Goal: Task Accomplishment & Management: Manage account settings

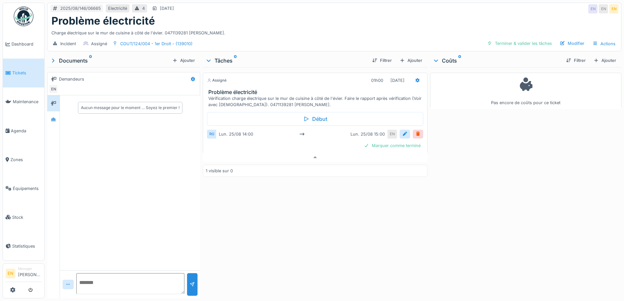
scroll to position [5, 0]
click at [500, 210] on div "Pas encore de coûts pour ce ticket" at bounding box center [525, 181] width 191 height 228
click at [543, 133] on div "Pas encore de coûts pour ce ticket" at bounding box center [525, 181] width 191 height 228
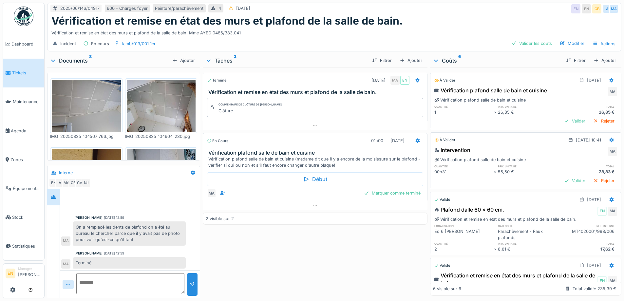
scroll to position [83, 0]
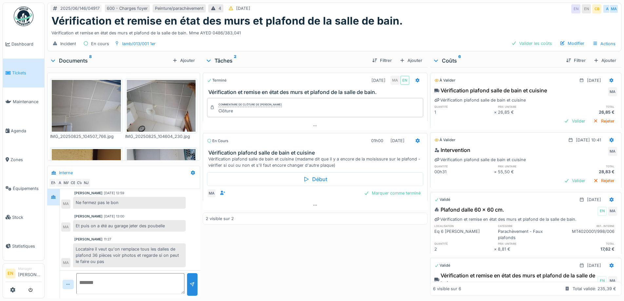
click at [425, 23] on div "Vérification et remise en état des murs et plafond de la salle de bain." at bounding box center [333, 21] width 565 height 12
click at [527, 43] on div "Valider les coûts" at bounding box center [531, 43] width 46 height 9
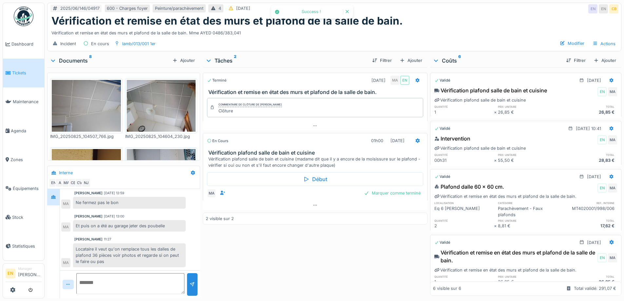
click at [248, 233] on div "Terminé 02/07/2025 MA EN Vérification et remise en état des murs et plafond de …" at bounding box center [315, 181] width 224 height 228
drag, startPoint x: 281, startPoint y: 248, endPoint x: 287, endPoint y: 231, distance: 18.7
click at [281, 248] on div "Terminé 02/07/2025 MA EN Vérification et remise en état des murs et plafond de …" at bounding box center [315, 181] width 224 height 228
click at [452, 27] on div "Vérification et remise en état des murs et plafond de la salle de bain. Mme AYE…" at bounding box center [333, 31] width 565 height 9
click at [463, 18] on div "Vérification et remise en état des murs et plafond de la salle de bain." at bounding box center [333, 21] width 565 height 12
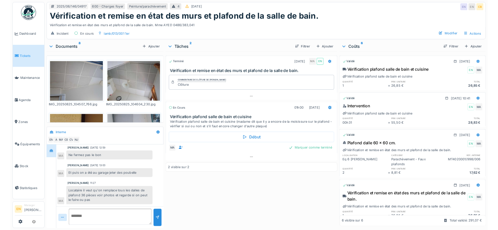
scroll to position [89, 0]
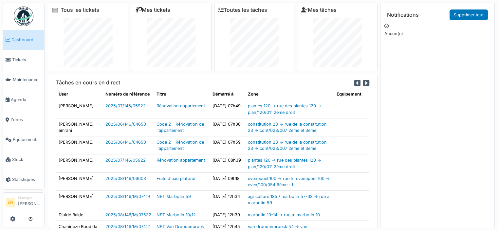
click at [160, 10] on link "Mes tickets" at bounding box center [152, 10] width 35 height 6
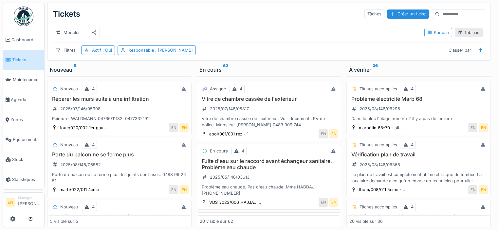
click at [458, 34] on icon at bounding box center [460, 32] width 5 height 4
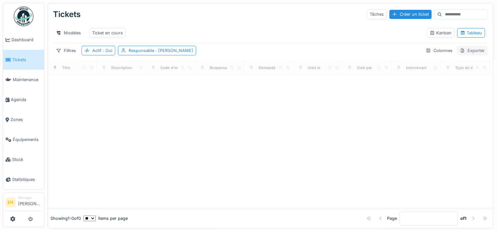
click at [461, 52] on div "Exporter" at bounding box center [472, 50] width 31 height 9
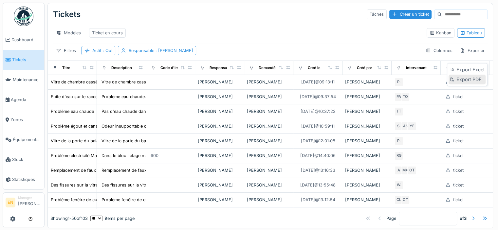
click at [463, 75] on div "Export PDF" at bounding box center [466, 80] width 37 height 10
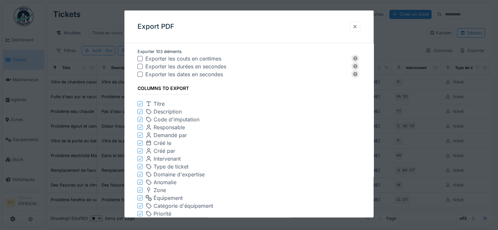
click at [354, 28] on div at bounding box center [354, 26] width 11 height 9
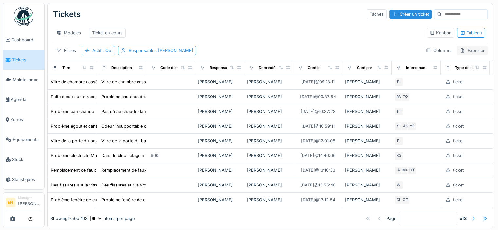
click at [457, 55] on div "Exporter" at bounding box center [472, 50] width 31 height 9
click at [466, 72] on div "Export Excel" at bounding box center [466, 70] width 37 height 10
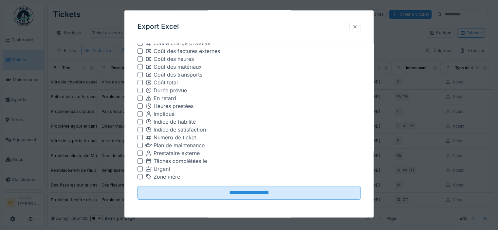
scroll to position [6, 0]
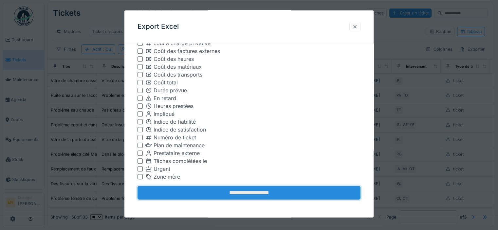
click at [302, 195] on input "**********" at bounding box center [248, 193] width 223 height 14
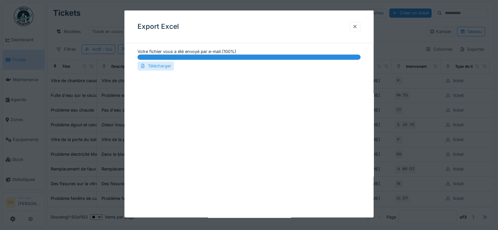
click at [157, 63] on div "Télécharger" at bounding box center [155, 66] width 36 height 9
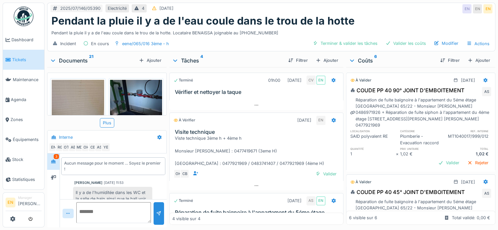
scroll to position [77, 0]
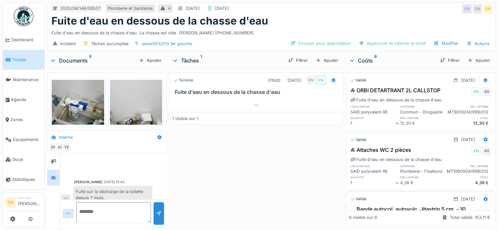
scroll to position [79, 0]
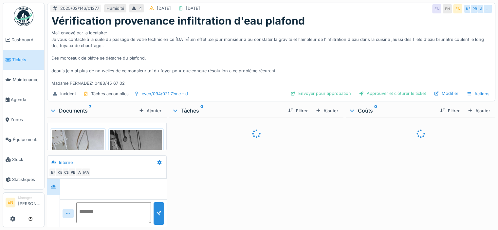
scroll to position [122, 0]
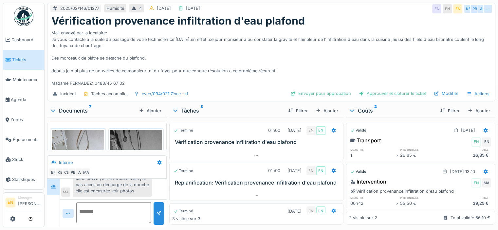
click at [75, 111] on div "Documents 7" at bounding box center [93, 111] width 86 height 8
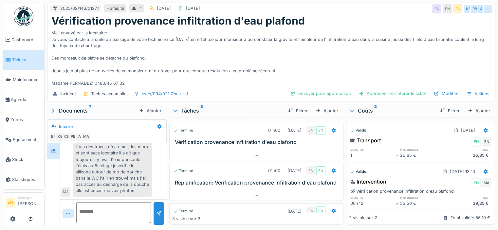
click at [84, 180] on div "Il y a des traces d'eau mais les murs et sont secs locataire il a dit que toujo…" at bounding box center [112, 169] width 79 height 56
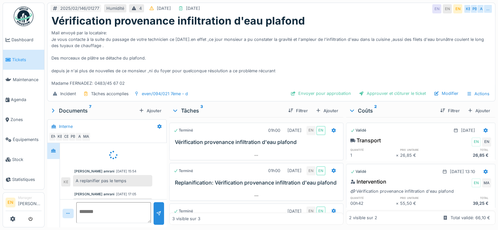
scroll to position [20, 0]
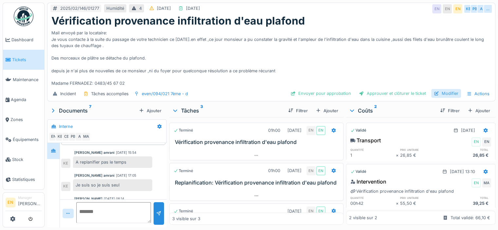
click at [441, 91] on div "Modifier" at bounding box center [446, 93] width 30 height 9
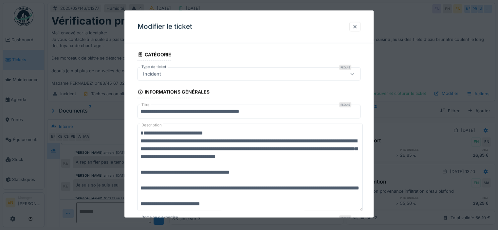
drag, startPoint x: 362, startPoint y: 148, endPoint x: 346, endPoint y: 209, distance: 63.6
click at [358, 220] on div "**********" at bounding box center [271, 115] width 453 height 230
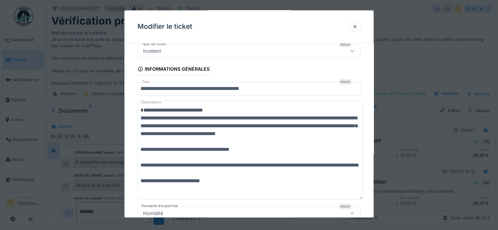
drag, startPoint x: 242, startPoint y: 186, endPoint x: 135, endPoint y: 104, distance: 135.0
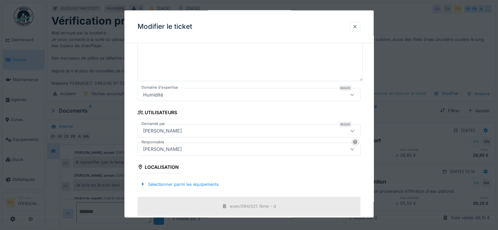
scroll to position [292, 0]
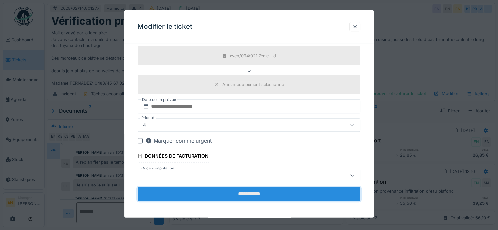
click at [289, 192] on input "**********" at bounding box center [248, 194] width 223 height 14
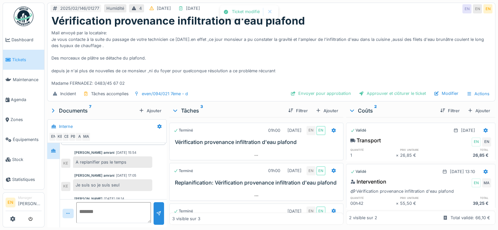
scroll to position [87, 0]
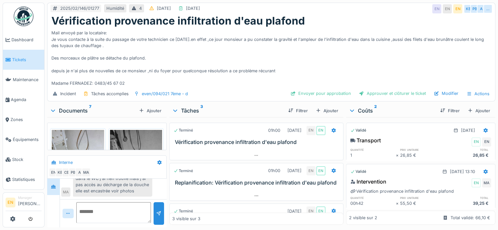
scroll to position [1, 0]
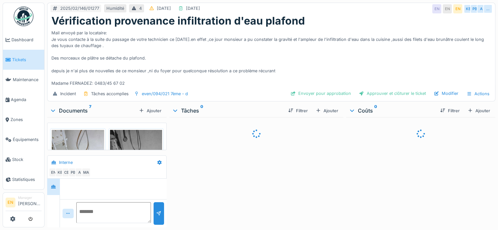
scroll to position [122, 0]
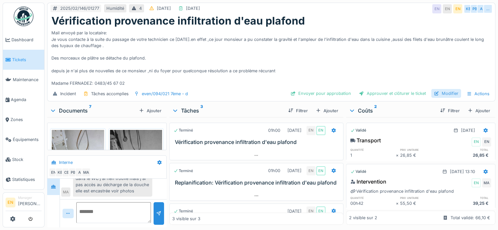
click at [434, 94] on div at bounding box center [436, 93] width 5 height 6
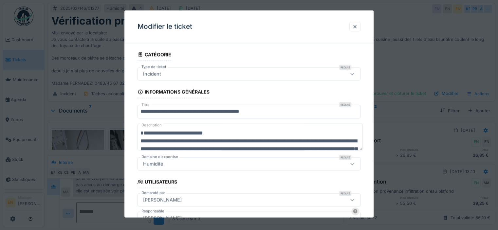
scroll to position [27, 0]
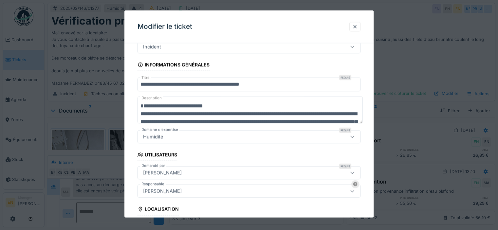
click at [212, 108] on textarea "**********" at bounding box center [249, 110] width 225 height 27
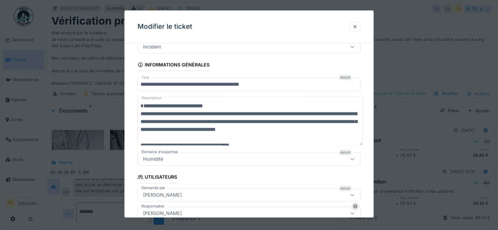
drag, startPoint x: 361, startPoint y: 120, endPoint x: 377, endPoint y: 189, distance: 71.4
click at [377, 189] on div "**********" at bounding box center [271, 115] width 453 height 230
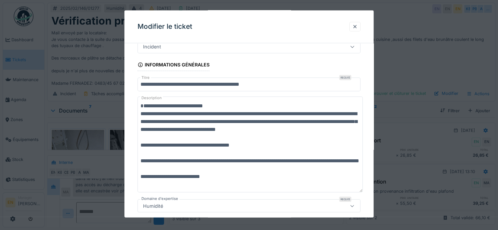
drag, startPoint x: 252, startPoint y: 189, endPoint x: 137, endPoint y: 113, distance: 137.8
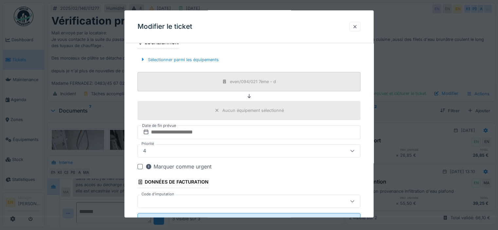
scroll to position [269, 0]
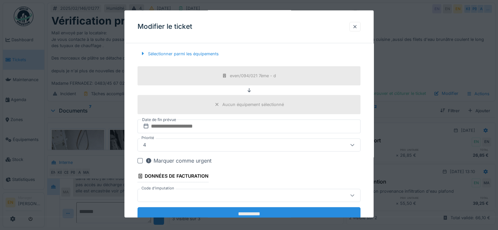
type textarea "**********"
click at [291, 207] on input "**********" at bounding box center [248, 214] width 223 height 14
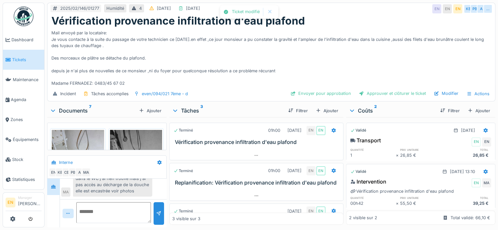
scroll to position [97, 0]
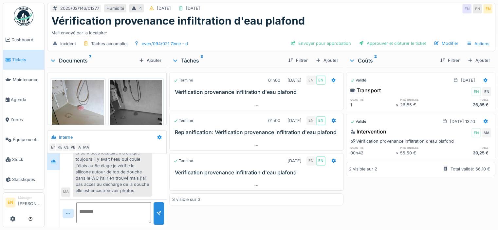
click at [64, 60] on div "Documents 7" at bounding box center [93, 61] width 86 height 8
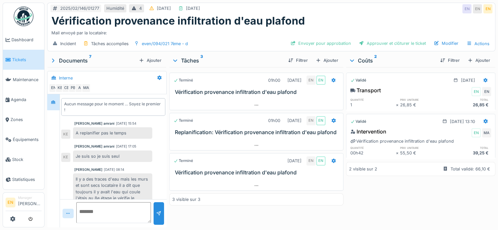
scroll to position [20, 0]
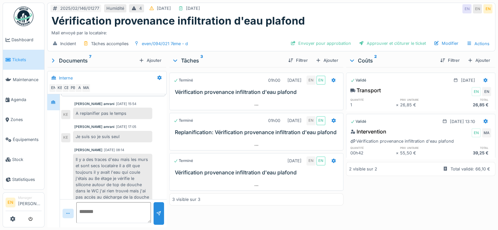
drag, startPoint x: 107, startPoint y: 151, endPoint x: 92, endPoint y: 150, distance: 14.4
click at [92, 150] on div "Mahfoud Assajeri" at bounding box center [88, 150] width 28 height 5
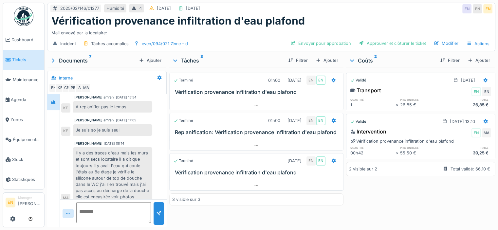
scroll to position [26, 0]
click at [393, 44] on div "Approuver et clôturer le ticket" at bounding box center [392, 43] width 72 height 9
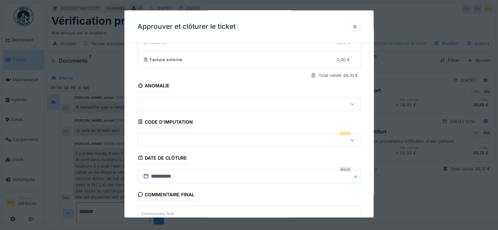
scroll to position [118, 0]
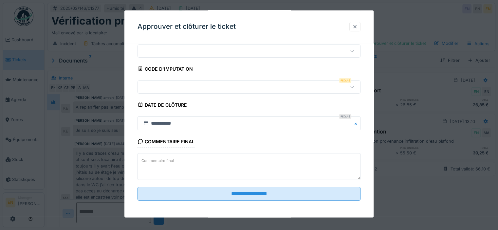
click at [166, 163] on label "Commentaire final" at bounding box center [157, 161] width 35 height 8
click at [166, 163] on textarea "Commentaire final" at bounding box center [248, 166] width 223 height 27
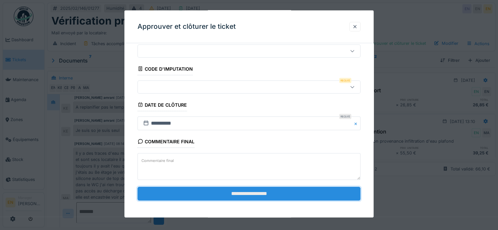
click at [252, 192] on input "**********" at bounding box center [248, 194] width 223 height 14
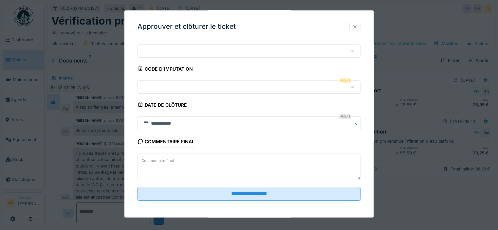
click at [211, 86] on div at bounding box center [235, 86] width 190 height 7
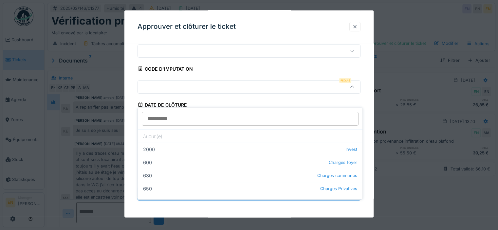
scroll to position [91, 0]
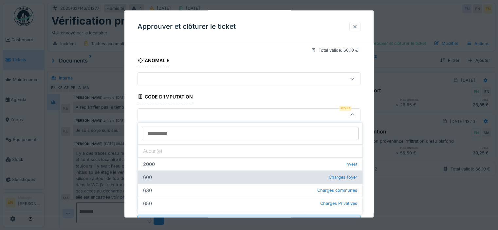
click at [275, 180] on div "600 Charges foyer" at bounding box center [250, 177] width 225 height 13
type input "***"
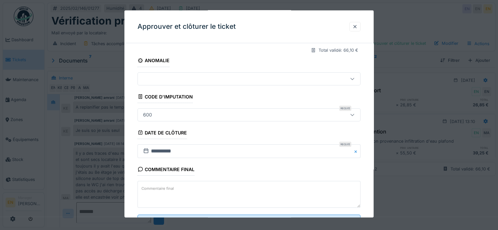
scroll to position [118, 0]
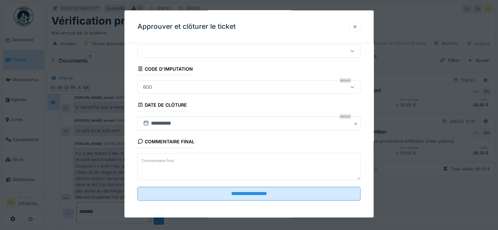
click at [356, 29] on div at bounding box center [354, 27] width 5 height 6
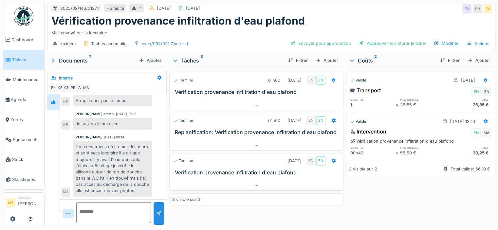
scroll to position [35, 0]
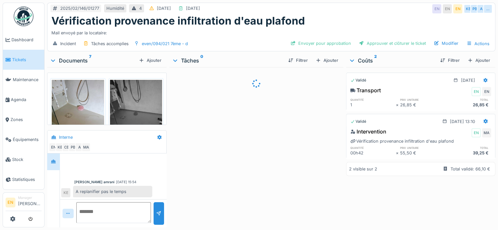
scroll to position [97, 0]
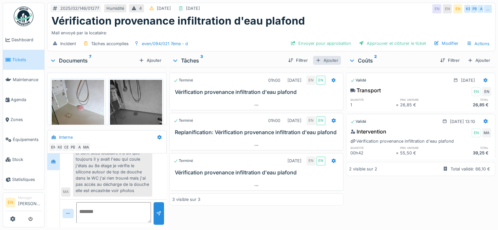
click at [329, 60] on div "Ajouter" at bounding box center [327, 60] width 28 height 9
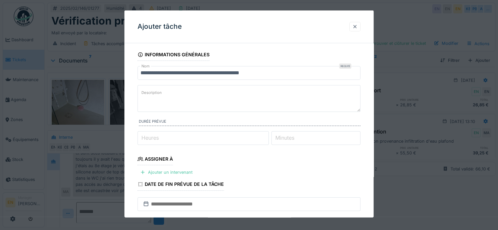
click at [357, 26] on div at bounding box center [354, 27] width 5 height 6
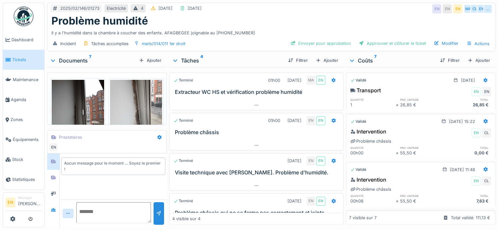
click at [71, 60] on div "Documents 7" at bounding box center [93, 61] width 86 height 8
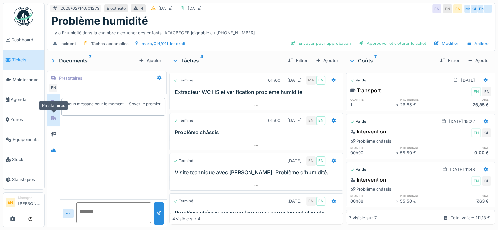
click at [54, 121] on div at bounding box center [53, 118] width 10 height 8
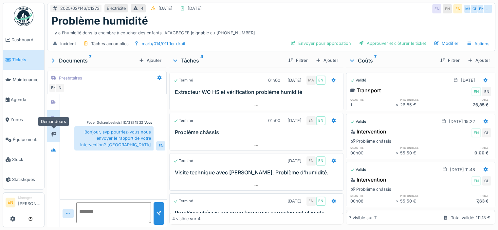
click at [54, 132] on icon at bounding box center [53, 134] width 5 height 5
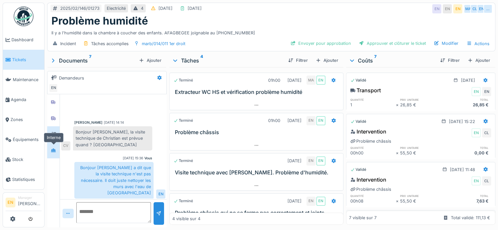
click at [52, 152] on div at bounding box center [53, 150] width 5 height 6
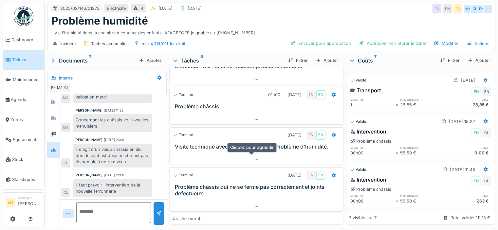
scroll to position [5, 0]
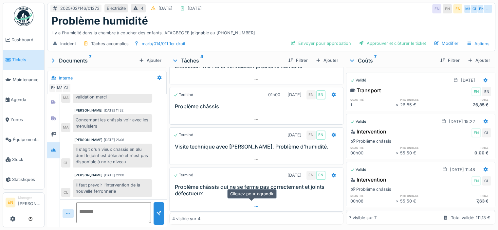
click at [229, 202] on div at bounding box center [256, 206] width 173 height 9
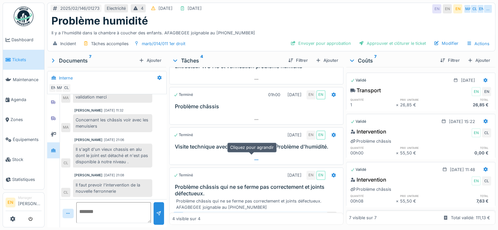
scroll to position [50, 0]
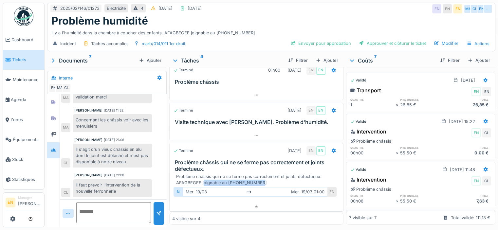
drag, startPoint x: 256, startPoint y: 176, endPoint x: 202, endPoint y: 175, distance: 54.4
click at [202, 175] on div "Problème châssis qui ne se ferme pas correctement et joints défectueux. AFAGBEG…" at bounding box center [257, 179] width 163 height 12
click at [331, 149] on icon at bounding box center [333, 151] width 4 height 5
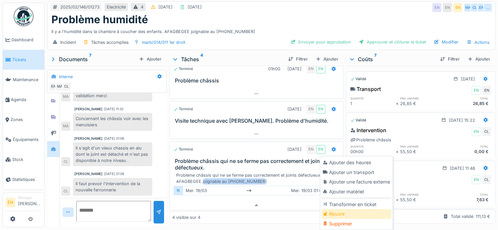
click at [336, 212] on div "Rouvrir" at bounding box center [356, 214] width 70 height 10
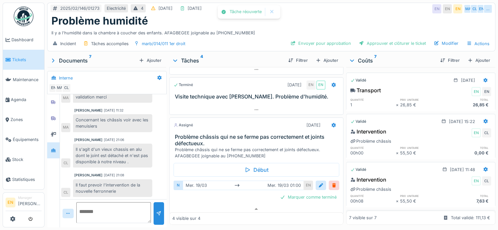
scroll to position [76, 0]
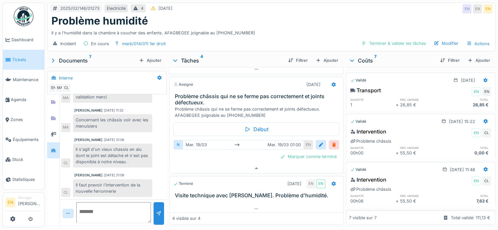
click at [331, 142] on div at bounding box center [333, 145] width 5 height 6
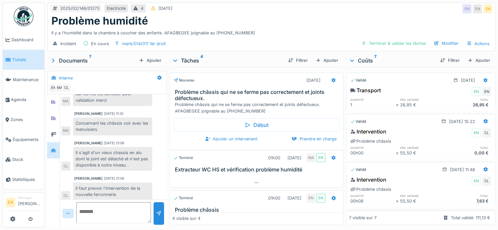
scroll to position [47, 0]
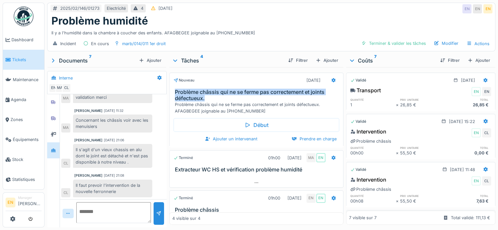
drag, startPoint x: 208, startPoint y: 95, endPoint x: 171, endPoint y: 93, distance: 37.4
click at [171, 93] on div "Problème châssis qui ne se ferme pas correctement et joints défectueux. Problèm…" at bounding box center [256, 101] width 173 height 25
copy h3 "Problème châssis qui ne se ferme pas correctement et joints défectueux."
click at [443, 44] on div "Modifier" at bounding box center [446, 43] width 30 height 9
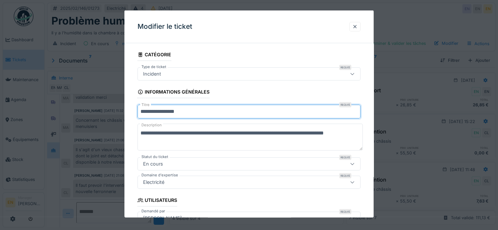
drag, startPoint x: 209, startPoint y: 107, endPoint x: 42, endPoint y: 133, distance: 169.6
click at [54, 133] on div "**********" at bounding box center [271, 115] width 453 height 230
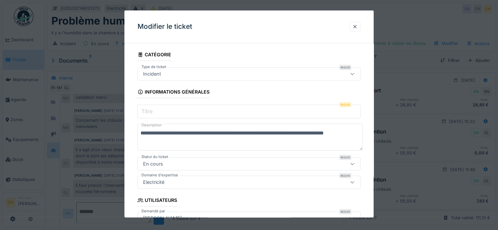
paste input "**********"
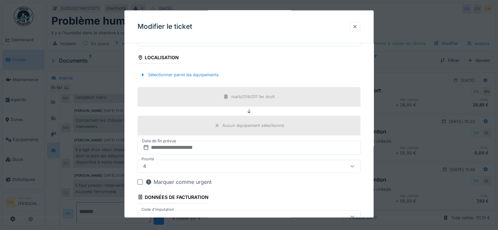
scroll to position [238, 0]
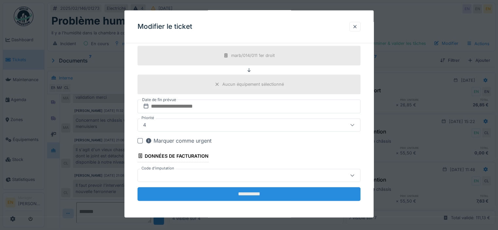
type input "**********"
click at [289, 188] on input "**********" at bounding box center [248, 194] width 223 height 14
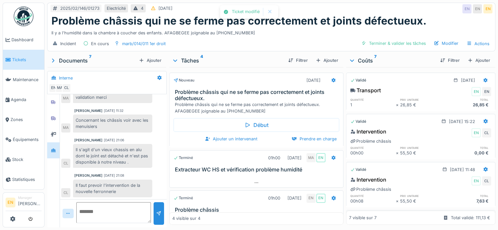
scroll to position [48, 0]
click at [445, 45] on div "Modifier" at bounding box center [446, 43] width 30 height 9
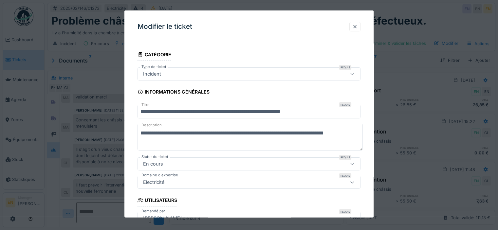
drag, startPoint x: 152, startPoint y: 133, endPoint x: 118, endPoint y: 140, distance: 33.8
click at [118, 140] on div "**********" at bounding box center [271, 115] width 453 height 230
click at [155, 131] on textarea "**********" at bounding box center [249, 137] width 225 height 27
click at [151, 133] on textarea "**********" at bounding box center [249, 137] width 225 height 27
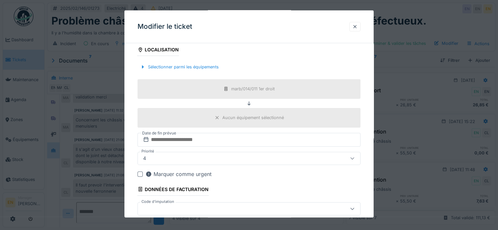
scroll to position [238, 0]
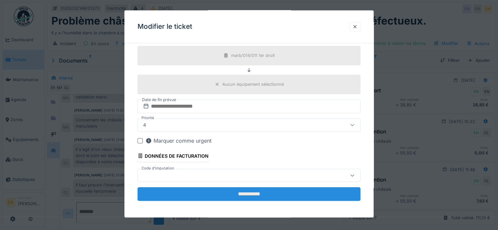
type textarea "**********"
click at [288, 191] on input "**********" at bounding box center [248, 194] width 223 height 14
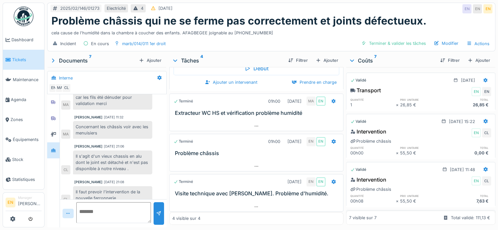
scroll to position [48, 0]
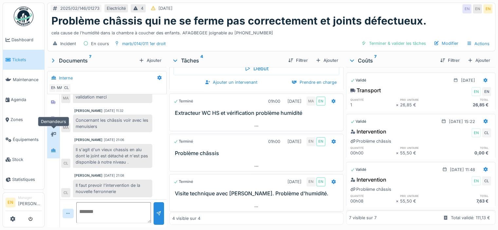
click at [56, 129] on div at bounding box center [53, 134] width 10 height 11
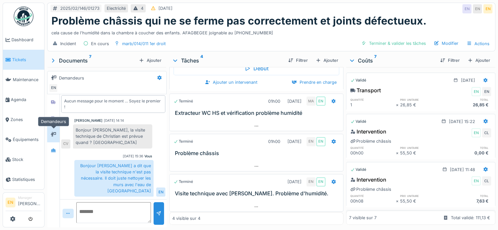
scroll to position [0, 0]
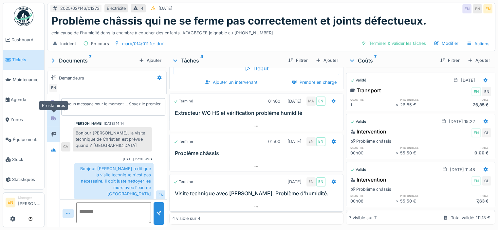
click at [51, 117] on icon at bounding box center [53, 119] width 5 height 4
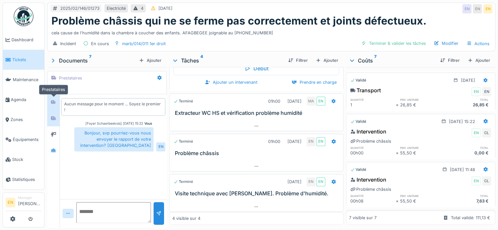
click at [49, 98] on div at bounding box center [53, 102] width 10 height 8
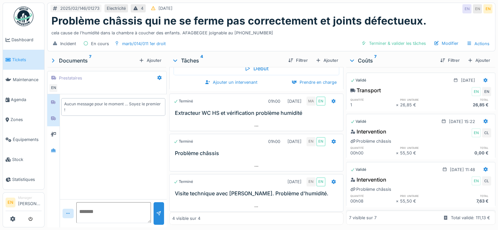
click at [51, 118] on div at bounding box center [53, 118] width 12 height 16
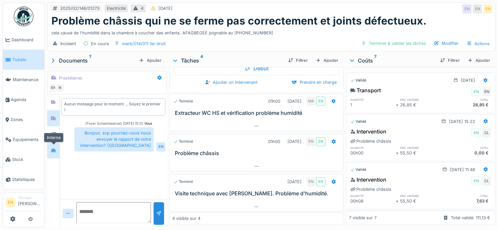
click at [52, 147] on div at bounding box center [53, 150] width 5 height 6
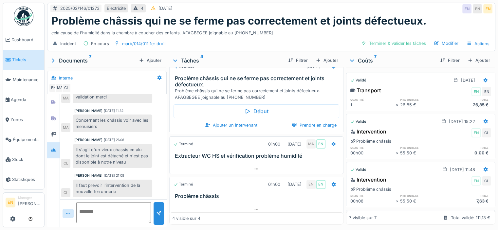
scroll to position [13, 0]
click at [237, 121] on div "Ajouter un intervenant" at bounding box center [231, 125] width 58 height 9
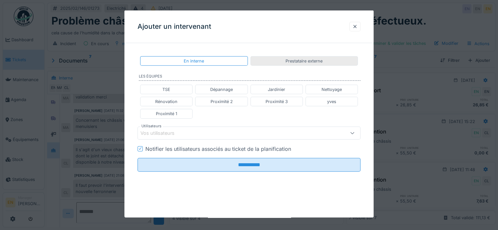
click at [301, 63] on div "Prestataire externe" at bounding box center [303, 61] width 37 height 6
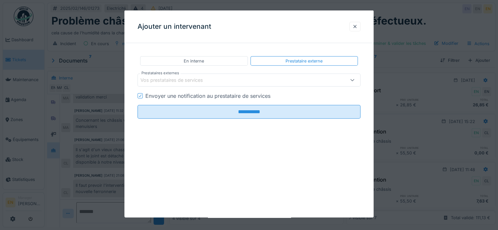
click at [204, 89] on fieldset "**********" at bounding box center [248, 86] width 223 height 76
click at [190, 83] on div "Vos prestataires de services" at bounding box center [176, 80] width 72 height 7
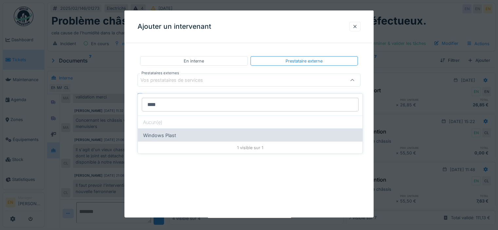
type input "****"
click at [177, 129] on div "Windows Plast" at bounding box center [250, 135] width 225 height 13
type input "****"
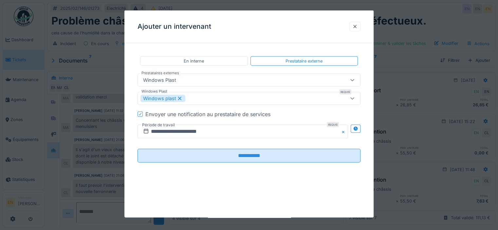
click at [244, 48] on fieldset "**********" at bounding box center [248, 107] width 223 height 119
click at [204, 135] on input "**********" at bounding box center [242, 132] width 210 height 14
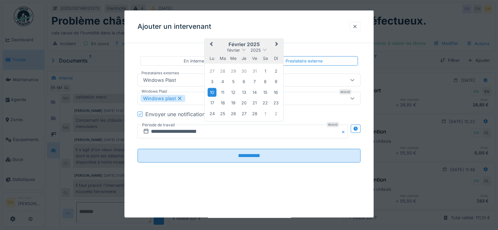
click at [213, 93] on div "10" at bounding box center [212, 92] width 9 height 9
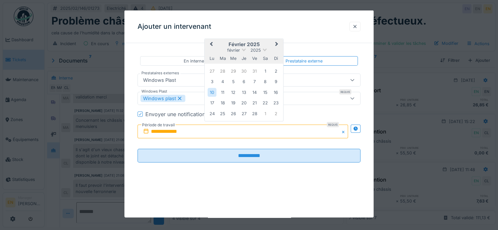
click at [277, 44] on span "Next Month" at bounding box center [277, 45] width 0 height 8
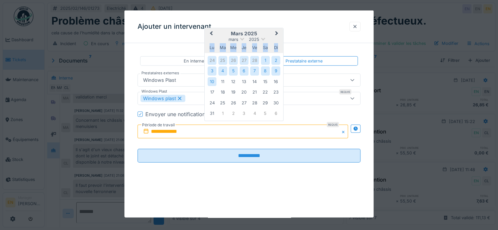
click at [275, 44] on div "di" at bounding box center [275, 47] width 9 height 9
click at [277, 34] on span "Next Month" at bounding box center [277, 34] width 0 height 8
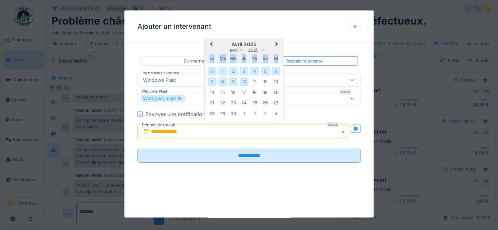
click at [277, 44] on span "Next Month" at bounding box center [277, 45] width 0 height 8
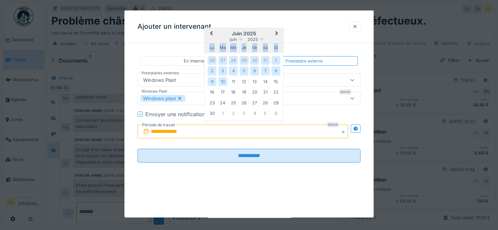
click at [277, 34] on span "Next Month" at bounding box center [277, 34] width 0 height 8
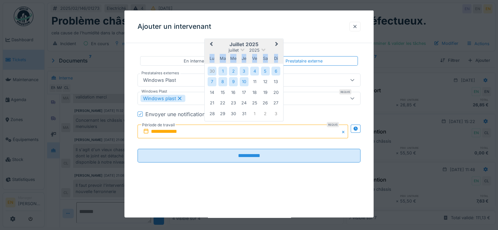
click at [277, 44] on span "Next Month" at bounding box center [277, 45] width 0 height 8
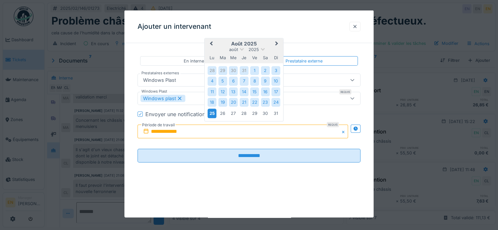
click at [211, 110] on div "25" at bounding box center [212, 113] width 9 height 9
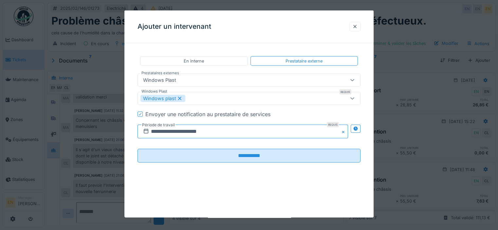
click at [223, 130] on input "**********" at bounding box center [242, 132] width 210 height 14
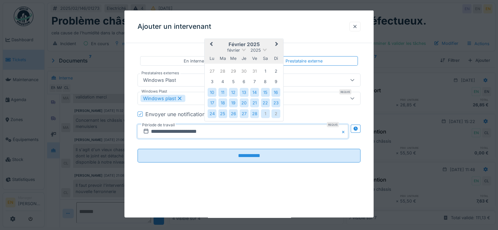
click at [278, 42] on button "Next Month" at bounding box center [277, 45] width 10 height 10
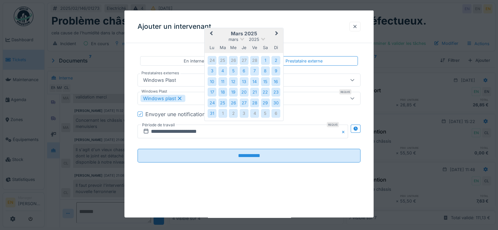
click at [277, 33] on span "Next Month" at bounding box center [277, 34] width 0 height 8
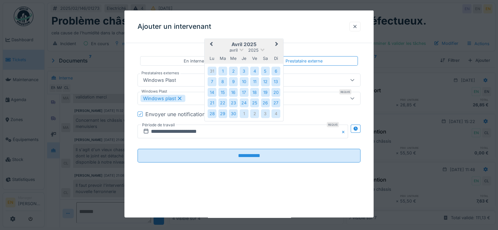
click at [278, 45] on button "Next Month" at bounding box center [277, 45] width 10 height 10
click at [277, 44] on span "Next Month" at bounding box center [277, 45] width 0 height 8
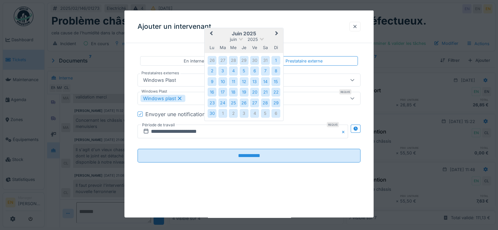
click at [277, 34] on button "Next Month" at bounding box center [277, 34] width 10 height 10
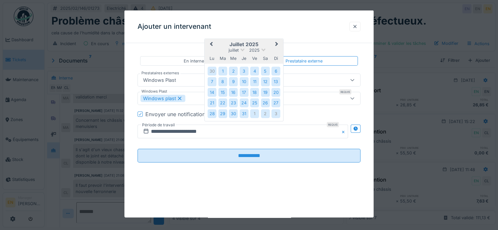
click at [278, 42] on button "Next Month" at bounding box center [277, 45] width 10 height 10
click at [279, 41] on button "Next Month" at bounding box center [277, 44] width 10 height 10
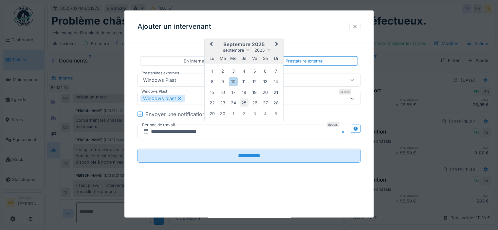
click at [246, 102] on div "25" at bounding box center [244, 103] width 9 height 9
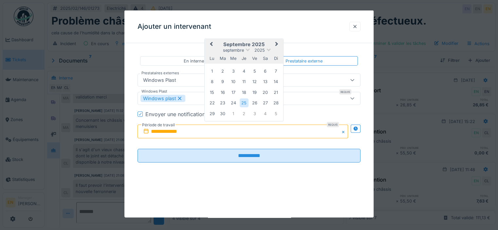
click at [208, 44] on button "Previous Month" at bounding box center [210, 45] width 10 height 10
click at [214, 113] on div "25" at bounding box center [212, 113] width 9 height 9
click at [266, 114] on div "30" at bounding box center [265, 113] width 9 height 9
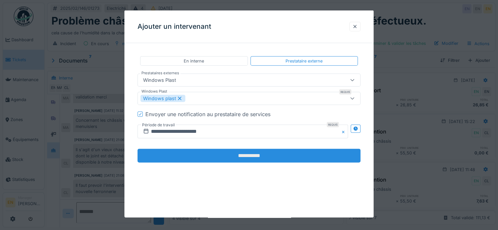
click at [259, 161] on input "**********" at bounding box center [248, 156] width 223 height 14
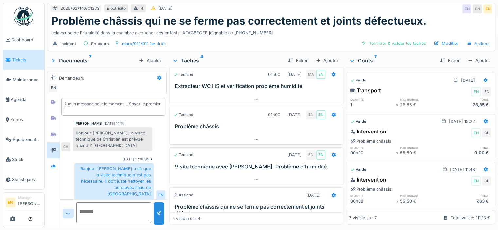
scroll to position [6, 0]
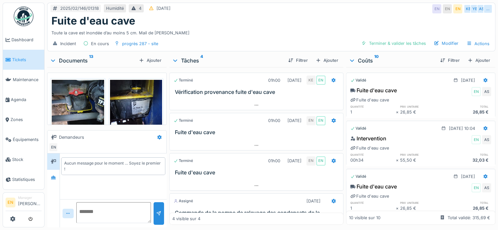
click at [72, 57] on div "Documents 13" at bounding box center [93, 61] width 86 height 8
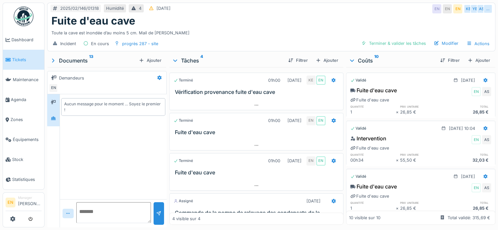
click at [59, 119] on div at bounding box center [53, 118] width 12 height 16
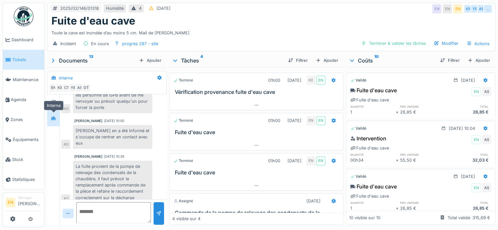
click at [55, 117] on icon at bounding box center [53, 119] width 5 height 4
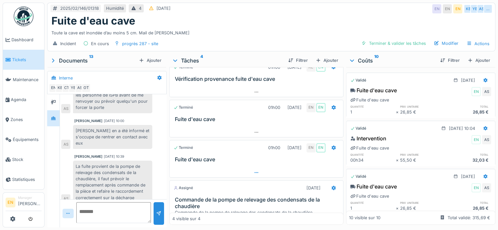
scroll to position [59, 0]
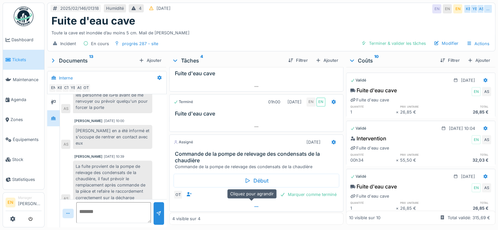
click at [254, 205] on icon at bounding box center [256, 207] width 5 height 4
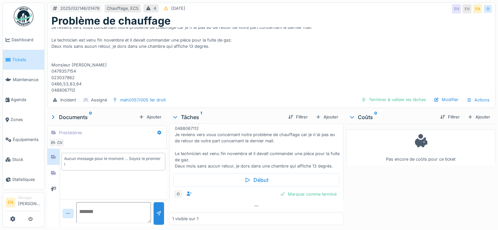
scroll to position [5, 0]
click at [244, 213] on div "1 visible sur 1" at bounding box center [256, 219] width 174 height 12
click at [244, 203] on div at bounding box center [256, 205] width 174 height 9
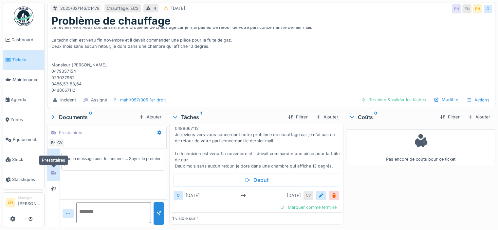
click at [55, 172] on div at bounding box center [53, 173] width 10 height 11
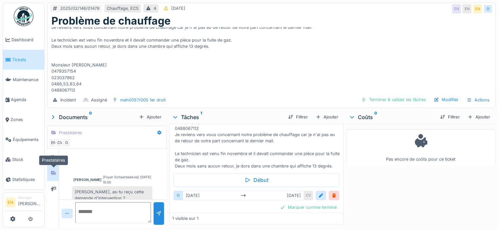
scroll to position [7, 0]
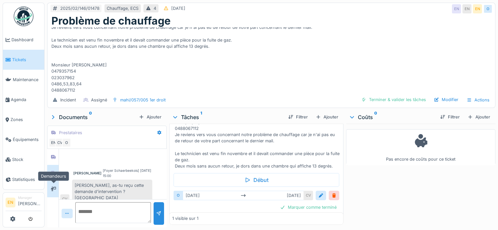
click at [54, 187] on icon at bounding box center [53, 189] width 5 height 5
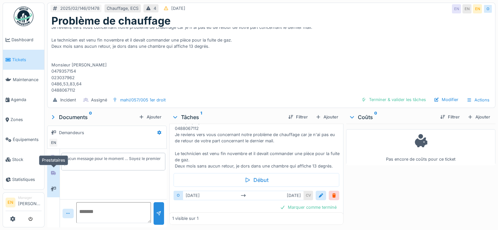
click at [53, 171] on icon at bounding box center [53, 173] width 5 height 4
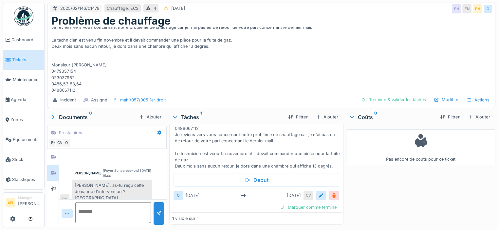
click at [331, 192] on div at bounding box center [333, 195] width 5 height 6
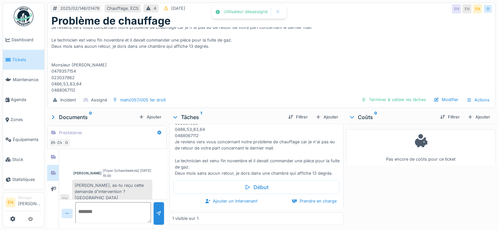
scroll to position [119, 0]
click at [130, 212] on textarea at bounding box center [113, 212] width 76 height 21
type textarea "**********"
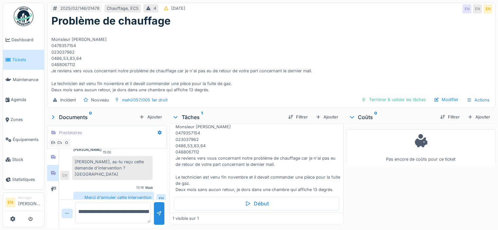
scroll to position [103, 0]
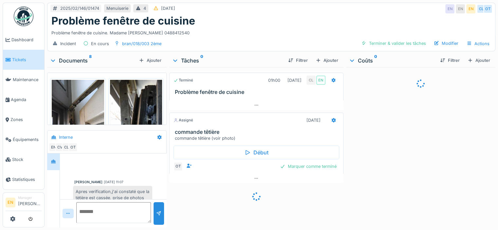
scroll to position [78, 0]
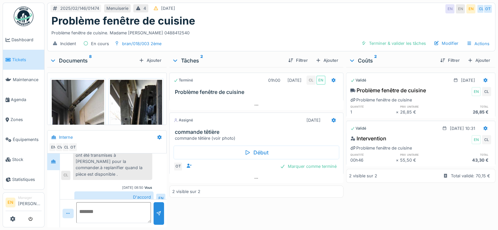
click at [77, 62] on div "Documents 8" at bounding box center [93, 61] width 86 height 8
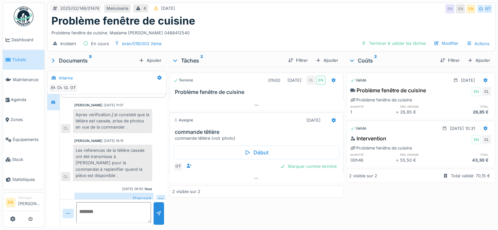
scroll to position [19, 0]
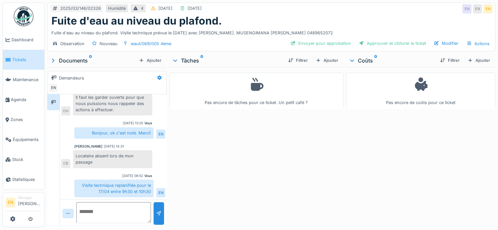
scroll to position [5, 0]
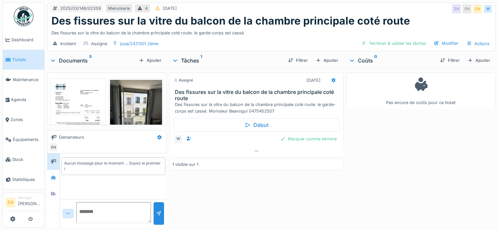
click at [83, 90] on img at bounding box center [78, 117] width 52 height 74
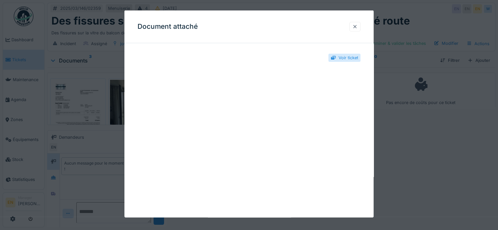
click at [357, 27] on div at bounding box center [354, 27] width 5 height 6
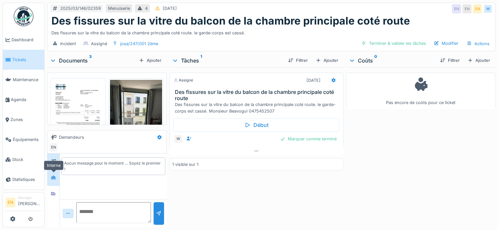
click at [53, 176] on icon at bounding box center [53, 178] width 5 height 4
click at [51, 199] on div at bounding box center [53, 194] width 12 height 16
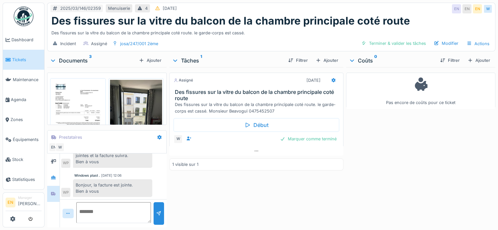
click at [81, 59] on div "Documents 3" at bounding box center [93, 61] width 86 height 8
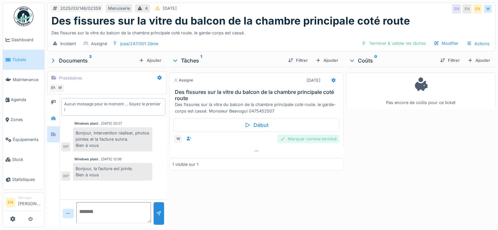
click at [312, 136] on div "Marquer comme terminé" at bounding box center [308, 139] width 62 height 9
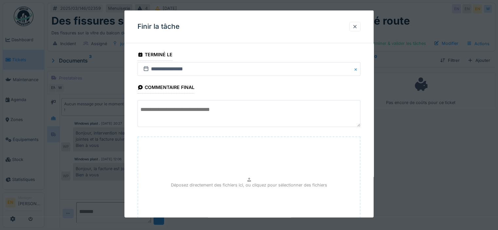
scroll to position [59, 0]
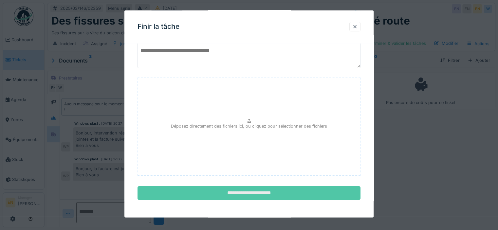
click at [294, 186] on input "**********" at bounding box center [248, 193] width 223 height 14
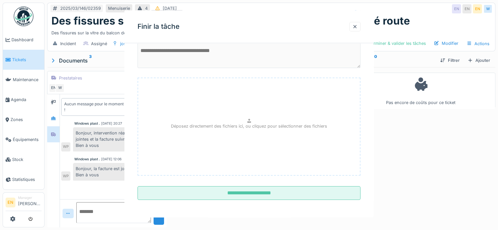
scroll to position [0, 0]
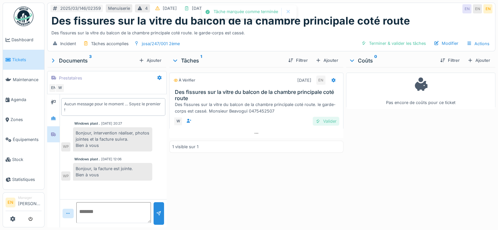
click at [327, 118] on div "Valider" at bounding box center [326, 121] width 27 height 9
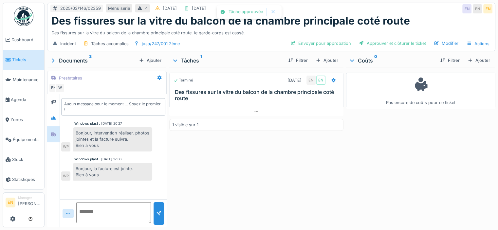
click at [79, 62] on div "Documents 3" at bounding box center [93, 61] width 86 height 8
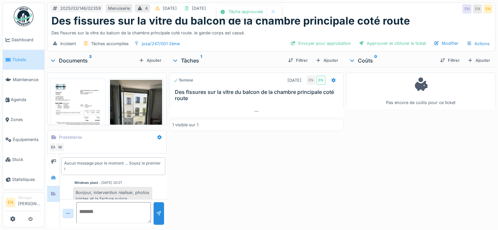
click at [60, 100] on img at bounding box center [78, 117] width 52 height 74
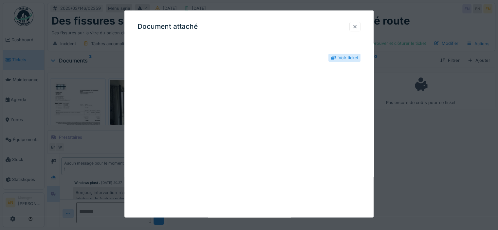
click at [357, 23] on div at bounding box center [354, 26] width 11 height 9
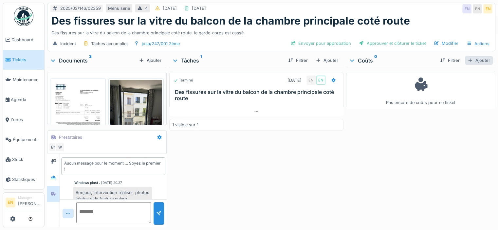
click at [473, 60] on div "Ajouter" at bounding box center [479, 60] width 28 height 9
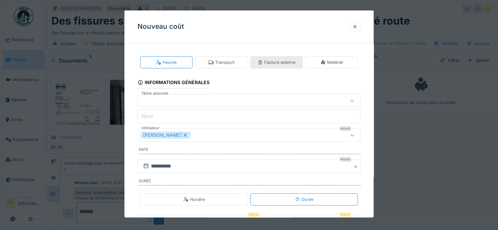
click at [275, 66] on div "Facture externe" at bounding box center [276, 62] width 52 height 12
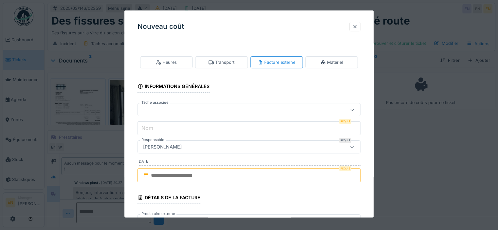
click at [186, 105] on div at bounding box center [248, 109] width 223 height 13
click at [357, 27] on div at bounding box center [354, 27] width 5 height 6
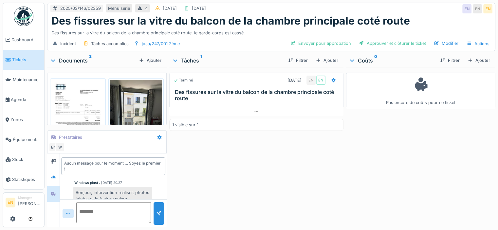
scroll to position [32, 0]
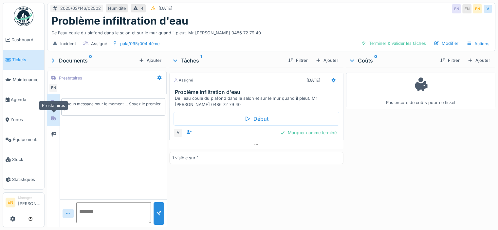
click at [54, 117] on icon at bounding box center [53, 119] width 5 height 4
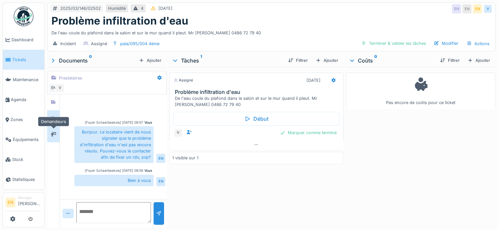
click at [49, 136] on div at bounding box center [53, 134] width 10 height 8
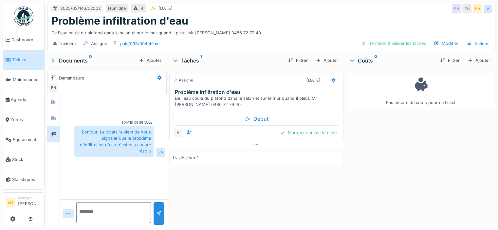
click at [89, 99] on div at bounding box center [113, 106] width 104 height 17
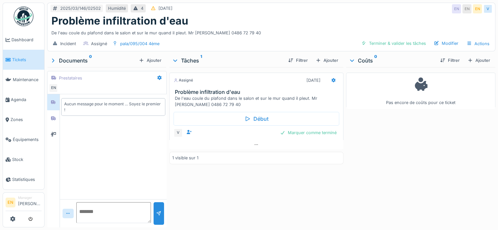
click at [89, 179] on div "Aucun message pour le moment … Soyez le premier !" at bounding box center [113, 146] width 107 height 105
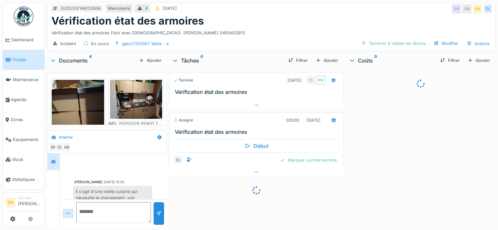
scroll to position [101, 0]
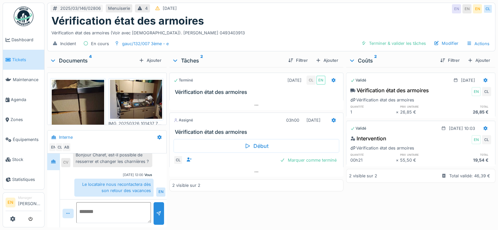
click at [74, 61] on div "Documents 4" at bounding box center [93, 61] width 86 height 8
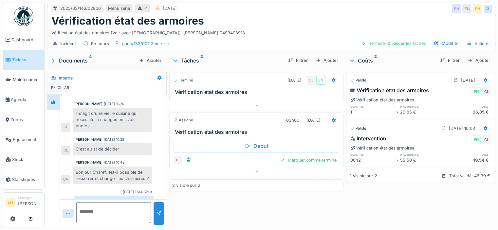
scroll to position [42, 0]
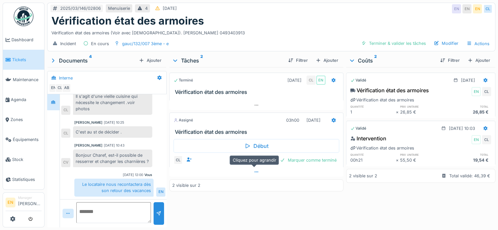
click at [228, 169] on div at bounding box center [256, 171] width 174 height 9
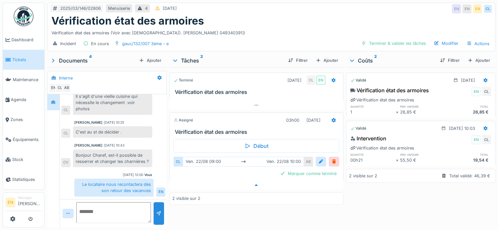
scroll to position [5, 0]
click at [361, 40] on div at bounding box center [363, 43] width 5 height 6
click at [374, 39] on div "Terminer & valider les tâches" at bounding box center [393, 43] width 70 height 9
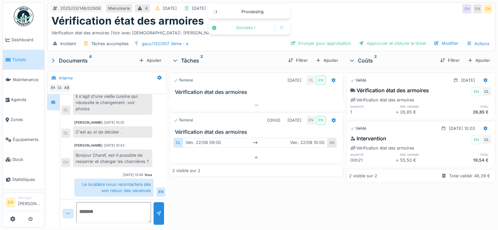
click at [307, 171] on div "2 visible sur 2" at bounding box center [256, 171] width 174 height 12
click at [385, 39] on div "Approuver et clôturer le ticket" at bounding box center [392, 43] width 72 height 9
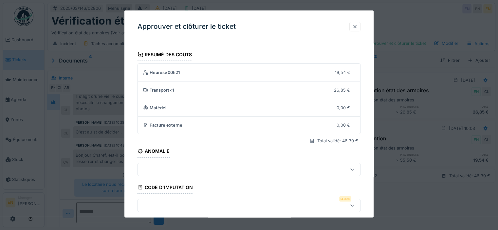
scroll to position [118, 0]
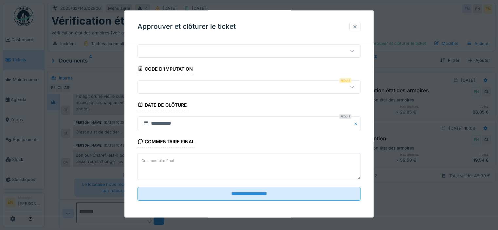
click at [180, 169] on textarea "Commentaire final" at bounding box center [248, 166] width 223 height 27
drag, startPoint x: 263, startPoint y: 161, endPoint x: 259, endPoint y: 177, distance: 16.1
click at [259, 177] on textarea "**********" at bounding box center [248, 166] width 223 height 27
click at [315, 162] on textarea "**********" at bounding box center [248, 166] width 223 height 27
drag, startPoint x: 317, startPoint y: 162, endPoint x: 296, endPoint y: 162, distance: 20.3
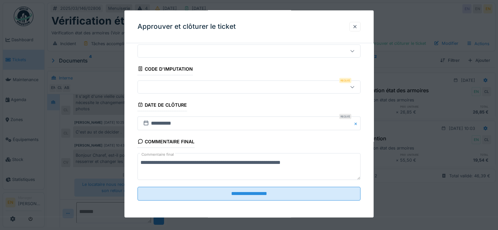
click at [296, 162] on textarea "**********" at bounding box center [248, 166] width 223 height 27
click at [325, 159] on textarea "**********" at bounding box center [248, 166] width 223 height 27
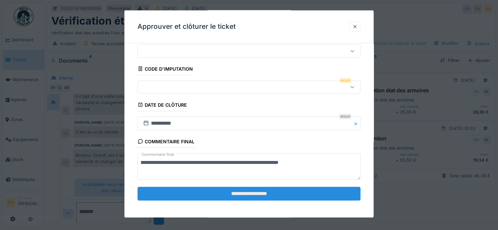
type textarea "**********"
click at [283, 192] on input "**********" at bounding box center [248, 194] width 223 height 14
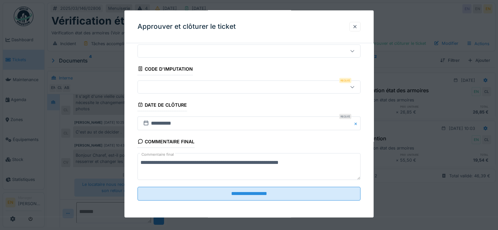
click at [182, 82] on div at bounding box center [248, 86] width 223 height 13
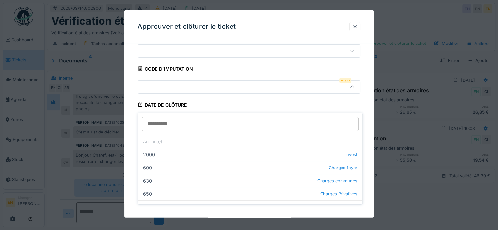
scroll to position [91, 0]
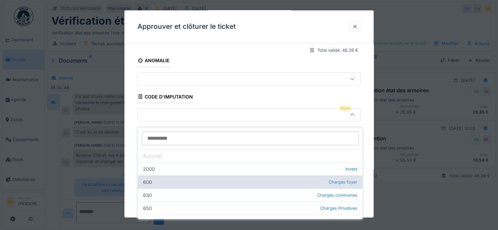
click at [295, 175] on div "600 Charges foyer" at bounding box center [250, 181] width 225 height 13
type input "***"
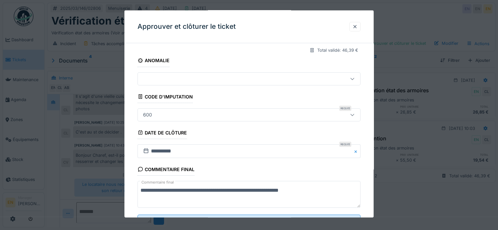
scroll to position [118, 0]
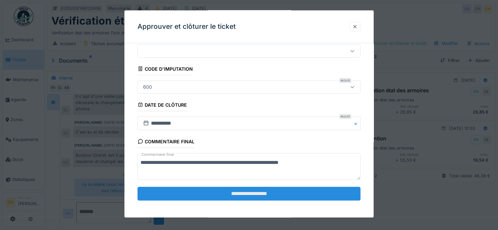
click at [293, 193] on input "**********" at bounding box center [248, 194] width 223 height 14
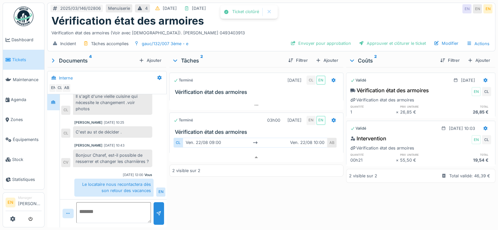
scroll to position [63, 0]
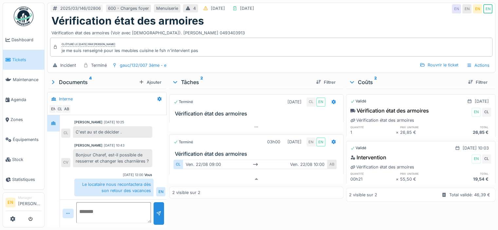
click at [155, 126] on div "Charef Lahmar 26/03/2025 10:25 C'est au st de décider . CL" at bounding box center [113, 129] width 104 height 18
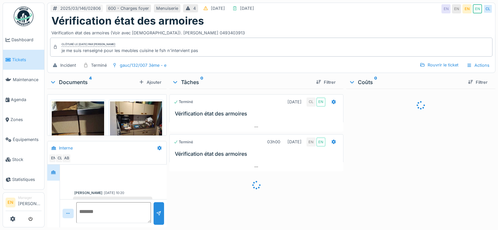
scroll to position [112, 0]
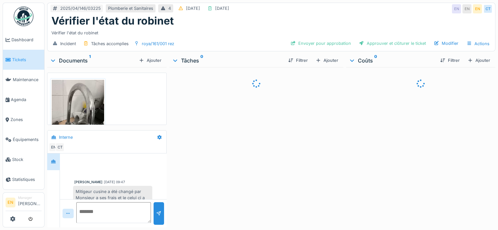
scroll to position [162, 0]
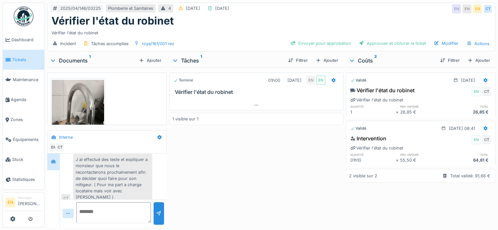
click at [70, 61] on div "Documents 1" at bounding box center [93, 61] width 86 height 8
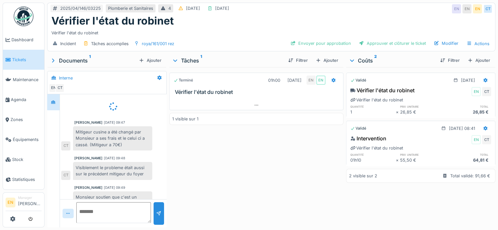
scroll to position [20, 0]
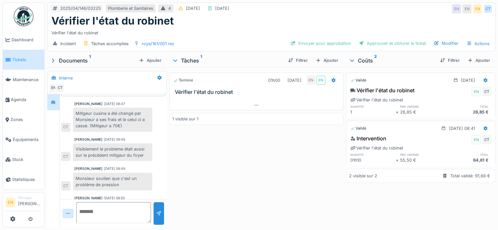
click at [338, 29] on div "Vérifier l'état du robinet" at bounding box center [271, 31] width 440 height 9
drag, startPoint x: 120, startPoint y: 130, endPoint x: 66, endPoint y: 112, distance: 57.3
click at [66, 112] on div "Mitigeur cusine a été changé par Monsieur a ses frais et le celui ci a cassé. (…" at bounding box center [106, 120] width 91 height 24
copy div "Mitigeur cusine a été changé par Monsieur a ses frais et le celui ci a cassé. (…"
click at [138, 127] on div "Mitigeur cusine a été changé par Monsieur a ses frais et le celui ci a cassé. (…" at bounding box center [112, 120] width 79 height 24
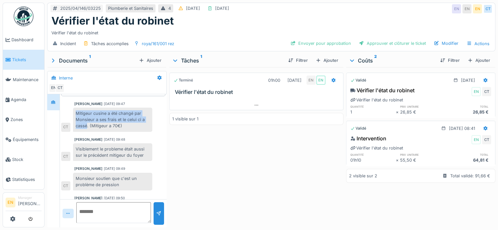
drag, startPoint x: 87, startPoint y: 125, endPoint x: 72, endPoint y: 108, distance: 22.5
click at [72, 108] on div "Mitigeur cusine a été changé par Monsieur a ses frais et le celui ci a cassé. (…" at bounding box center [106, 120] width 91 height 24
copy div "Mitigeur cusine a été changé par Monsieur a ses frais et le celui ci a cassé"
click at [367, 42] on div "Approuver et clôturer le ticket" at bounding box center [392, 43] width 72 height 9
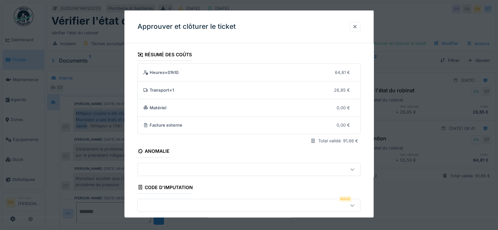
scroll to position [118, 0]
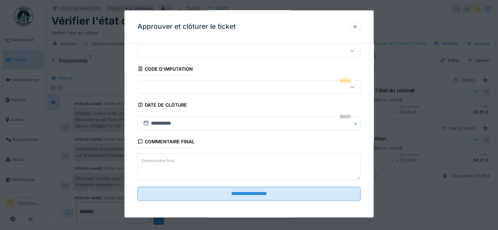
click at [187, 170] on textarea "Commentaire final" at bounding box center [248, 166] width 223 height 27
paste textarea "**********"
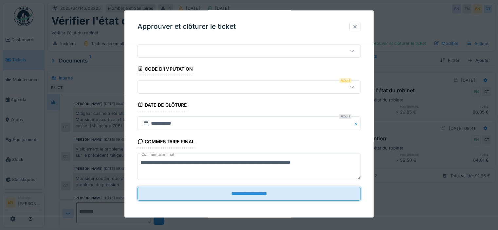
drag, startPoint x: 223, startPoint y: 196, endPoint x: 173, endPoint y: 169, distance: 57.0
click at [174, 169] on fieldset "**********" at bounding box center [248, 68] width 223 height 276
click at [170, 158] on textarea "**********" at bounding box center [248, 166] width 223 height 27
click at [176, 163] on textarea "**********" at bounding box center [248, 166] width 223 height 27
type textarea "**********"
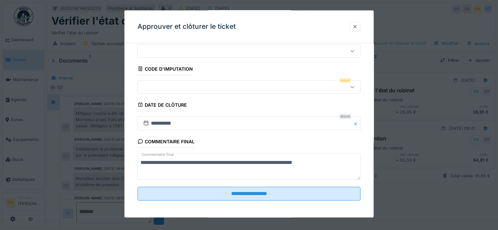
click at [278, 181] on fieldset "**********" at bounding box center [248, 68] width 223 height 276
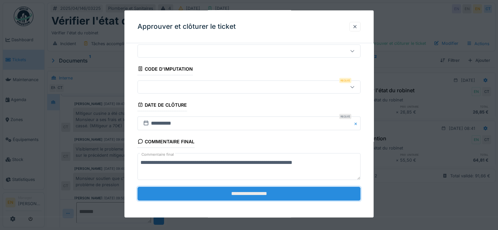
click at [278, 192] on input "**********" at bounding box center [248, 194] width 223 height 14
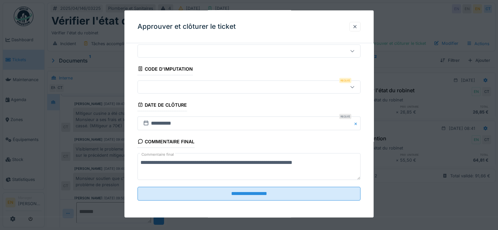
click at [223, 86] on div at bounding box center [235, 86] width 190 height 7
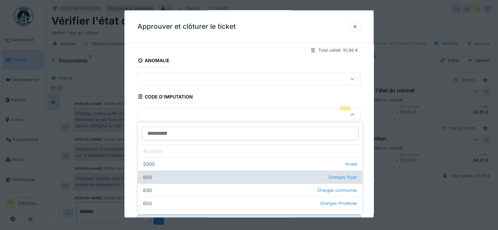
click at [283, 176] on div "600 Charges foyer" at bounding box center [250, 177] width 225 height 13
type input "***"
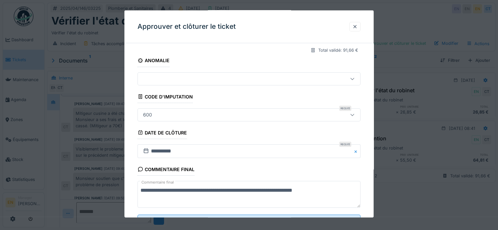
scroll to position [118, 0]
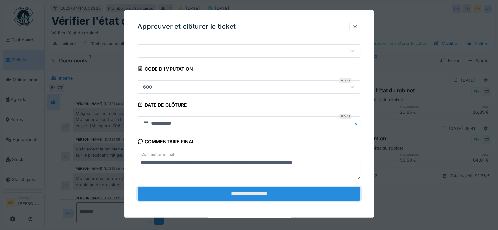
click at [278, 193] on input "**********" at bounding box center [248, 194] width 223 height 14
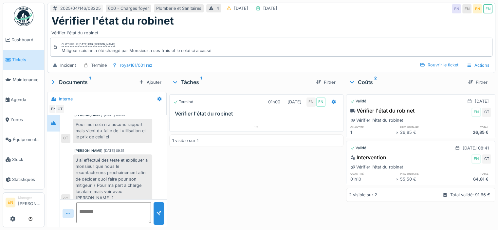
scroll to position [5, 0]
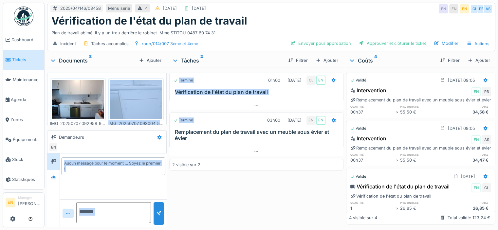
drag, startPoint x: 170, startPoint y: 132, endPoint x: 124, endPoint y: 101, distance: 55.6
click at [124, 101] on div "2025/04/146/03458 Menuiserie 4 27/04/2025 07/07/2025 EN EN EN CL PB AS Vérifica…" at bounding box center [271, 115] width 453 height 230
click at [64, 57] on div "Documents 8" at bounding box center [93, 61] width 86 height 8
click at [100, 178] on div "Aucun message pour le moment … Soyez le premier !" at bounding box center [113, 167] width 107 height 26
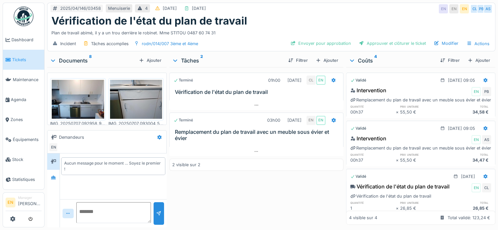
click at [100, 178] on div "Aucun message pour le moment … Soyez le premier !" at bounding box center [113, 167] width 107 height 26
click at [74, 59] on div "Documents 8" at bounding box center [93, 61] width 86 height 8
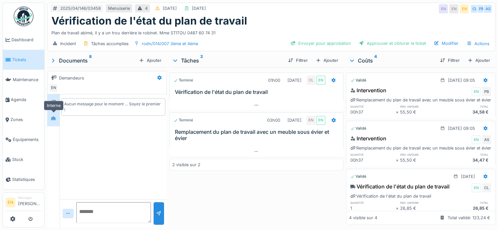
click at [56, 118] on div at bounding box center [53, 118] width 10 height 8
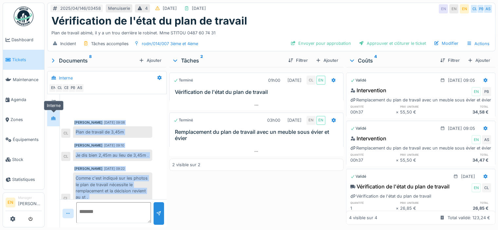
scroll to position [96, 0]
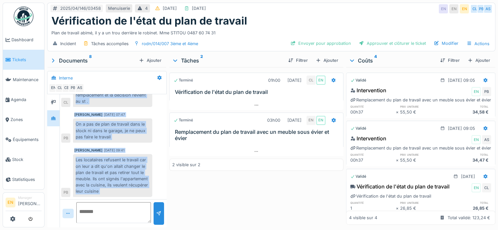
click at [100, 187] on div "Les locataires refusent le travail car on leur a dit qu'on allait changer le pl…" at bounding box center [112, 175] width 79 height 43
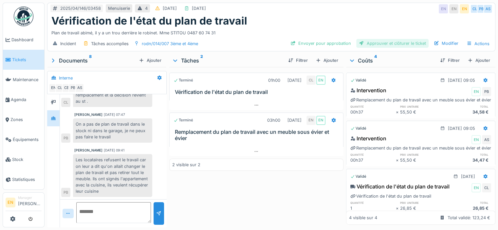
click at [382, 42] on div "Approuver et clôturer le ticket" at bounding box center [392, 43] width 72 height 9
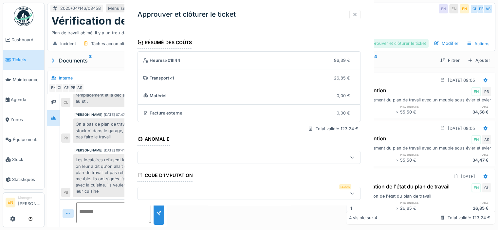
click at [382, 42] on div at bounding box center [249, 115] width 498 height 230
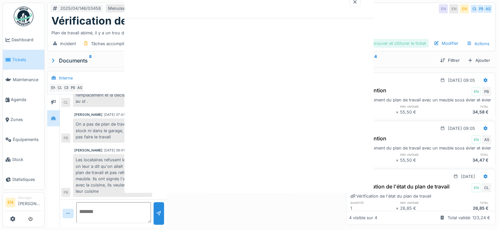
scroll to position [5, 0]
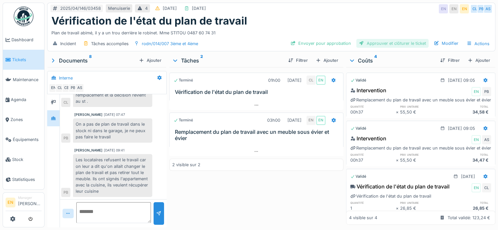
click at [382, 42] on div "Approuver et clôturer le ticket" at bounding box center [392, 43] width 72 height 9
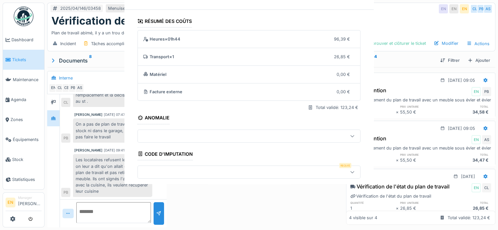
drag, startPoint x: 382, startPoint y: 42, endPoint x: 392, endPoint y: 37, distance: 11.7
click at [392, 37] on div "**********" at bounding box center [271, 115] width 453 height 230
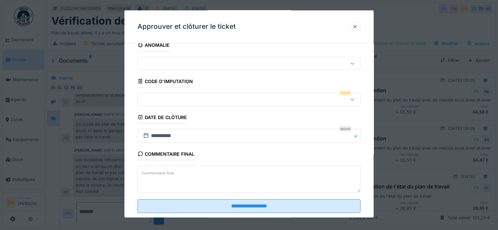
scroll to position [118, 0]
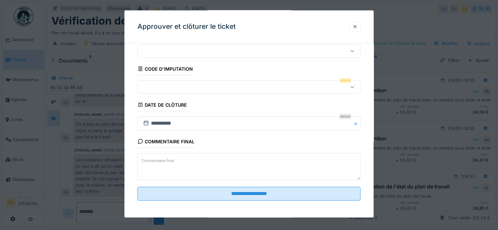
click at [177, 158] on textarea "Commentaire final" at bounding box center [248, 166] width 223 height 27
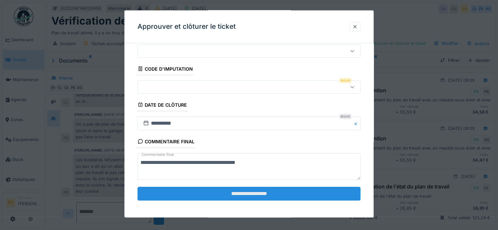
type textarea "**********"
click at [251, 194] on input "**********" at bounding box center [248, 194] width 223 height 14
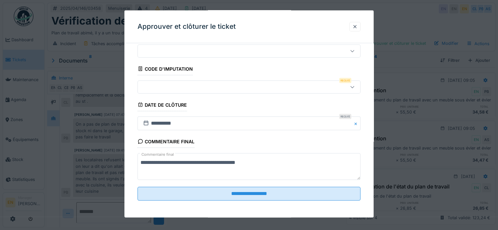
click at [189, 92] on div at bounding box center [248, 86] width 223 height 13
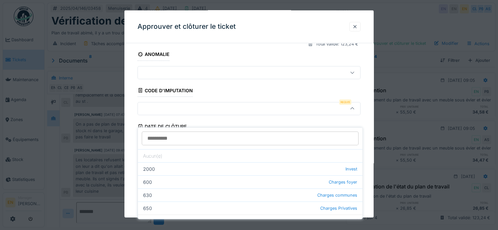
scroll to position [91, 0]
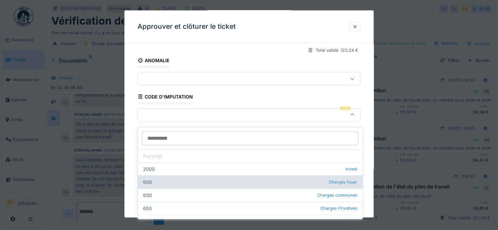
click at [285, 180] on div "600 Charges foyer" at bounding box center [250, 181] width 225 height 13
type input "***"
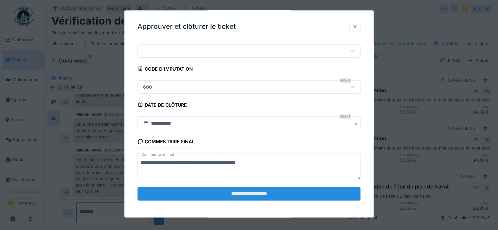
scroll to position [118, 0]
click at [279, 192] on input "**********" at bounding box center [248, 194] width 223 height 14
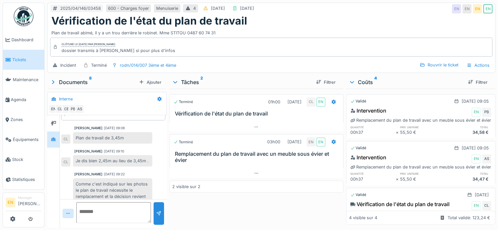
scroll to position [16, 0]
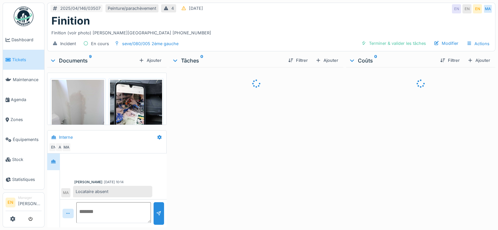
scroll to position [191, 0]
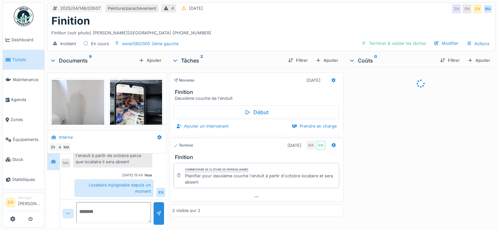
click at [78, 57] on div "Documents 9" at bounding box center [93, 61] width 86 height 8
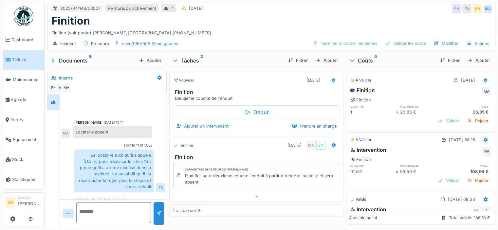
scroll to position [132, 0]
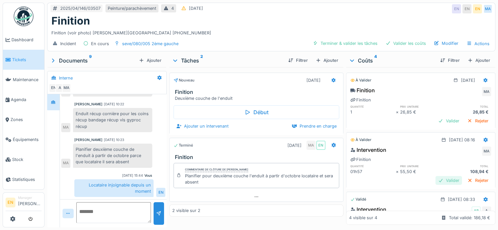
click at [439, 178] on div "Valider" at bounding box center [448, 180] width 27 height 9
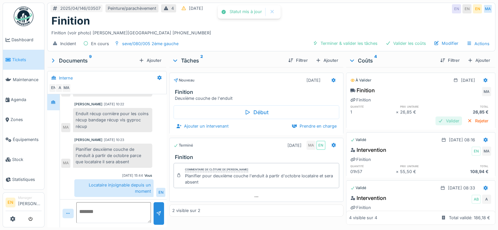
click at [436, 117] on div "Valider" at bounding box center [448, 121] width 27 height 9
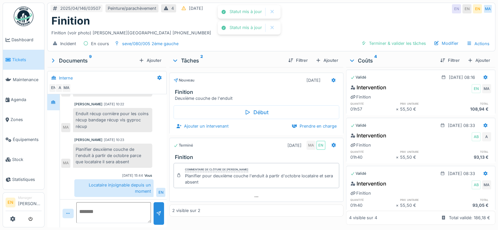
scroll to position [62, 0]
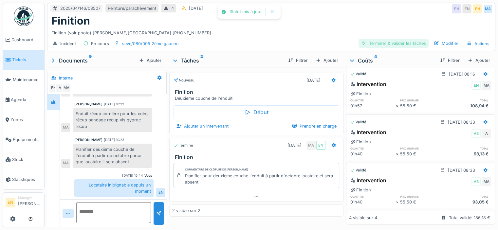
click at [395, 39] on div "Terminer & valider les tâches" at bounding box center [393, 43] width 70 height 9
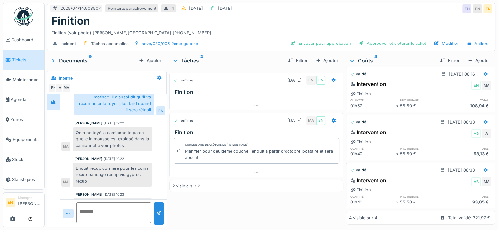
scroll to position [77, 0]
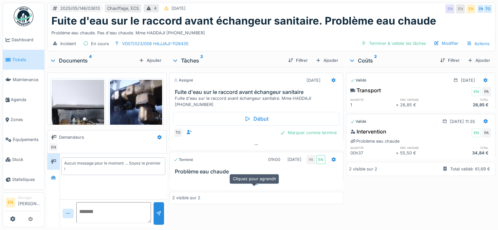
click at [248, 190] on div at bounding box center [256, 184] width 174 height 9
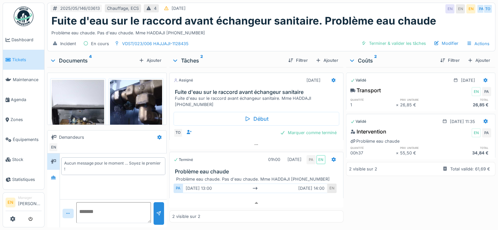
click at [70, 57] on div "Documents 4" at bounding box center [93, 61] width 86 height 8
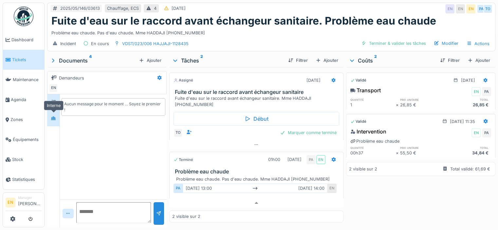
click at [52, 116] on div at bounding box center [53, 118] width 10 height 8
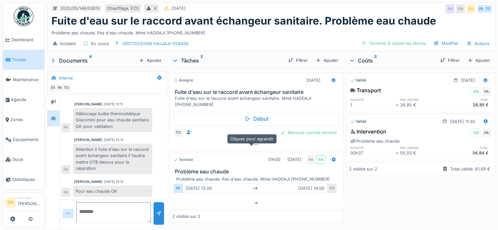
click at [202, 149] on div at bounding box center [256, 144] width 174 height 9
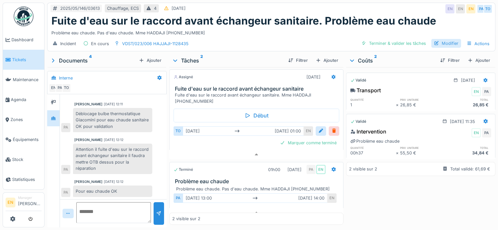
click at [441, 39] on div "Modifier" at bounding box center [446, 43] width 30 height 9
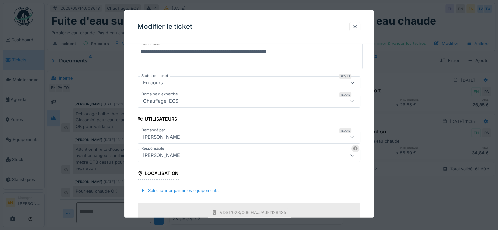
click at [174, 157] on div "[PERSON_NAME]" at bounding box center [162, 155] width 44 height 7
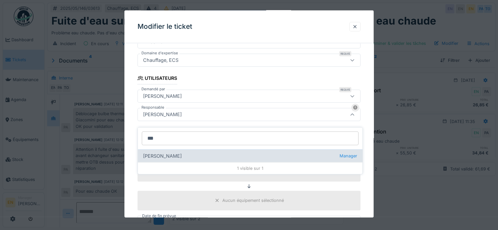
type input "***"
click at [179, 153] on div "Edmond Fayt Manager" at bounding box center [250, 155] width 225 height 13
type input "****"
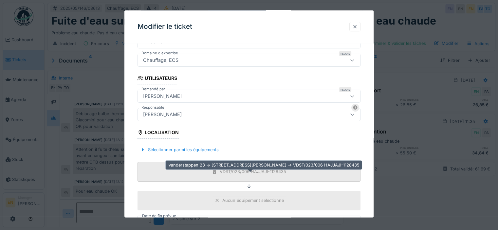
scroll to position [238, 0]
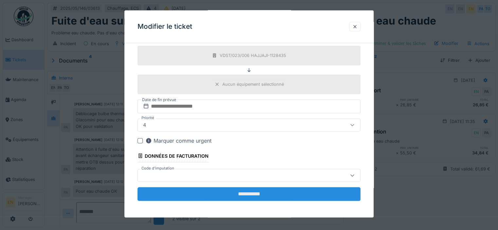
click at [256, 191] on input "**********" at bounding box center [248, 194] width 223 height 14
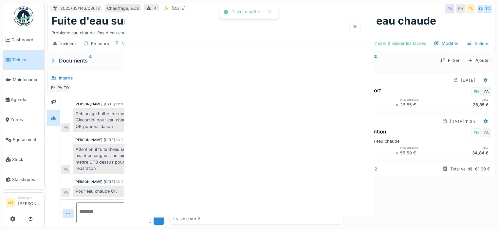
scroll to position [0, 0]
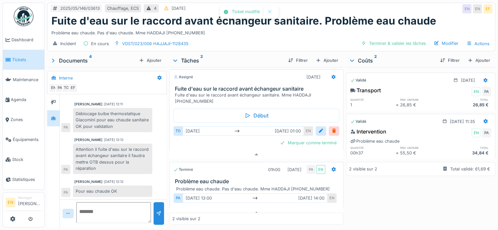
click at [346, 67] on div "Validé 28/04/2025 Transport EN PA quantité prix unitaire total 1 × 26,85 € 26,8…" at bounding box center [420, 146] width 149 height 158
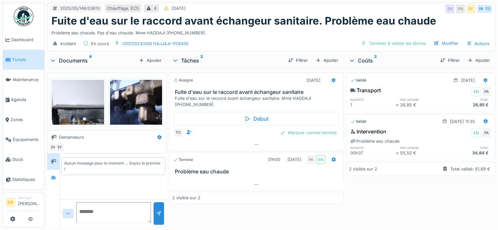
scroll to position [5, 0]
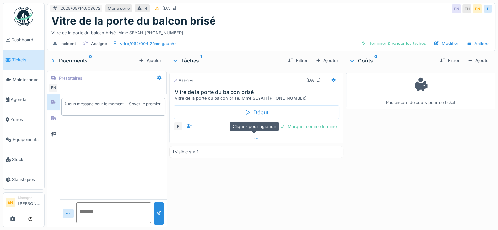
click at [216, 139] on div at bounding box center [256, 138] width 173 height 9
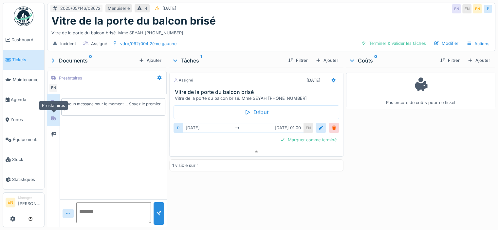
click at [52, 117] on icon at bounding box center [53, 119] width 5 height 4
click at [57, 132] on div at bounding box center [53, 134] width 10 height 8
click at [60, 114] on div "Aucun message pour le moment … Soyez le premier !" at bounding box center [113, 107] width 107 height 26
click at [58, 114] on div at bounding box center [53, 118] width 10 height 8
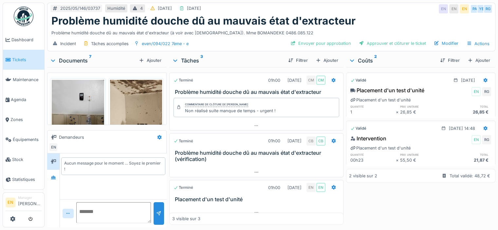
click at [66, 59] on div "Documents 7" at bounding box center [93, 61] width 86 height 8
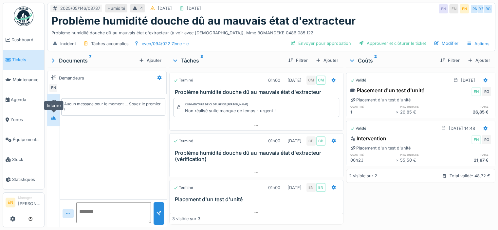
click at [50, 121] on div at bounding box center [53, 118] width 10 height 8
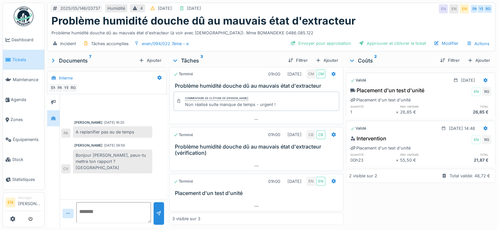
scroll to position [5, 0]
click at [247, 202] on div at bounding box center [256, 206] width 173 height 9
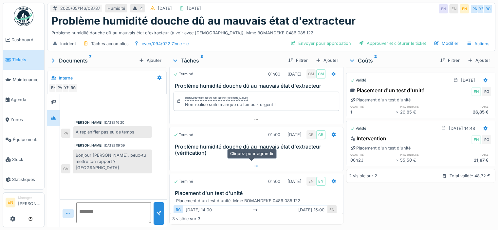
click at [254, 164] on icon at bounding box center [256, 166] width 5 height 4
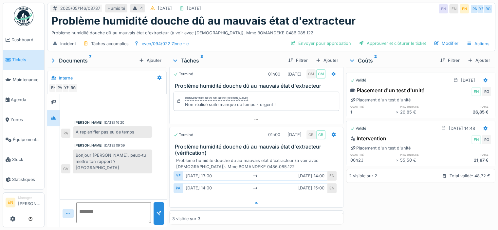
scroll to position [25, 0]
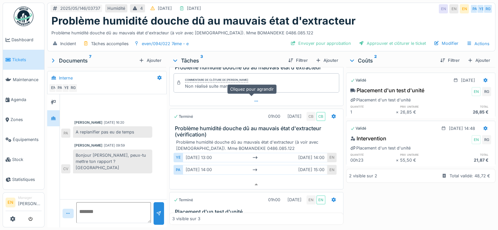
click at [240, 97] on div at bounding box center [256, 101] width 173 height 9
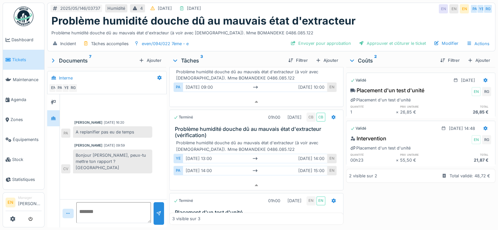
scroll to position [87, 0]
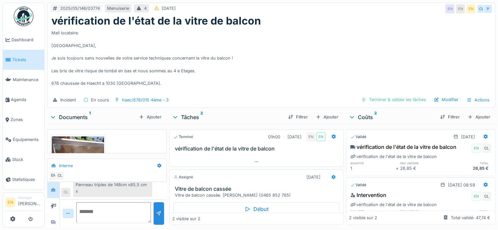
scroll to position [29, 0]
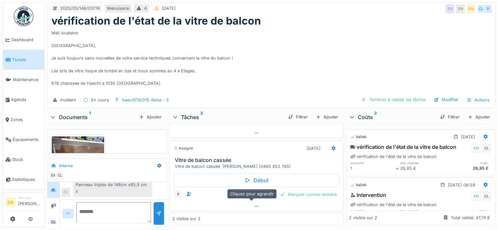
click at [254, 204] on icon at bounding box center [256, 206] width 5 height 4
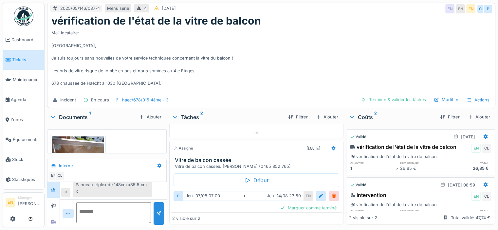
scroll to position [42, 0]
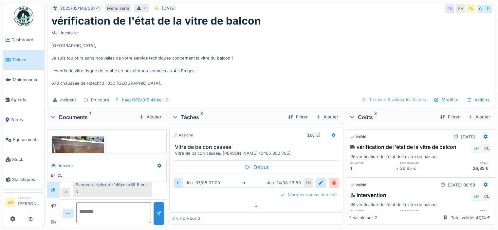
click at [73, 113] on div "Documents 1" at bounding box center [93, 117] width 86 height 8
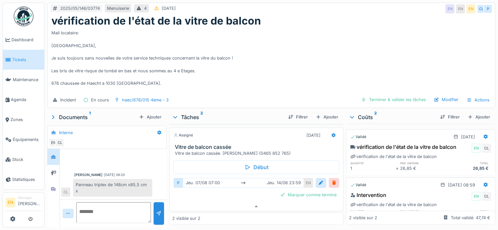
scroll to position [2, 0]
click at [52, 170] on div at bounding box center [53, 173] width 5 height 6
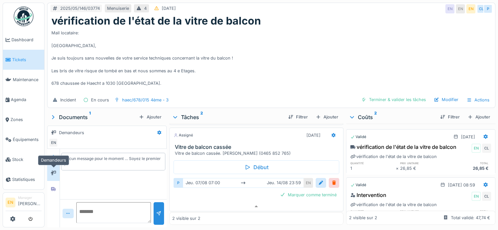
scroll to position [0, 0]
click at [52, 187] on icon at bounding box center [53, 189] width 5 height 4
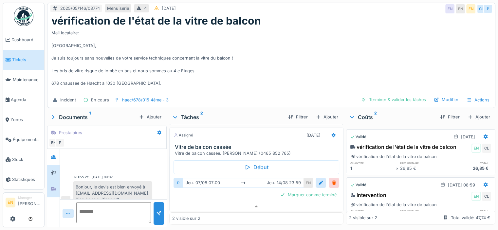
scroll to position [67, 0]
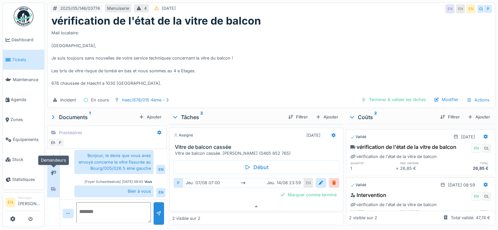
click at [53, 171] on div at bounding box center [53, 173] width 10 height 8
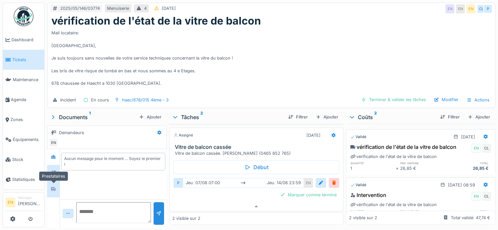
click at [54, 187] on icon at bounding box center [53, 189] width 5 height 4
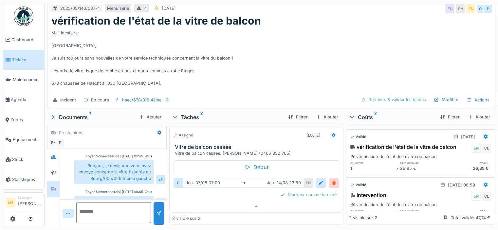
scroll to position [67, 0]
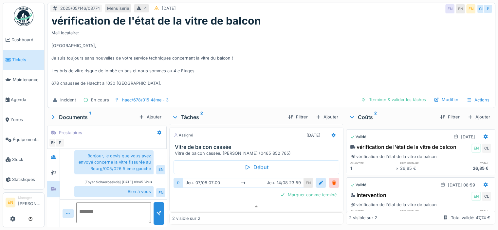
click at [82, 113] on div "Documents 1" at bounding box center [93, 117] width 86 height 8
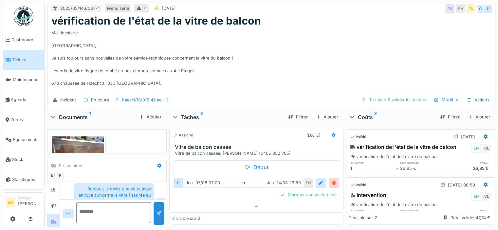
scroll to position [73, 0]
click at [90, 145] on img at bounding box center [78, 155] width 52 height 39
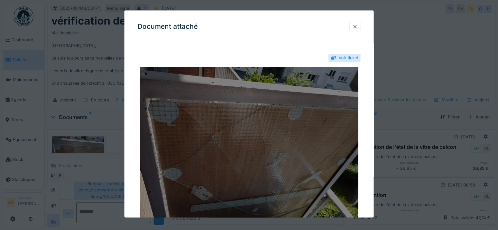
scroll to position [72, 0]
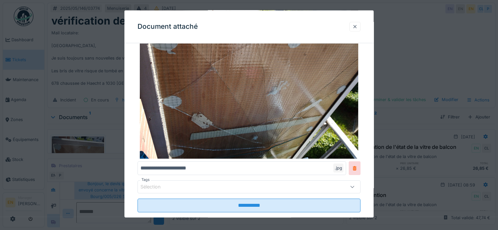
click at [357, 27] on div at bounding box center [354, 27] width 5 height 6
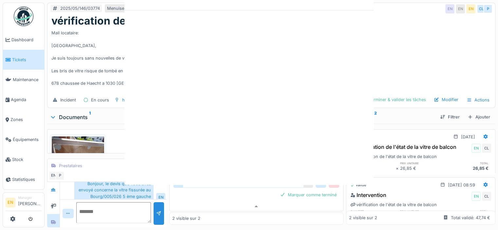
scroll to position [0, 0]
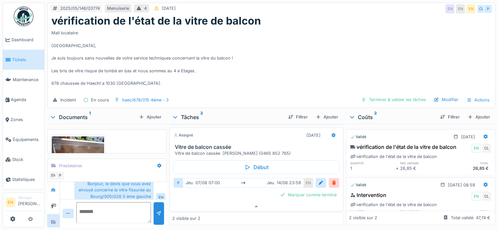
click at [69, 111] on div "Documents 1 Ajouter" at bounding box center [106, 117] width 119 height 13
click at [70, 113] on div "Documents 1" at bounding box center [93, 117] width 86 height 8
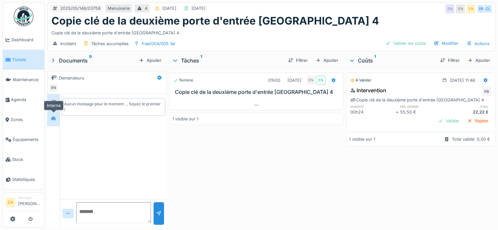
click at [49, 120] on div at bounding box center [53, 118] width 10 height 8
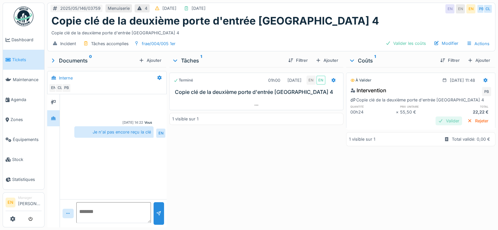
click at [435, 123] on div "Valider" at bounding box center [448, 121] width 27 height 9
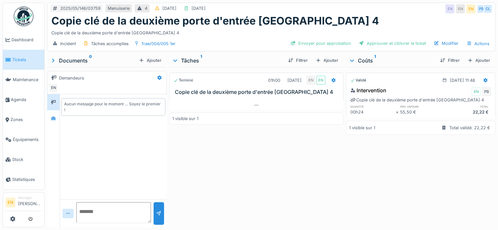
click at [371, 49] on div "Incident Tâches accomplies frae/004/005 1er Envoyer pour approbation Approuver …" at bounding box center [270, 43] width 447 height 15
click at [373, 45] on div "Approuver et clôturer le ticket" at bounding box center [392, 43] width 72 height 9
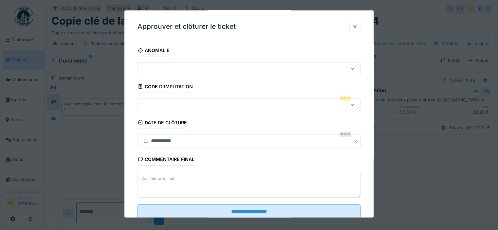
scroll to position [107, 0]
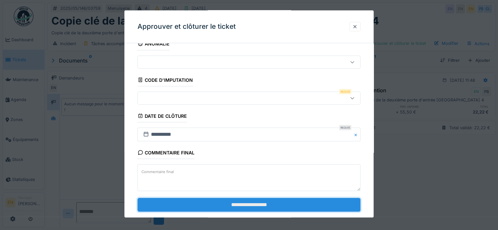
click at [246, 209] on input "**********" at bounding box center [248, 205] width 223 height 14
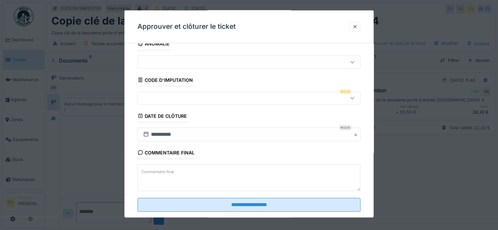
click at [256, 98] on div at bounding box center [235, 97] width 190 height 7
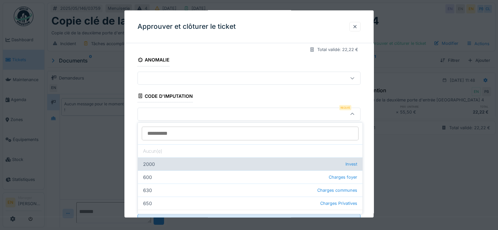
scroll to position [91, 0]
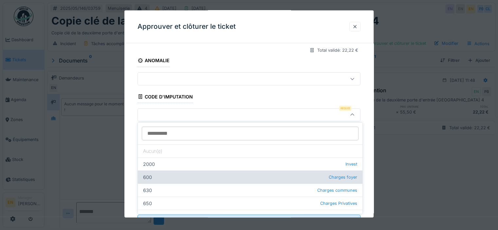
click at [305, 172] on div "600 Charges foyer" at bounding box center [250, 177] width 225 height 13
type input "***"
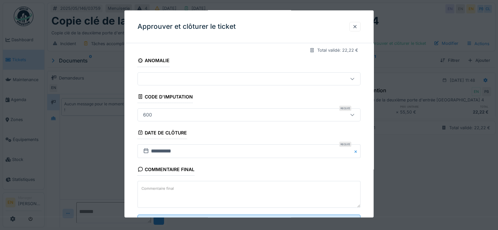
scroll to position [118, 0]
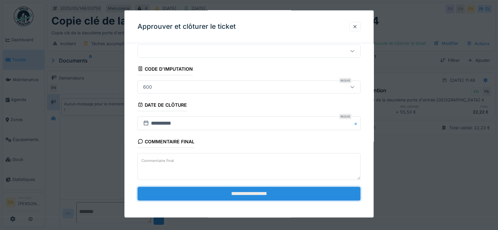
click at [294, 190] on input "**********" at bounding box center [248, 194] width 223 height 14
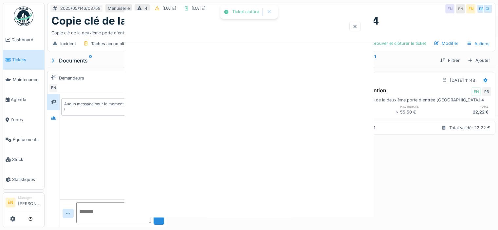
scroll to position [0, 0]
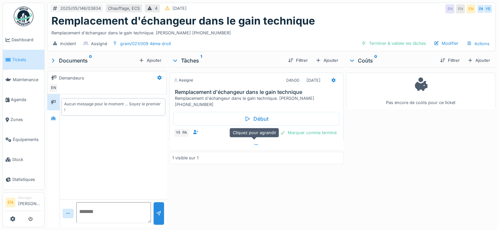
click at [213, 148] on div at bounding box center [256, 144] width 174 height 9
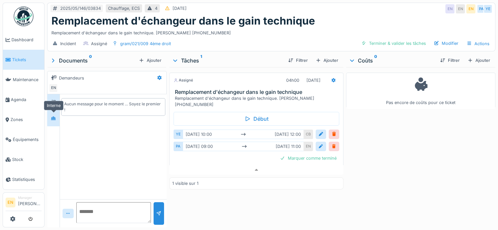
click at [54, 117] on div at bounding box center [53, 118] width 10 height 11
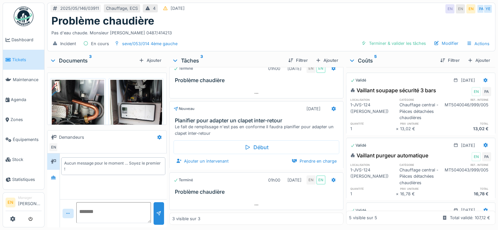
scroll to position [5, 0]
click at [76, 63] on div "Documents 3" at bounding box center [93, 61] width 86 height 8
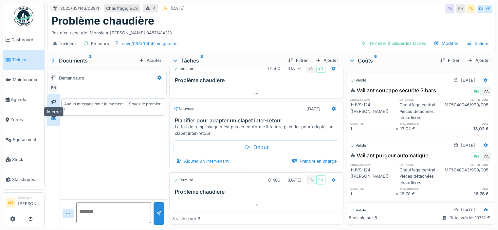
click at [55, 120] on icon at bounding box center [53, 119] width 5 height 4
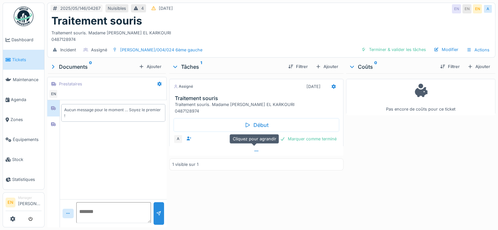
click at [213, 152] on div at bounding box center [256, 150] width 174 height 9
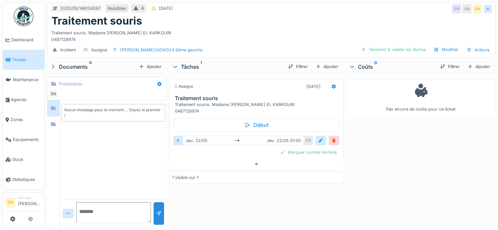
scroll to position [5, 0]
click at [52, 122] on icon at bounding box center [53, 124] width 5 height 4
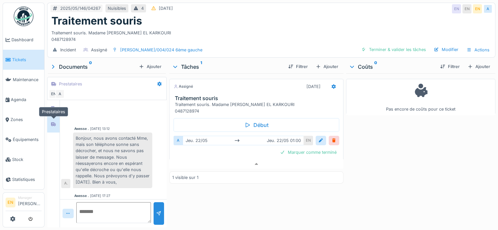
scroll to position [87, 0]
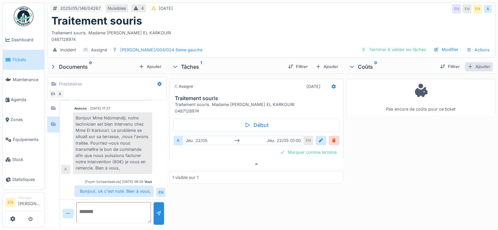
click at [481, 64] on div "Ajouter" at bounding box center [479, 66] width 28 height 9
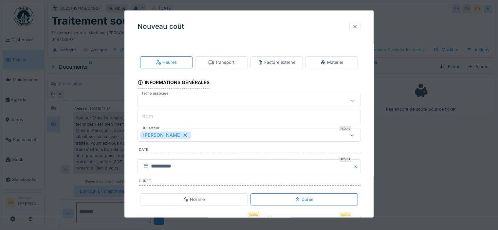
click at [356, 27] on div at bounding box center [354, 27] width 5 height 6
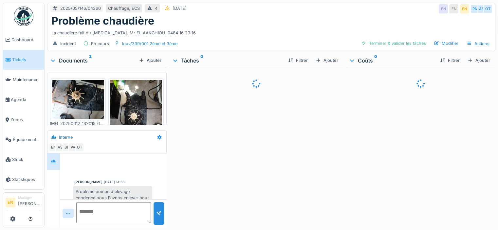
scroll to position [48, 0]
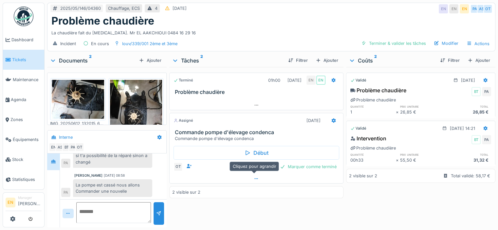
click at [206, 181] on div at bounding box center [256, 178] width 173 height 9
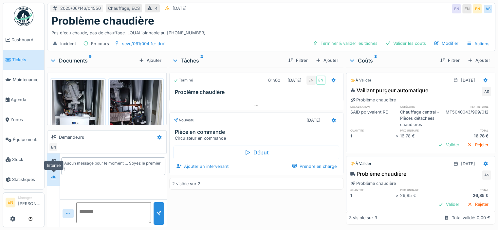
click at [56, 179] on div at bounding box center [53, 178] width 5 height 6
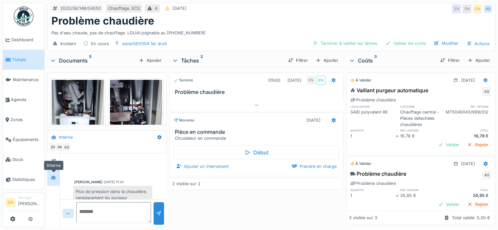
scroll to position [93, 0]
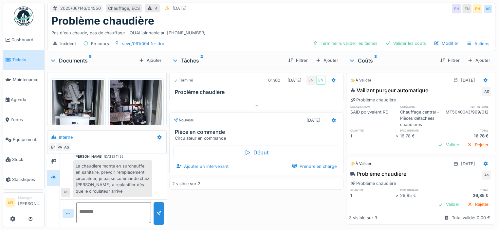
click at [235, 163] on div "Ajouter un intervenant [PERSON_NAME] en charge" at bounding box center [256, 166] width 166 height 9
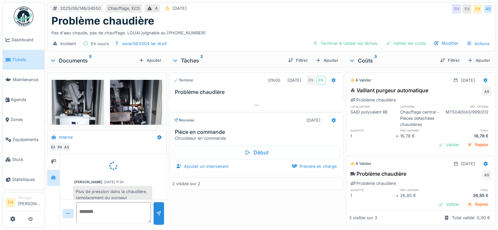
scroll to position [20, 0]
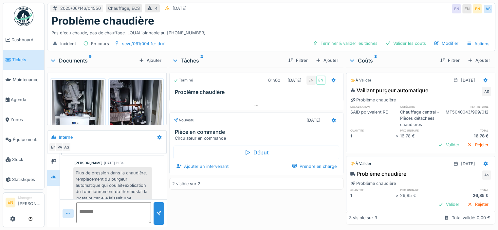
click at [73, 60] on div "Documents 5" at bounding box center [93, 61] width 86 height 8
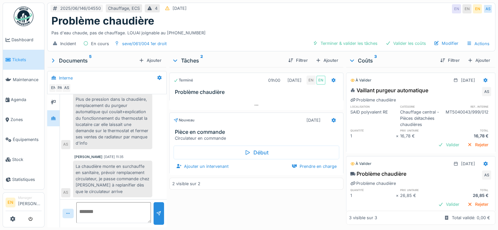
scroll to position [0, 0]
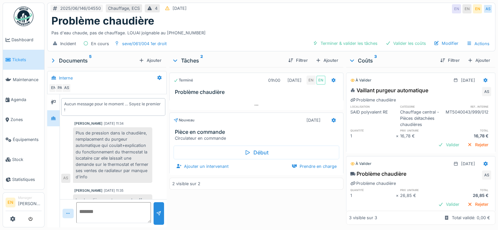
click at [81, 57] on div "Documents 5" at bounding box center [93, 61] width 86 height 8
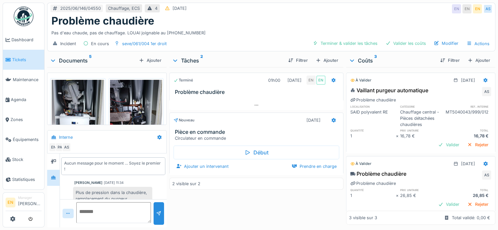
scroll to position [93, 0]
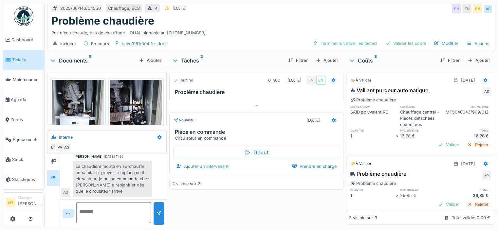
click at [78, 57] on div "Documents 5" at bounding box center [93, 61] width 86 height 8
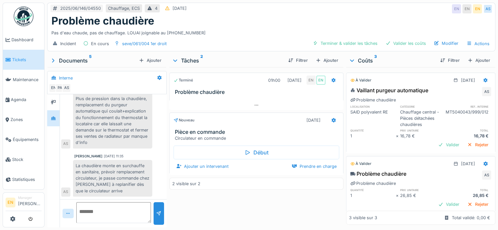
scroll to position [34, 0]
click at [148, 126] on div "Plus de pression dans la chaudière, remplacement du purgeur automatique qui cou…" at bounding box center [112, 122] width 79 height 56
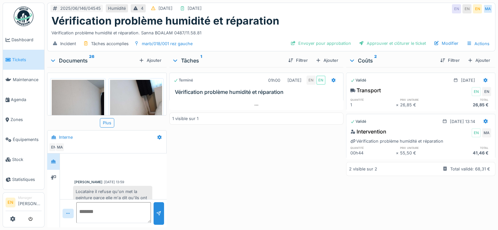
scroll to position [48, 0]
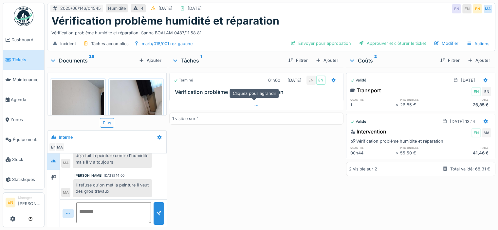
click at [246, 108] on div at bounding box center [256, 104] width 174 height 9
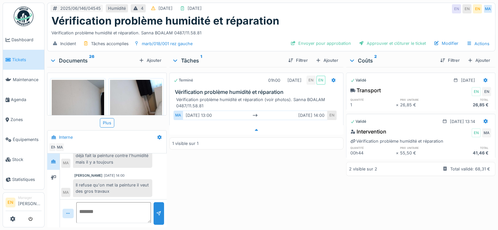
scroll to position [5, 0]
click at [88, 57] on div "Documents 26" at bounding box center [93, 61] width 86 height 8
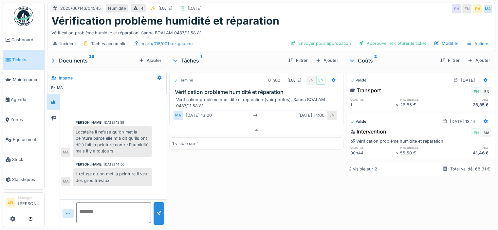
scroll to position [0, 0]
click at [82, 57] on div "Documents 26" at bounding box center [93, 61] width 86 height 8
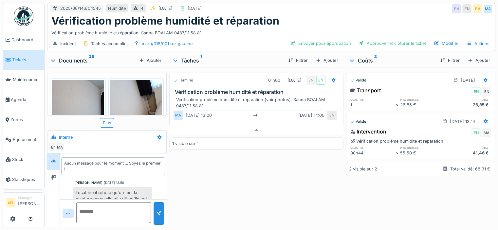
click at [82, 60] on div "Documents 26 Ajouter" at bounding box center [106, 60] width 119 height 13
click at [82, 57] on div "Documents 26" at bounding box center [93, 61] width 86 height 8
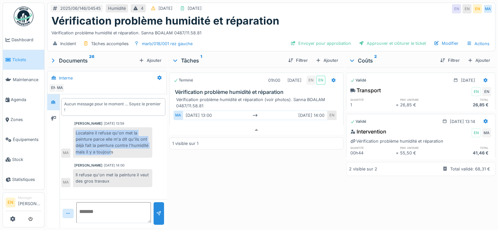
drag, startPoint x: 111, startPoint y: 148, endPoint x: 75, endPoint y: 130, distance: 39.7
click at [75, 130] on div "Locataire il refuse qu'on met la peinture parce elle m'a dit qu'ils ont déjà fa…" at bounding box center [112, 142] width 79 height 30
copy div "Locataire il refuse qu'on met la peinture parce elle m'a dit qu'ils ont déjà fa…"
click at [124, 142] on div "Locataire il refuse qu'on met la peinture parce elle m'a dit qu'ils ont déjà fa…" at bounding box center [112, 142] width 79 height 30
drag, startPoint x: 114, startPoint y: 148, endPoint x: 70, endPoint y: 128, distance: 48.6
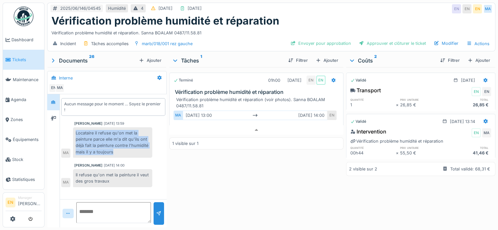
click at [70, 128] on div "Locataire il refuse qu'on met la peinture parce elle m'a dit qu'ils ont déjà fa…" at bounding box center [106, 142] width 91 height 30
copy div "Locataire il refuse qu'on met la peinture parce elle m'a dit qu'ils ont déjà fa…"
click at [375, 39] on div "Approuver et clôturer le ticket" at bounding box center [392, 43] width 72 height 9
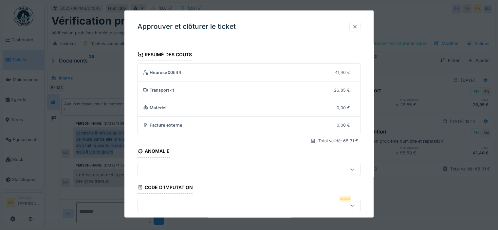
scroll to position [118, 0]
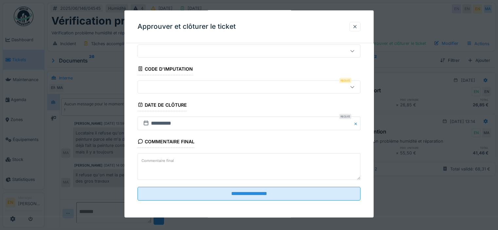
click at [193, 169] on textarea "Commentaire final" at bounding box center [248, 166] width 223 height 27
paste textarea "**********"
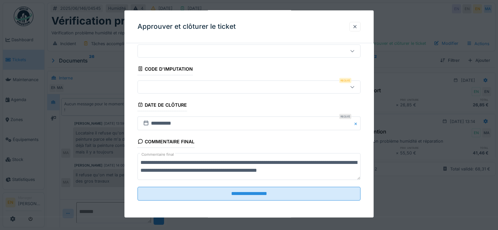
type textarea "**********"
click at [233, 96] on fieldset "**********" at bounding box center [248, 68] width 223 height 276
click at [240, 84] on div at bounding box center [235, 86] width 190 height 7
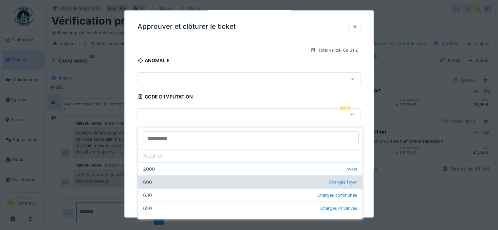
click at [276, 178] on div "600 Charges foyer" at bounding box center [250, 181] width 225 height 13
type input "***"
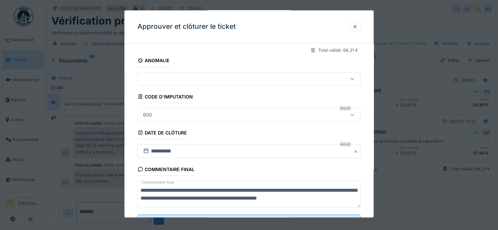
scroll to position [118, 0]
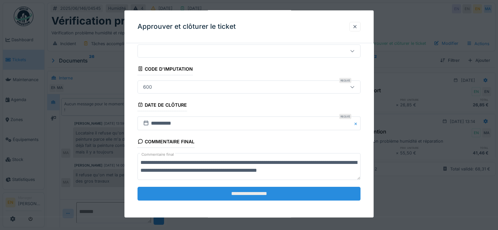
click at [275, 190] on input "**********" at bounding box center [248, 194] width 223 height 14
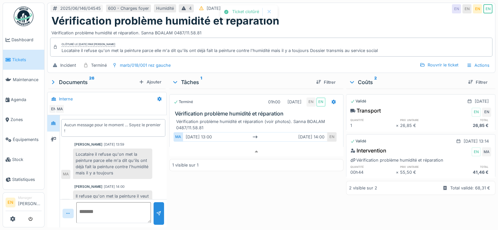
scroll to position [10, 0]
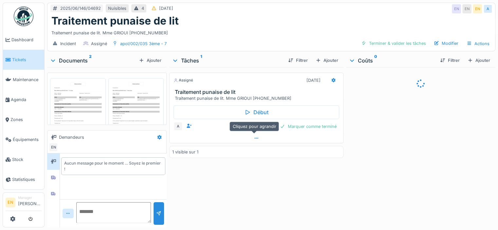
click at [197, 139] on div at bounding box center [256, 138] width 173 height 9
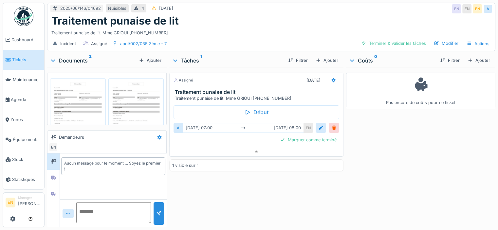
click at [76, 57] on div "Documents 2" at bounding box center [93, 61] width 86 height 8
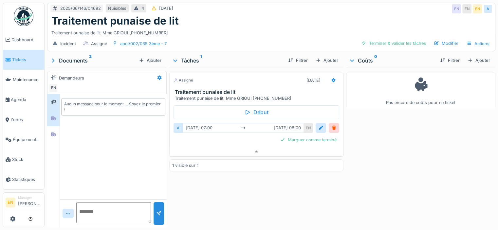
click at [58, 119] on div at bounding box center [53, 118] width 12 height 16
click at [54, 133] on icon at bounding box center [53, 135] width 5 height 4
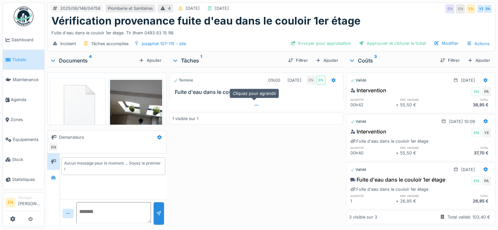
click at [216, 105] on div at bounding box center [256, 104] width 174 height 9
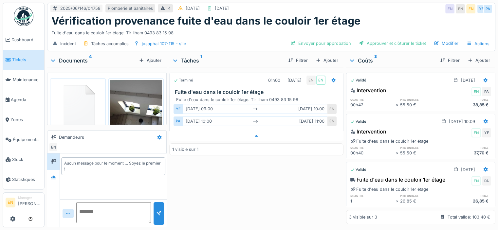
scroll to position [5, 0]
click at [77, 59] on div "Documents 4" at bounding box center [93, 61] width 86 height 8
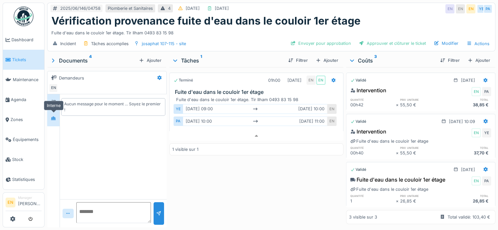
click at [56, 114] on div at bounding box center [53, 118] width 10 height 8
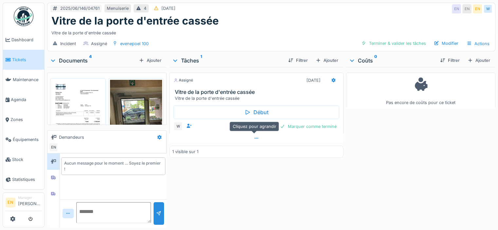
click at [203, 137] on div at bounding box center [256, 138] width 174 height 9
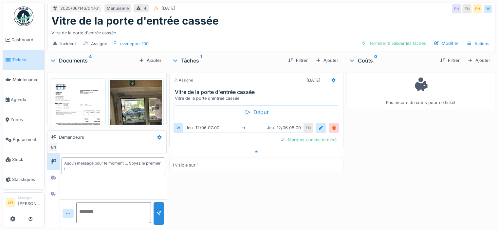
scroll to position [5, 0]
click at [56, 175] on div at bounding box center [53, 178] width 10 height 8
click at [54, 191] on div at bounding box center [53, 194] width 5 height 6
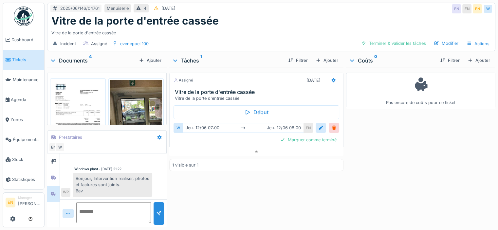
click at [178, 46] on div "2025/06/146/04761 Menuiserie 4 17/06/2025 EN EN EN W Vitre de la porte d'entrée…" at bounding box center [271, 115] width 453 height 230
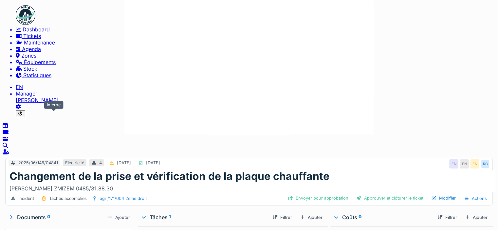
drag, startPoint x: 101, startPoint y: 159, endPoint x: 104, endPoint y: 142, distance: 17.5
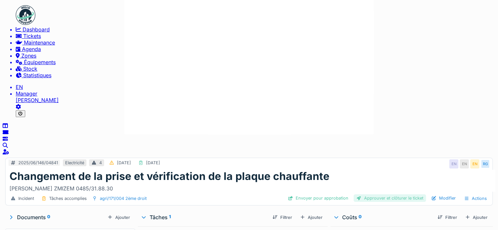
click at [381, 194] on div "Approuver et clôturer le ticket" at bounding box center [390, 198] width 72 height 8
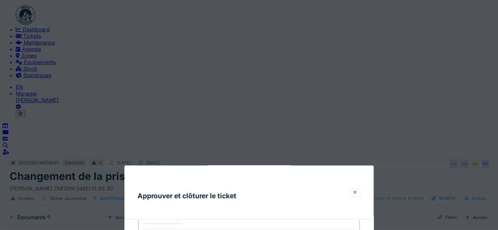
scroll to position [118, 0]
type textarea "*"
type textarea "**********"
click at [357, 190] on div at bounding box center [354, 192] width 5 height 5
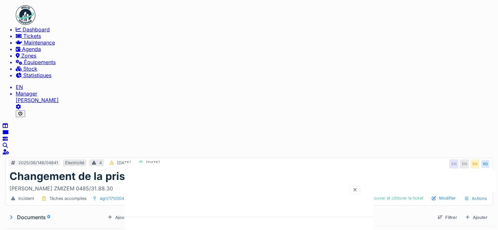
scroll to position [0, 0]
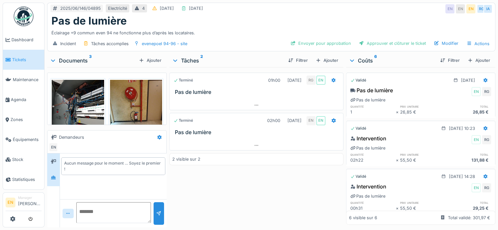
click at [54, 183] on div at bounding box center [53, 178] width 12 height 16
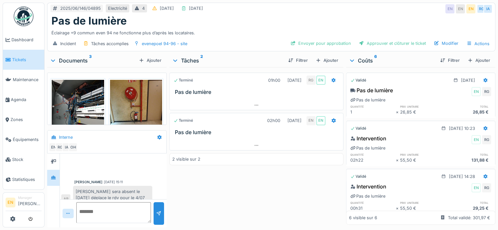
scroll to position [172, 0]
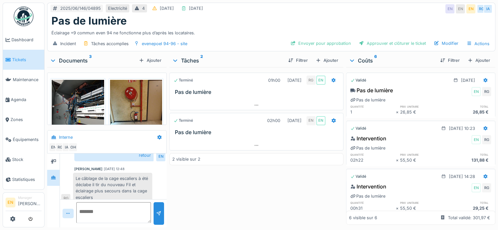
click at [74, 62] on div "Documents 3" at bounding box center [93, 61] width 86 height 8
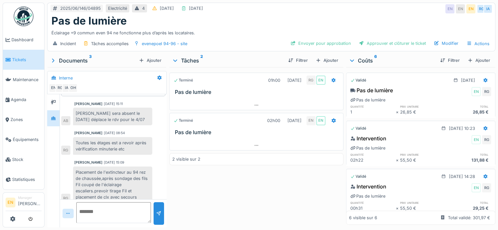
scroll to position [114, 0]
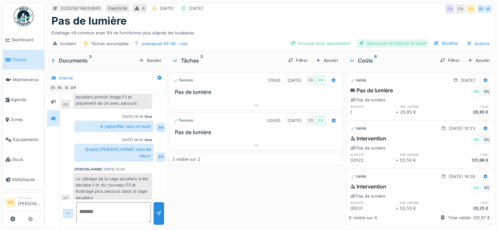
click at [368, 43] on div "Approuver et clôturer le ticket" at bounding box center [392, 43] width 72 height 9
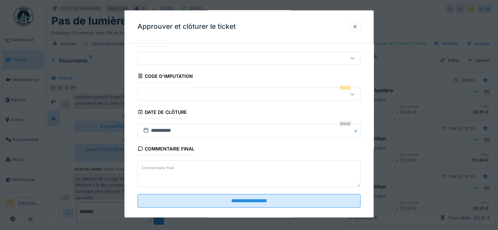
scroll to position [118, 0]
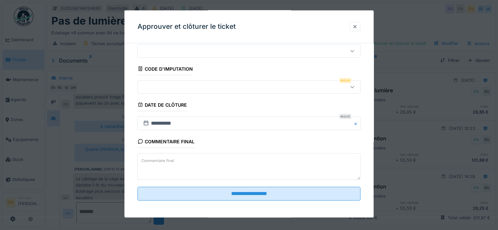
click at [213, 83] on div at bounding box center [235, 86] width 190 height 7
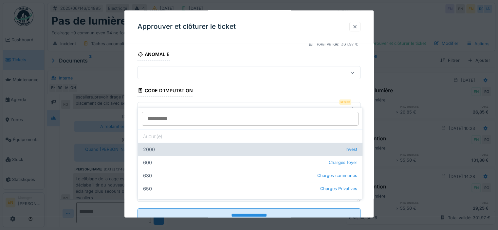
scroll to position [91, 0]
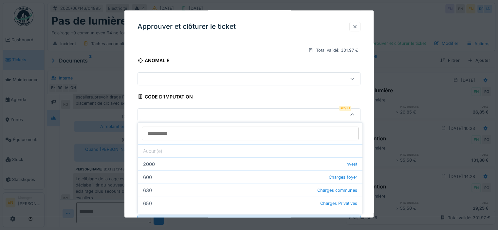
click at [279, 176] on div "600 Charges foyer" at bounding box center [250, 177] width 225 height 13
type input "***"
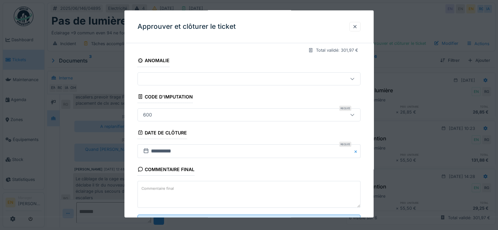
scroll to position [118, 0]
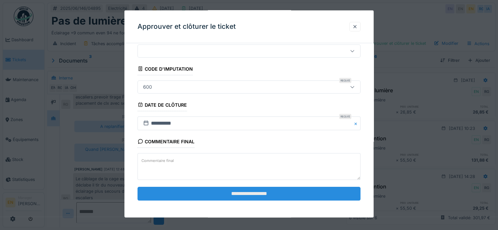
click at [254, 190] on input "**********" at bounding box center [248, 194] width 223 height 14
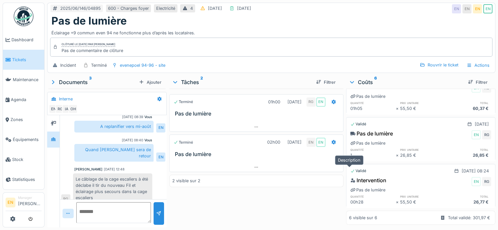
scroll to position [5, 0]
click at [444, 61] on div "Rouvrir le ticket" at bounding box center [439, 65] width 44 height 9
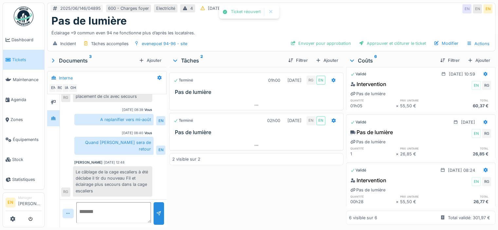
scroll to position [158, 0]
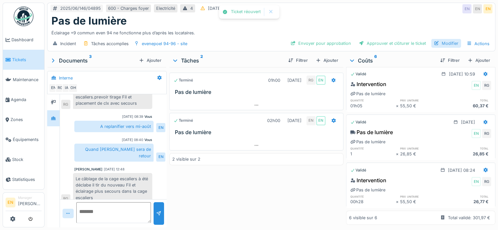
click at [435, 39] on div "Modifier" at bounding box center [446, 43] width 30 height 9
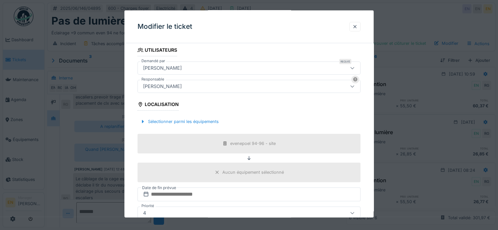
scroll to position [141, 0]
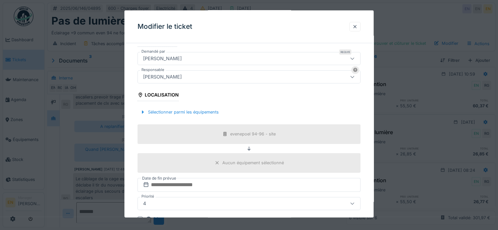
click at [180, 78] on div "[PERSON_NAME]" at bounding box center [162, 76] width 44 height 7
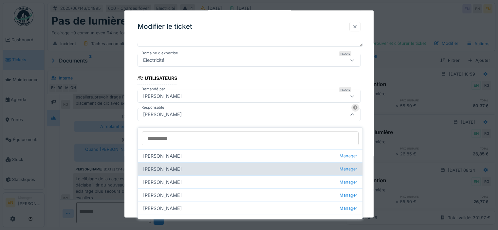
scroll to position [64, 0]
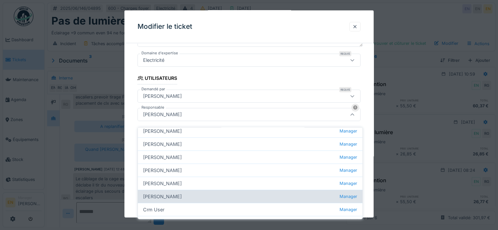
click at [174, 196] on div "Christian Bassette Manager" at bounding box center [250, 196] width 225 height 13
type input "****"
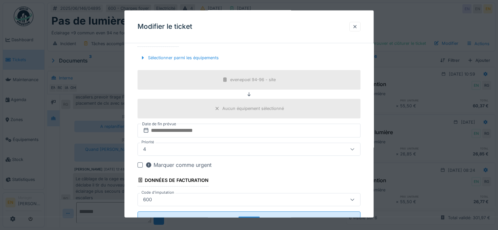
scroll to position [220, 0]
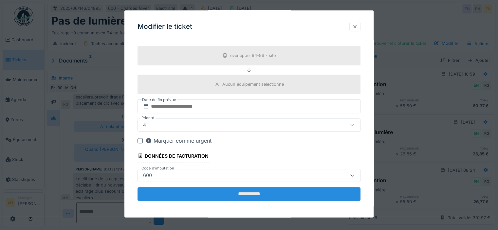
click at [233, 188] on input "**********" at bounding box center [248, 194] width 223 height 14
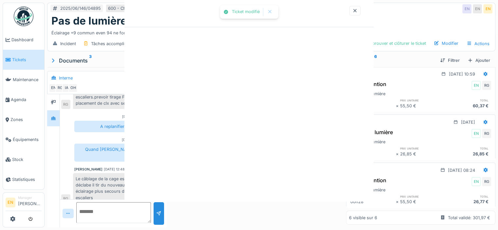
scroll to position [0, 0]
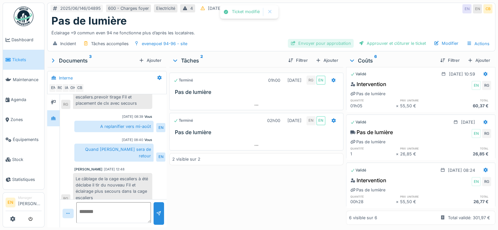
click at [313, 39] on div "Envoyer pour approbation" at bounding box center [321, 43] width 66 height 9
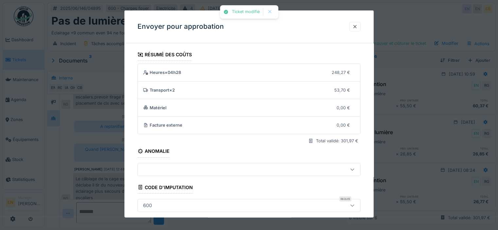
scroll to position [67, 0]
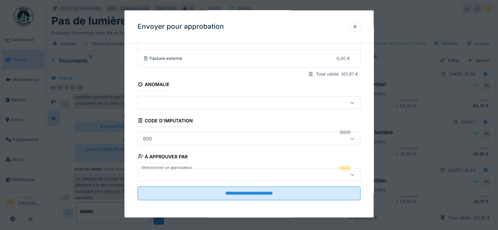
click at [185, 172] on div at bounding box center [235, 174] width 190 height 7
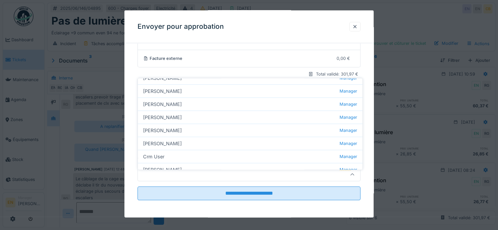
scroll to position [68, 0]
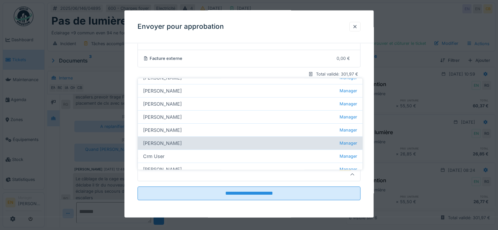
click at [172, 136] on div "Christian Bassette Manager" at bounding box center [250, 142] width 225 height 13
type input "****"
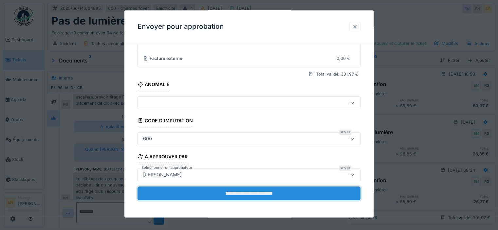
click at [228, 196] on input "**********" at bounding box center [248, 193] width 223 height 14
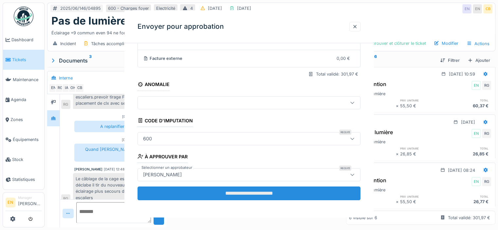
scroll to position [0, 0]
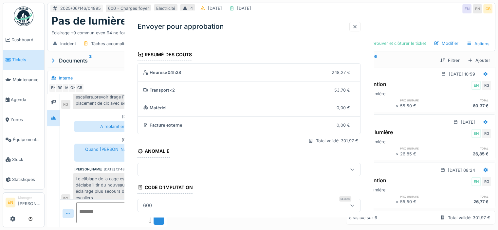
click at [228, 196] on div "**********" at bounding box center [271, 115] width 453 height 230
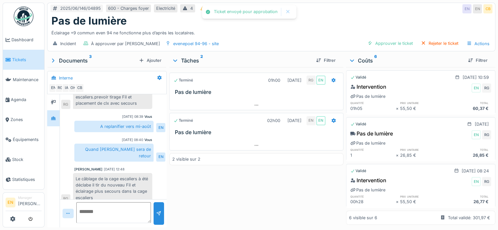
scroll to position [150, 0]
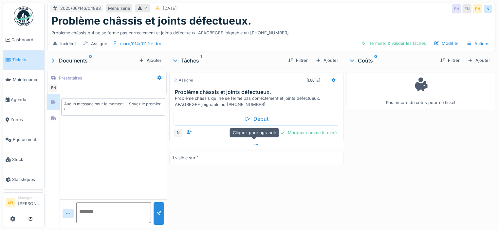
click at [254, 148] on div at bounding box center [256, 144] width 174 height 9
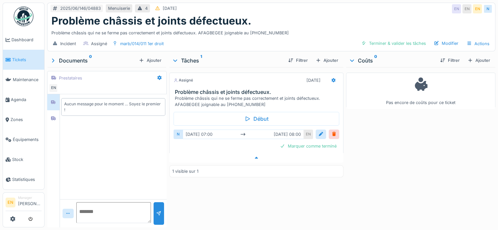
scroll to position [5, 0]
click at [49, 116] on div at bounding box center [53, 118] width 10 height 8
click at [47, 98] on div "Aucun message pour le moment … Soyez le premier !" at bounding box center [106, 160] width 119 height 133
click at [55, 99] on div at bounding box center [53, 102] width 5 height 6
click at [48, 103] on div at bounding box center [53, 102] width 12 height 16
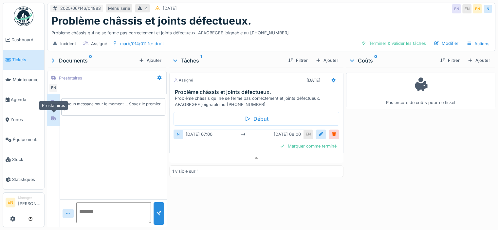
click at [49, 113] on div at bounding box center [53, 118] width 10 height 11
click at [122, 217] on textarea at bounding box center [113, 212] width 75 height 21
type textarea "*"
drag, startPoint x: 149, startPoint y: 37, endPoint x: 289, endPoint y: 2, distance: 144.6
click at [289, 3] on div "2025/06/146/04883 Menuiserie 4 22/06/2025 EN EN EN N Problème châssis et joints…" at bounding box center [271, 27] width 448 height 49
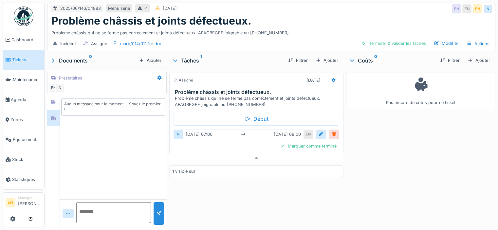
click at [333, 131] on div at bounding box center [333, 134] width 5 height 6
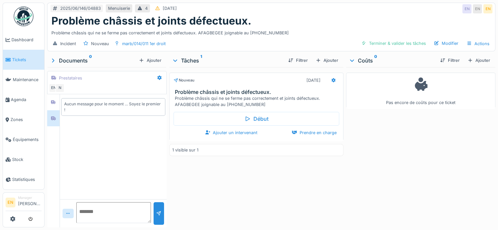
click at [258, 128] on div "Ajouter un intervenant Prendre en charge" at bounding box center [256, 132] width 166 height 9
click at [372, 42] on div "Terminer & valider les tâches" at bounding box center [393, 43] width 70 height 9
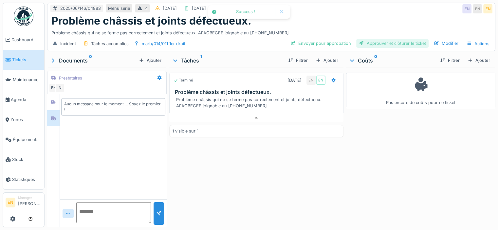
click at [364, 41] on div "Approuver et clôturer le ticket" at bounding box center [392, 43] width 72 height 9
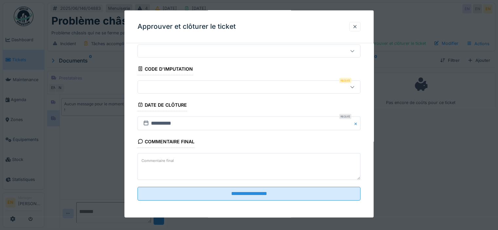
scroll to position [118, 0]
click at [195, 178] on textarea "Commentaire final" at bounding box center [248, 167] width 223 height 27
click at [144, 157] on label "Commentaire final" at bounding box center [157, 155] width 35 height 8
click at [144, 157] on textarea "*******" at bounding box center [248, 167] width 223 height 27
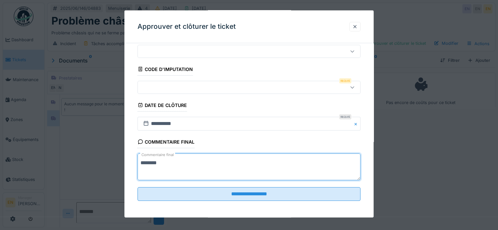
click at [151, 163] on textarea "*******" at bounding box center [248, 167] width 223 height 27
click at [155, 163] on textarea "*******" at bounding box center [248, 167] width 223 height 27
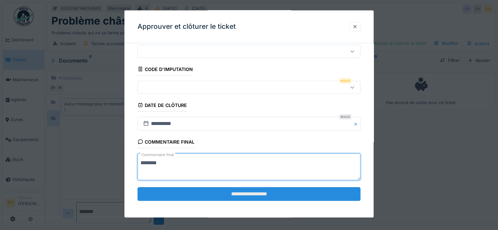
type textarea "*******"
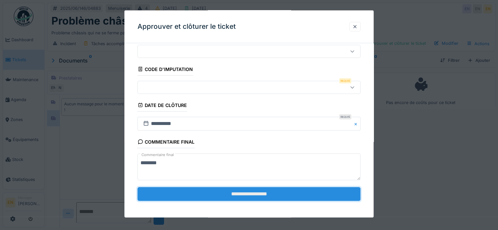
click at [252, 196] on input "**********" at bounding box center [248, 194] width 223 height 14
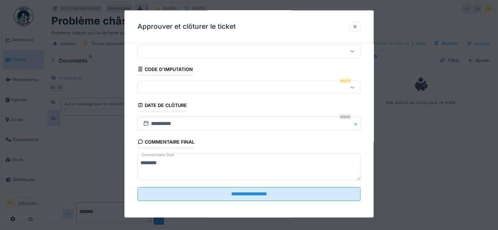
click at [227, 90] on div at bounding box center [248, 87] width 223 height 13
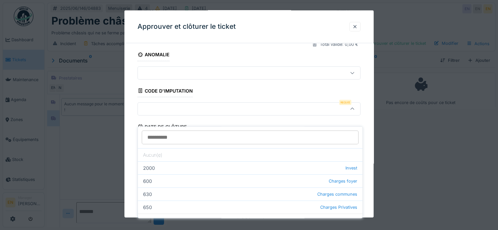
scroll to position [91, 0]
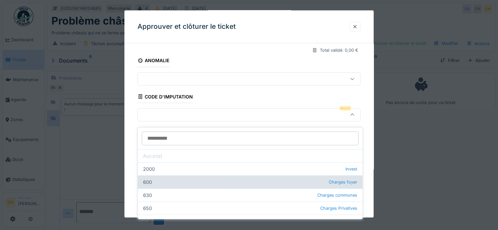
click at [284, 176] on div "600 Charges foyer" at bounding box center [250, 181] width 225 height 13
type input "***"
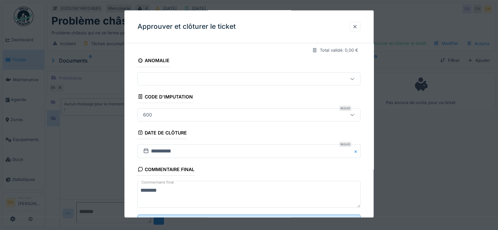
scroll to position [118, 0]
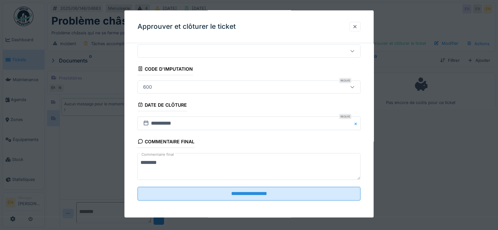
click at [267, 200] on fieldset "**********" at bounding box center [248, 68] width 223 height 276
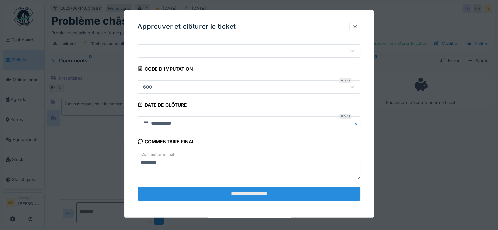
click at [266, 197] on input "**********" at bounding box center [248, 194] width 223 height 14
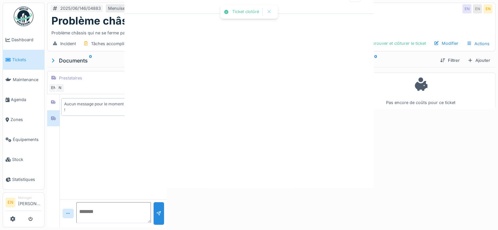
scroll to position [0, 0]
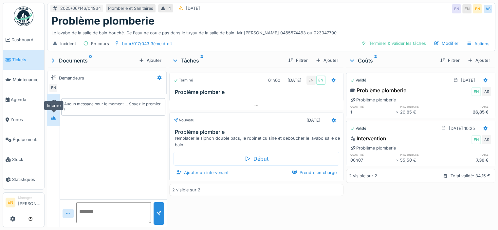
click at [55, 117] on icon at bounding box center [53, 119] width 5 height 4
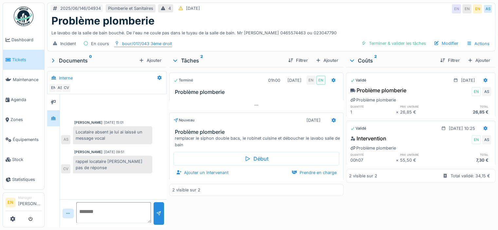
click at [169, 41] on div "bour/017/043 3ème droit" at bounding box center [147, 44] width 50 height 6
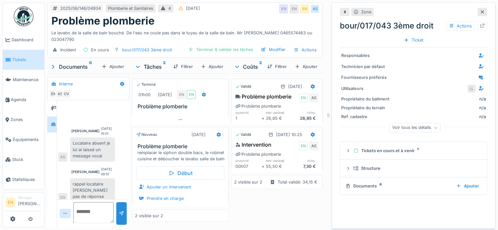
click at [481, 11] on icon at bounding box center [482, 11] width 3 height 3
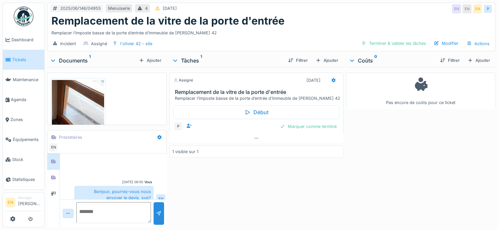
scroll to position [30, 0]
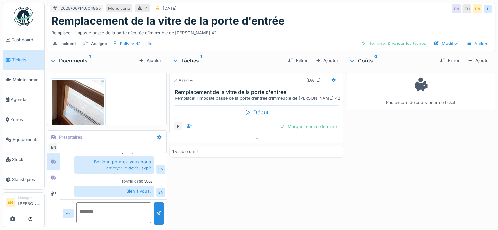
click at [77, 60] on div "Documents 1" at bounding box center [93, 61] width 86 height 8
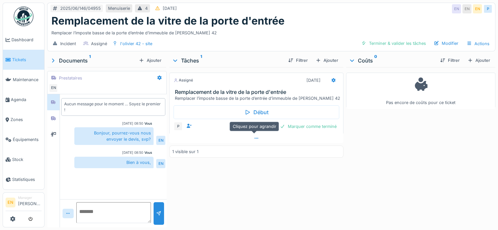
click at [212, 140] on div at bounding box center [256, 138] width 174 height 9
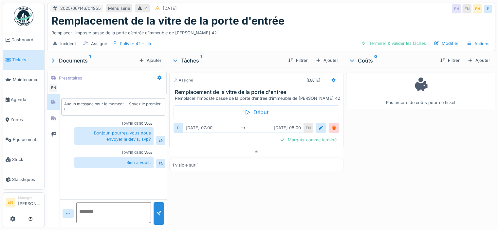
click at [105, 211] on textarea at bounding box center [113, 212] width 75 height 21
click at [174, 175] on div "Assigné [DATE] Remplacement de la vitre de la porte d'entrée Remplacer l’impost…" at bounding box center [256, 146] width 174 height 158
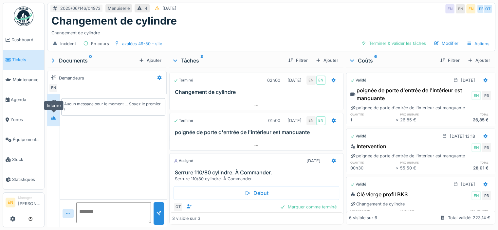
click at [50, 115] on div at bounding box center [53, 118] width 10 height 8
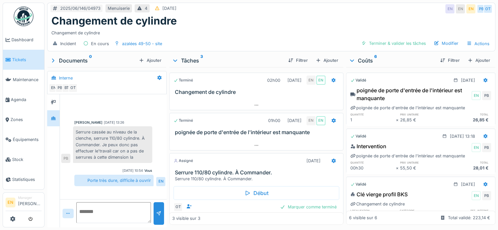
scroll to position [12, 0]
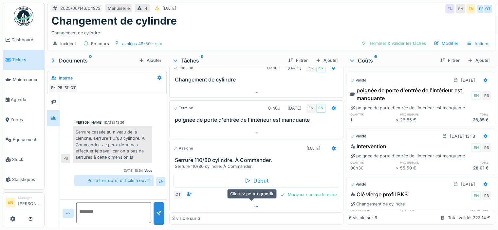
click at [227, 203] on div at bounding box center [256, 206] width 173 height 9
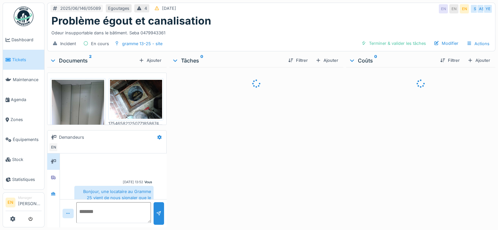
scroll to position [55, 0]
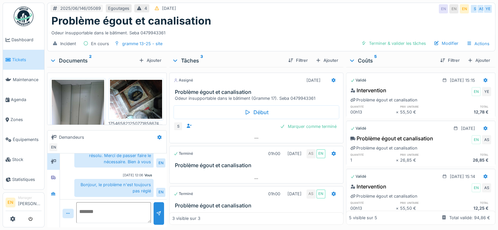
click at [68, 60] on div "Documents 2" at bounding box center [93, 61] width 86 height 8
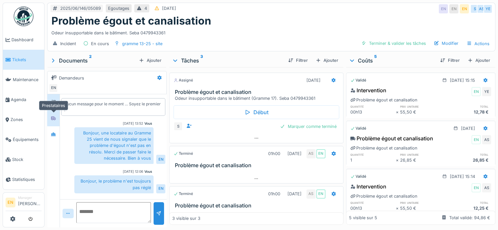
click at [55, 119] on icon at bounding box center [53, 119] width 5 height 4
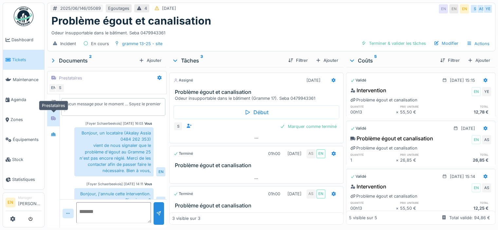
scroll to position [86, 0]
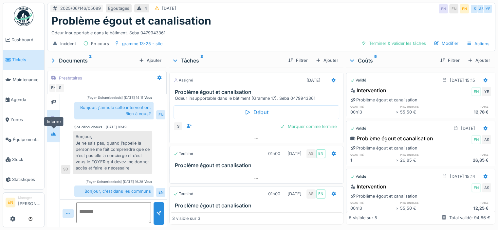
click at [53, 129] on div at bounding box center [53, 134] width 10 height 11
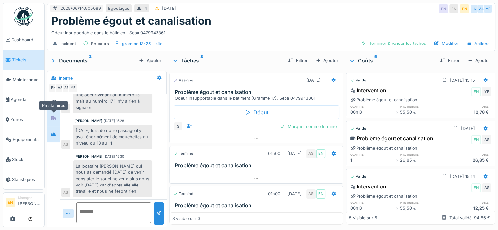
click at [52, 113] on div at bounding box center [53, 118] width 10 height 11
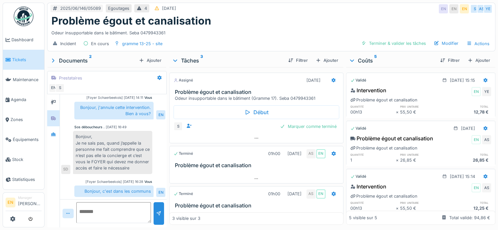
click at [70, 62] on div "Documents 2" at bounding box center [93, 61] width 86 height 8
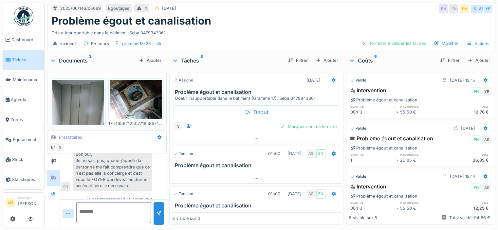
scroll to position [33, 0]
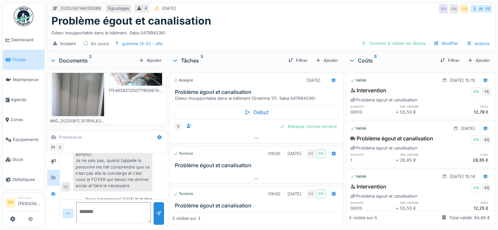
click at [75, 57] on div "Documents 2" at bounding box center [93, 61] width 86 height 8
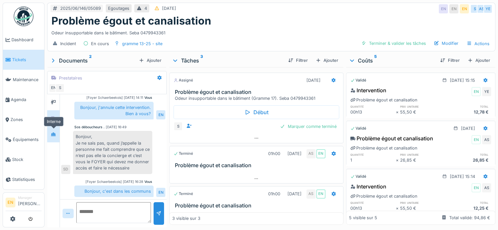
click at [49, 133] on div at bounding box center [53, 134] width 10 height 8
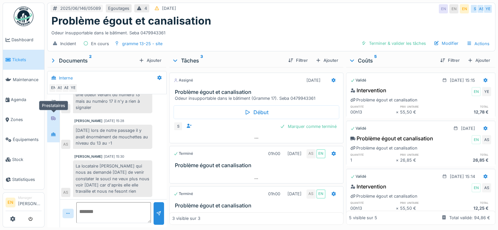
click at [56, 122] on div at bounding box center [53, 118] width 10 height 11
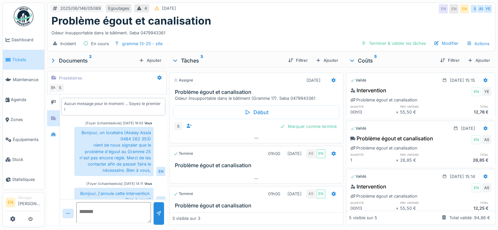
scroll to position [0, 0]
click at [58, 134] on div at bounding box center [53, 134] width 12 height 16
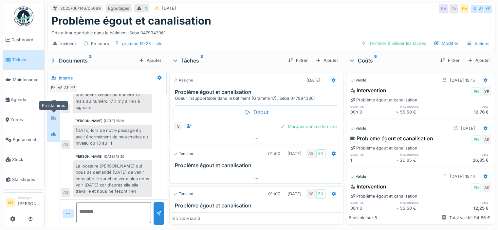
click at [53, 119] on icon at bounding box center [53, 118] width 5 height 4
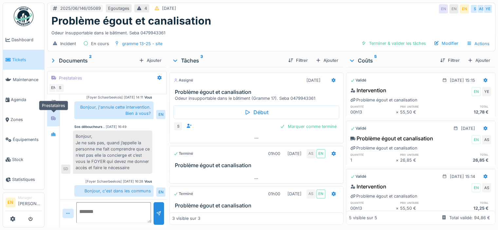
scroll to position [86, 0]
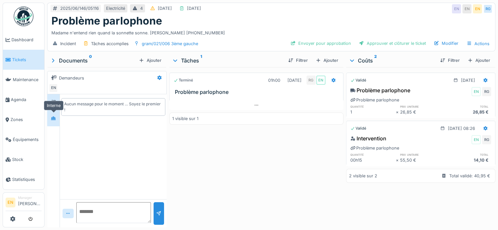
click at [50, 117] on div at bounding box center [53, 118] width 10 height 8
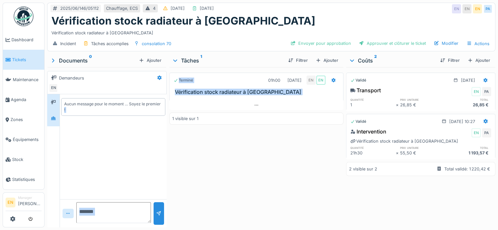
drag, startPoint x: 222, startPoint y: 111, endPoint x: 58, endPoint y: 120, distance: 164.6
click at [58, 120] on div "2025/06/146/05112 Chauffage, ECS 4 [DATE] [DATE] EN EN EN PA Vérification stock…" at bounding box center [271, 115] width 453 height 230
click at [58, 120] on div at bounding box center [53, 118] width 10 height 8
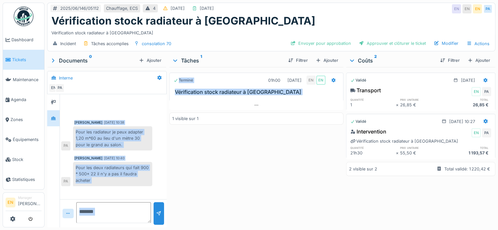
click at [105, 187] on div "[PERSON_NAME] [DATE] 10:38 Pour les radiateur je peux adapter 1,20 m*60 au lieu…" at bounding box center [113, 141] width 107 height 95
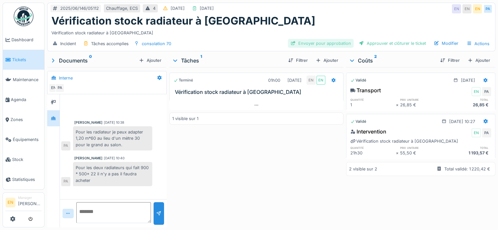
click at [331, 41] on div "Envoyer pour approbation" at bounding box center [321, 43] width 66 height 9
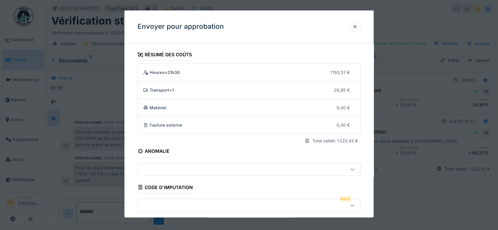
scroll to position [67, 0]
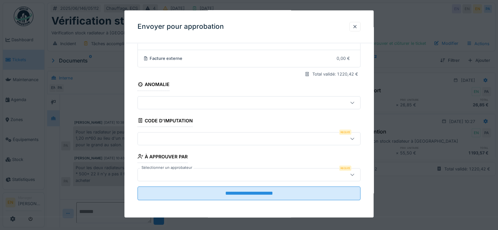
click at [261, 136] on div at bounding box center [235, 138] width 190 height 7
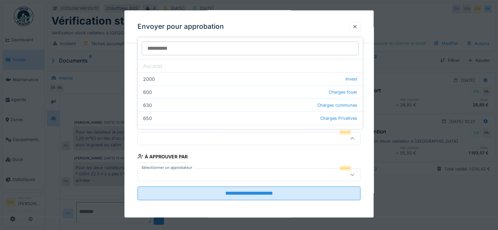
click at [280, 154] on fieldset "**********" at bounding box center [248, 94] width 223 height 224
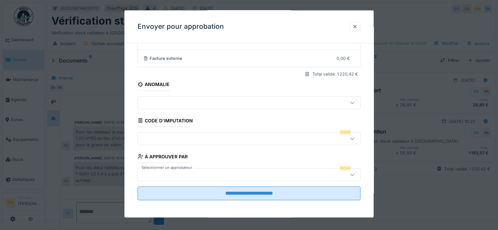
click at [250, 135] on div at bounding box center [235, 138] width 190 height 7
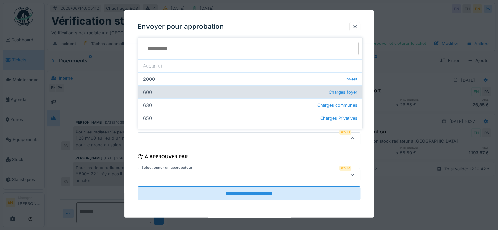
click at [332, 92] on span "Charges foyer" at bounding box center [343, 92] width 28 height 6
type input "***"
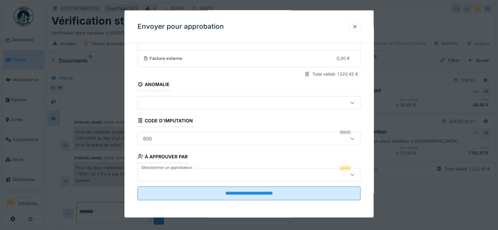
click at [273, 178] on div at bounding box center [248, 174] width 223 height 13
click at [357, 28] on div at bounding box center [354, 27] width 5 height 6
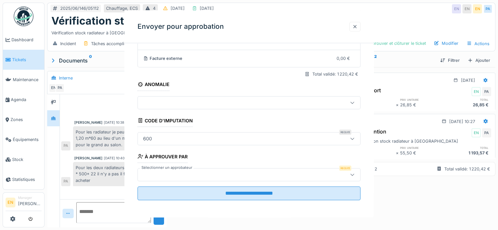
scroll to position [0, 0]
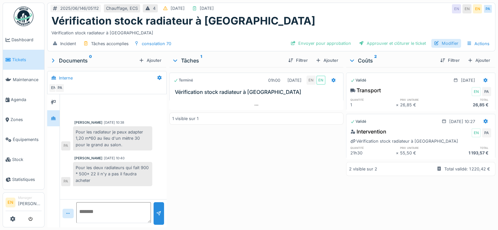
click at [446, 41] on div "Modifier" at bounding box center [446, 43] width 30 height 9
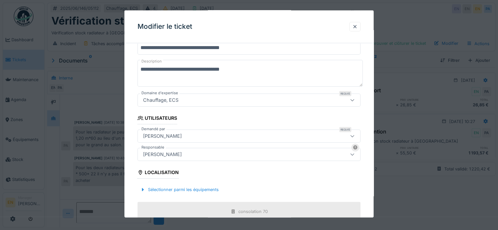
scroll to position [65, 0]
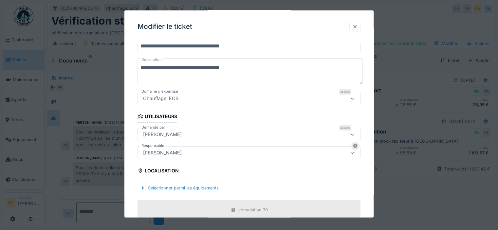
click at [208, 155] on div "[PERSON_NAME]" at bounding box center [235, 152] width 190 height 7
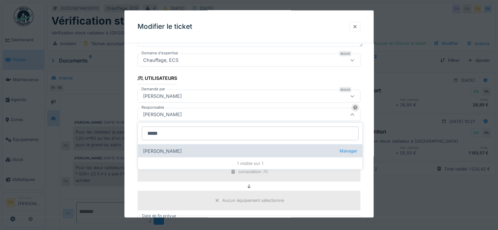
type input "*****"
click at [172, 150] on div "[PERSON_NAME] Manager" at bounding box center [250, 150] width 225 height 13
type input "****"
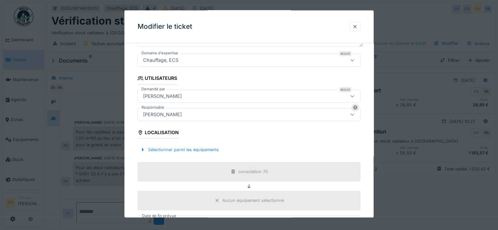
scroll to position [220, 0]
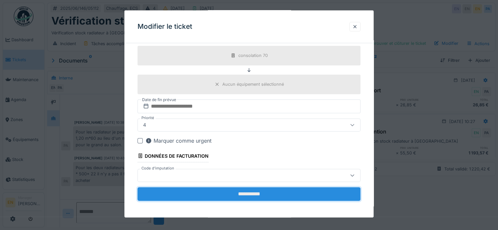
click at [245, 190] on input "**********" at bounding box center [248, 194] width 223 height 14
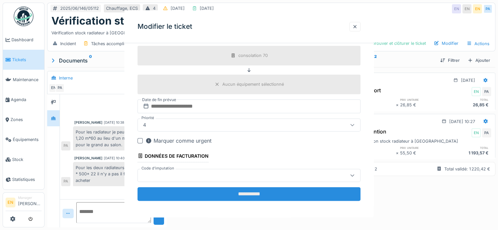
scroll to position [0, 0]
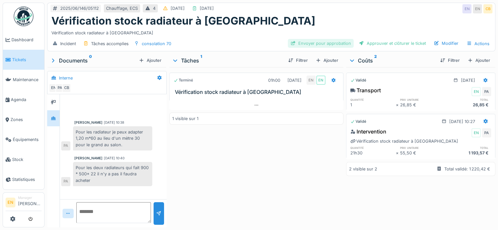
click at [324, 46] on div "Envoyer pour approbation" at bounding box center [321, 43] width 66 height 9
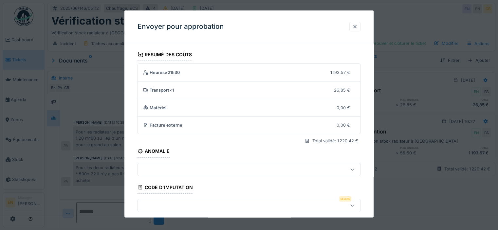
scroll to position [67, 0]
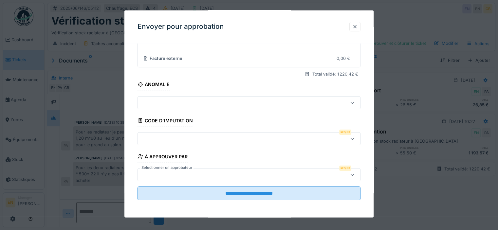
click at [218, 175] on div at bounding box center [235, 174] width 190 height 7
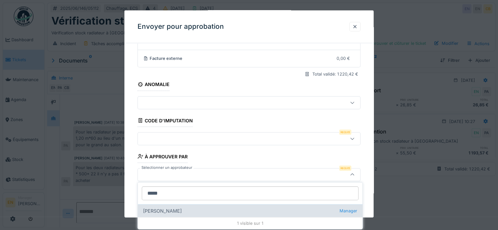
type input "*****"
click at [189, 211] on div "[PERSON_NAME] Manager" at bounding box center [250, 210] width 225 height 13
type input "****"
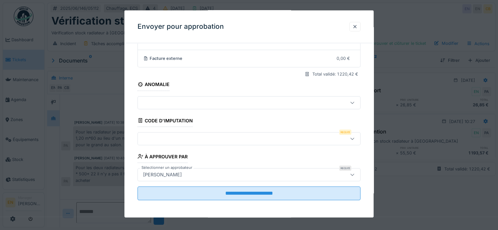
click at [183, 139] on div at bounding box center [235, 138] width 190 height 7
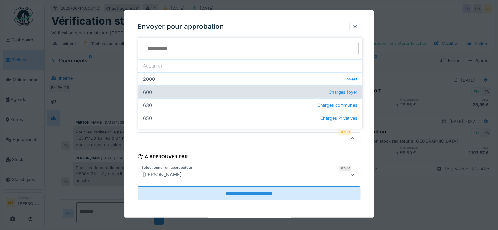
click at [291, 96] on div "600 Charges foyer" at bounding box center [250, 91] width 225 height 13
type input "***"
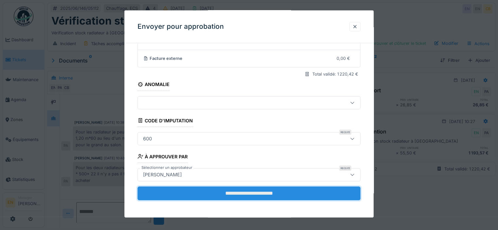
click at [286, 199] on input "**********" at bounding box center [248, 193] width 223 height 14
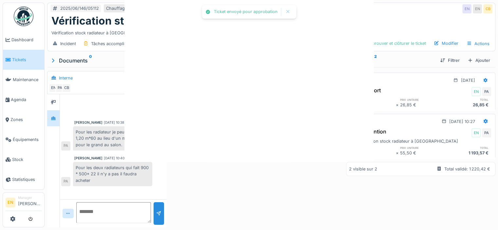
scroll to position [0, 0]
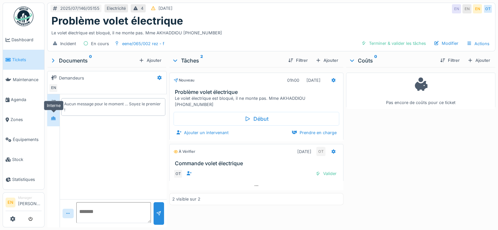
click at [55, 115] on div at bounding box center [53, 118] width 5 height 6
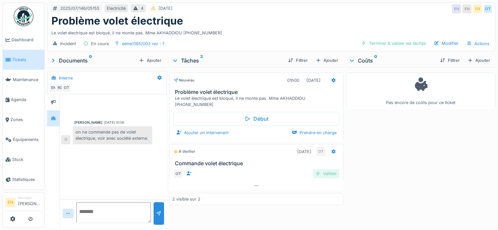
click at [323, 169] on div "Valider" at bounding box center [326, 173] width 27 height 9
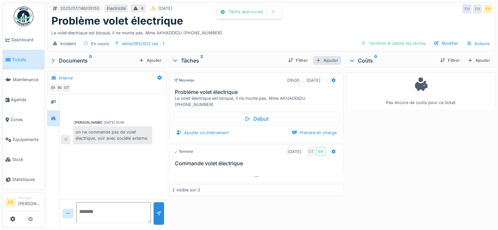
click at [333, 63] on div "Ajouter" at bounding box center [327, 60] width 28 height 9
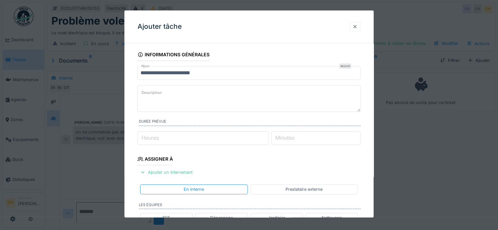
click at [355, 30] on div at bounding box center [354, 26] width 11 height 9
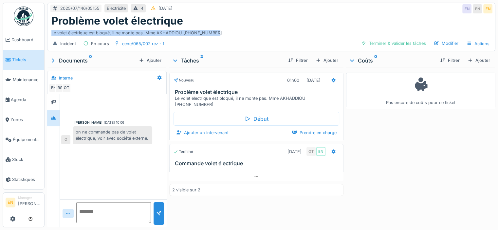
drag, startPoint x: 211, startPoint y: 33, endPoint x: 47, endPoint y: 33, distance: 163.3
click at [47, 33] on div "Problème volet électrique Le volet électrique est bloqué, il ne monte pas. Mme …" at bounding box center [270, 26] width 447 height 22
copy div "Le volet électrique est bloqué, il ne monte pas. Mme AKHADDIOU 0484.82.46.04"
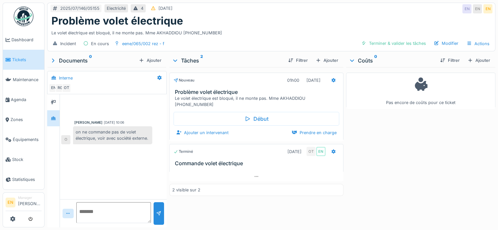
click at [209, 131] on div "Début Ajouter un intervenant Prendre en charge" at bounding box center [256, 124] width 174 height 32
click at [227, 128] on div "Ajouter un intervenant" at bounding box center [202, 132] width 58 height 9
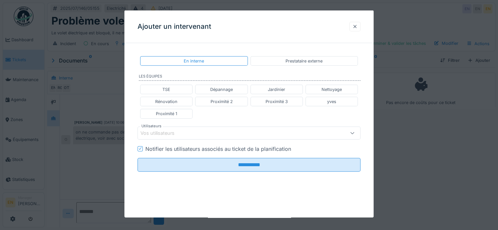
click at [357, 26] on div at bounding box center [354, 27] width 5 height 6
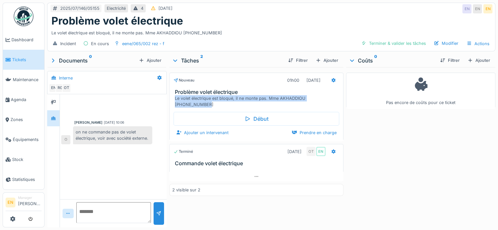
drag, startPoint x: 334, startPoint y: 98, endPoint x: 171, endPoint y: 98, distance: 163.3
click at [171, 98] on div "Problème volet électrique Le volet électrique est bloqué, il ne monte pas. Mme …" at bounding box center [256, 98] width 173 height 19
copy div "Le volet électrique est bloqué, il ne monte pas. Mme AKHADDIOU 0484.82.46.04"
click at [198, 128] on div "Ajouter un intervenant" at bounding box center [202, 132] width 58 height 9
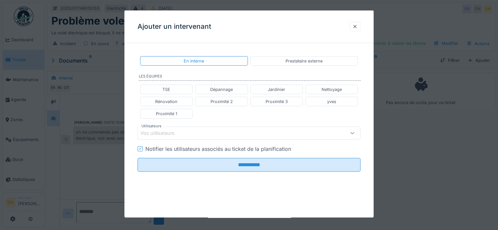
click at [228, 138] on div "Vos utilisateurs" at bounding box center [248, 132] width 223 height 13
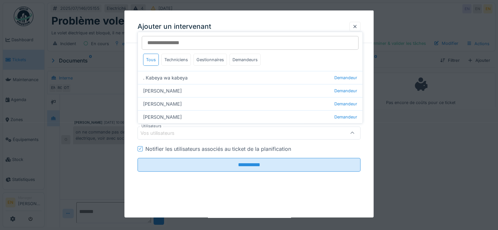
click at [132, 64] on div "**********" at bounding box center [248, 119] width 249 height 142
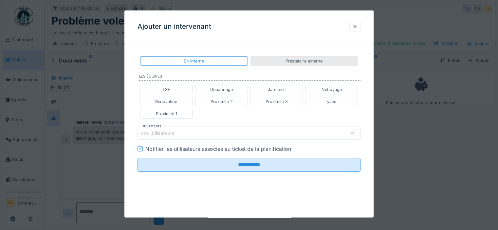
click at [314, 62] on div "Prestataire externe" at bounding box center [303, 61] width 37 height 6
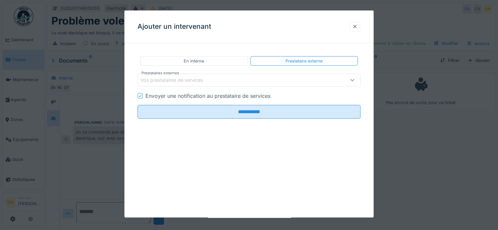
click at [170, 83] on div "Vos prestataires de services" at bounding box center [176, 80] width 72 height 7
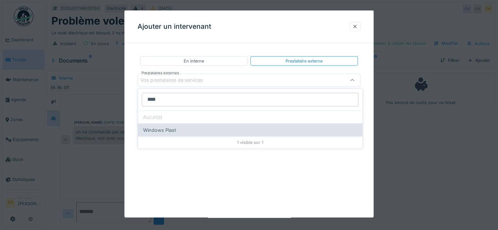
type input "****"
click at [168, 129] on div "Windows Plast" at bounding box center [250, 129] width 225 height 13
type input "****"
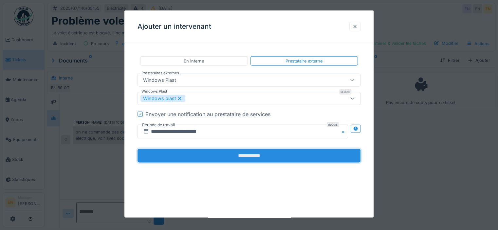
click at [236, 161] on input "**********" at bounding box center [248, 156] width 223 height 14
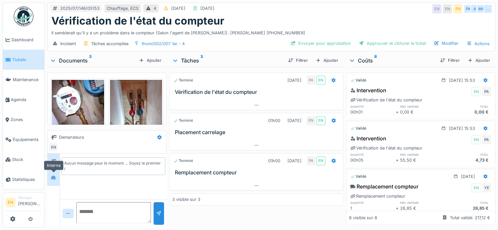
click at [57, 177] on div at bounding box center [53, 178] width 10 height 8
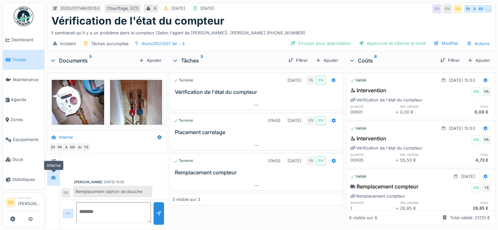
scroll to position [166, 0]
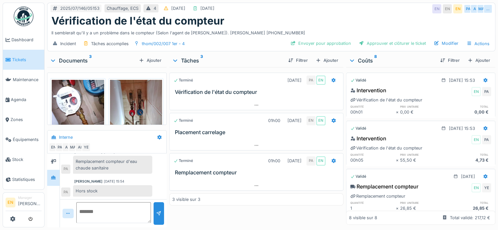
click at [73, 70] on div "IMG_20250707_153427_170.jpg IMG_20250702_101434_849.jpg IMG_20250702_101415_953…" at bounding box center [106, 97] width 119 height 61
click at [78, 61] on div "Documents 3" at bounding box center [93, 61] width 86 height 8
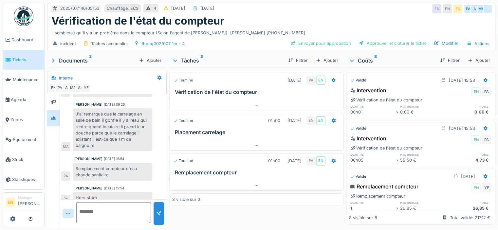
scroll to position [102, 0]
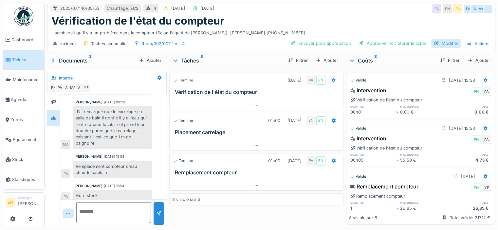
click at [441, 46] on div "Modifier" at bounding box center [446, 43] width 30 height 9
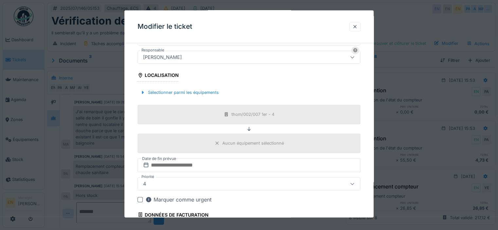
click at [183, 57] on div "[PERSON_NAME]" at bounding box center [162, 57] width 44 height 7
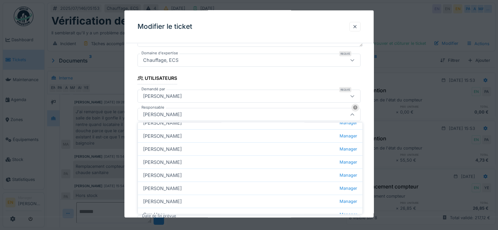
scroll to position [56, 0]
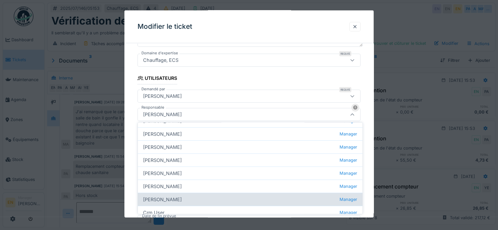
click at [181, 201] on div "Christian Bassette Manager" at bounding box center [250, 199] width 225 height 13
type input "****"
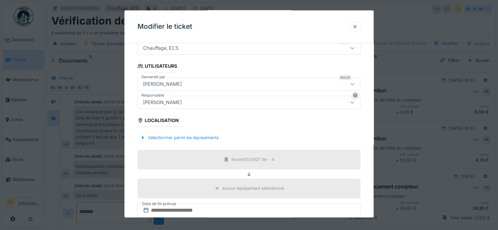
scroll to position [220, 0]
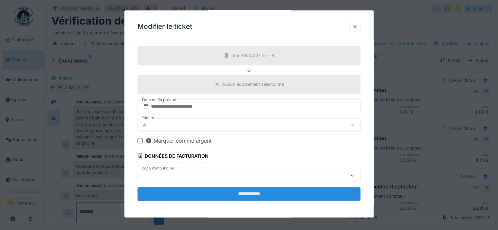
click at [249, 188] on input "**********" at bounding box center [248, 194] width 223 height 14
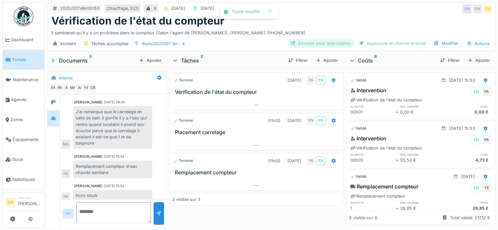
scroll to position [106, 0]
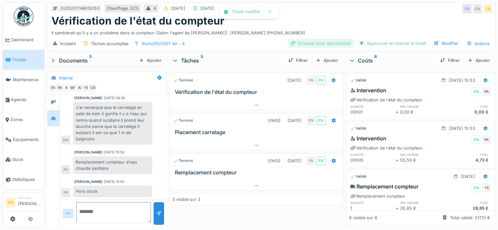
click at [344, 44] on div "Envoyer pour approbation" at bounding box center [321, 43] width 66 height 9
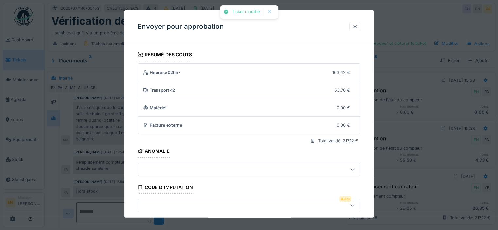
scroll to position [67, 0]
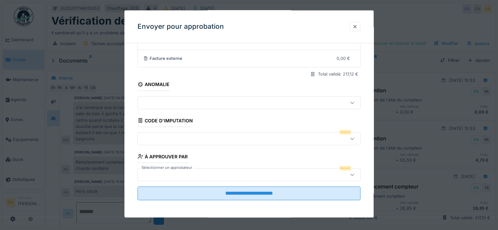
click at [213, 175] on div at bounding box center [235, 174] width 190 height 7
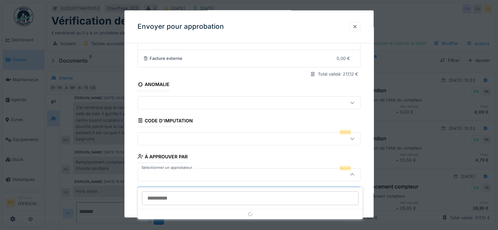
scroll to position [5, 0]
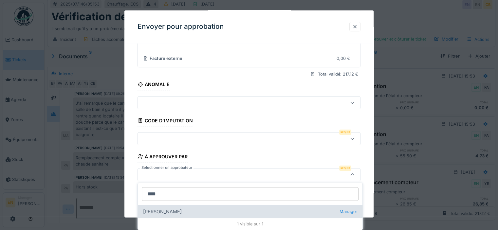
type input "****"
click at [198, 210] on div "Christian Bassette Manager" at bounding box center [250, 211] width 225 height 13
type input "****"
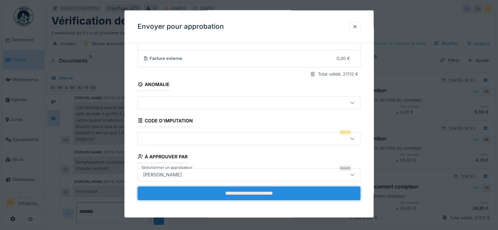
click at [243, 195] on input "**********" at bounding box center [248, 193] width 223 height 14
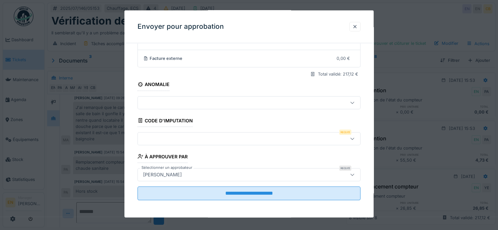
click at [247, 144] on fieldset "**********" at bounding box center [248, 94] width 223 height 224
click at [248, 143] on div at bounding box center [248, 138] width 223 height 13
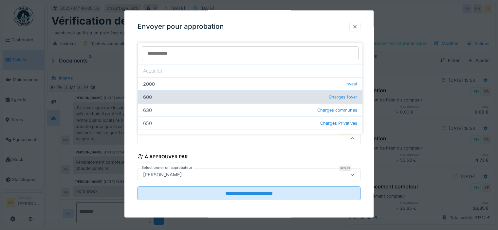
click at [318, 90] on div "600 Charges foyer" at bounding box center [250, 96] width 225 height 13
type input "***"
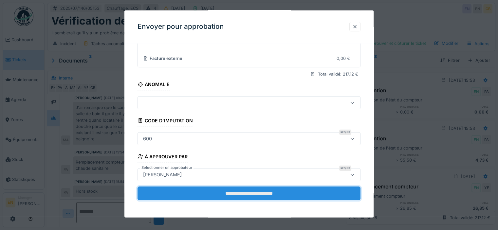
click at [291, 199] on input "**********" at bounding box center [248, 193] width 223 height 14
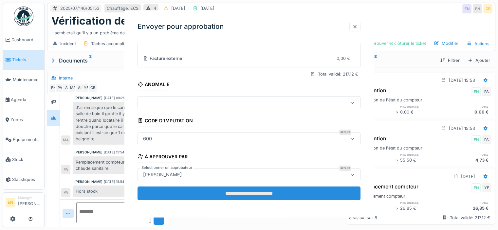
scroll to position [0, 0]
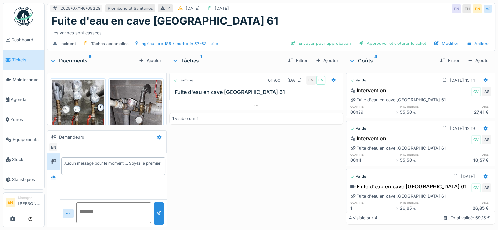
click at [68, 59] on div "Documents 5" at bounding box center [93, 61] width 86 height 8
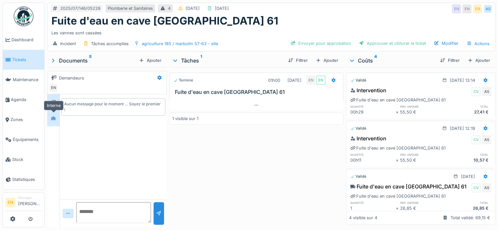
click at [55, 119] on icon at bounding box center [53, 119] width 5 height 4
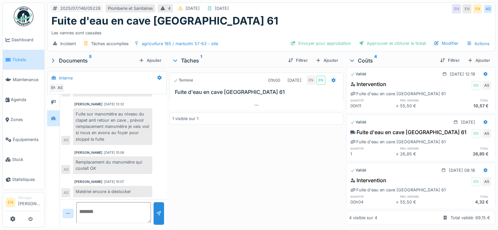
scroll to position [5, 0]
click at [306, 39] on div "Envoyer pour approbation" at bounding box center [321, 43] width 66 height 9
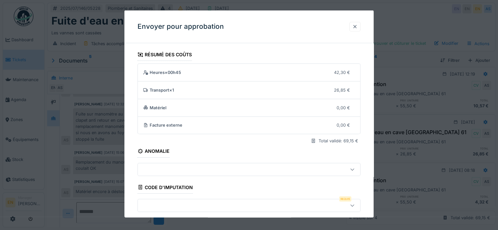
click at [357, 29] on div at bounding box center [354, 27] width 5 height 6
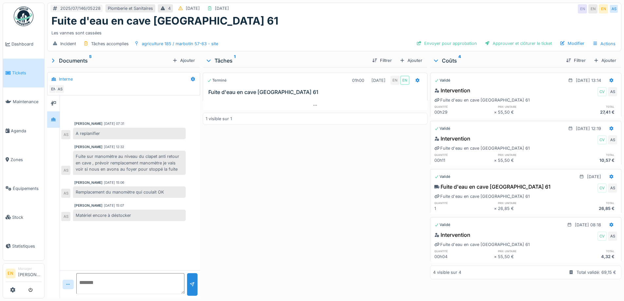
scroll to position [0, 0]
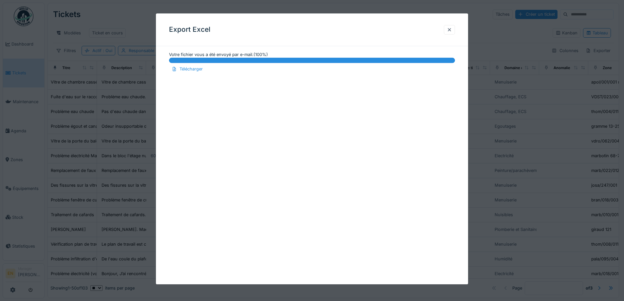
scroll to position [5, 0]
click at [452, 30] on div at bounding box center [448, 30] width 5 height 6
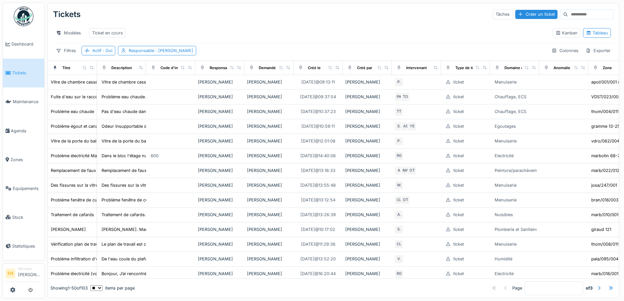
click at [401, 26] on div "Modèles Ticket en cours" at bounding box center [300, 33] width 494 height 15
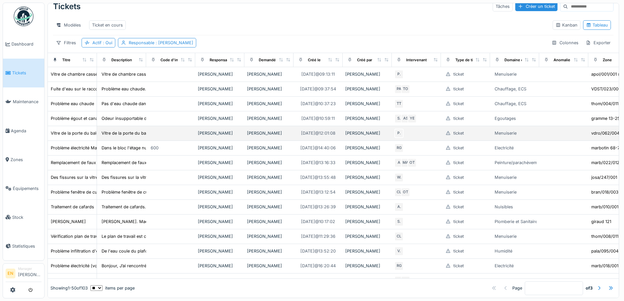
scroll to position [0, 0]
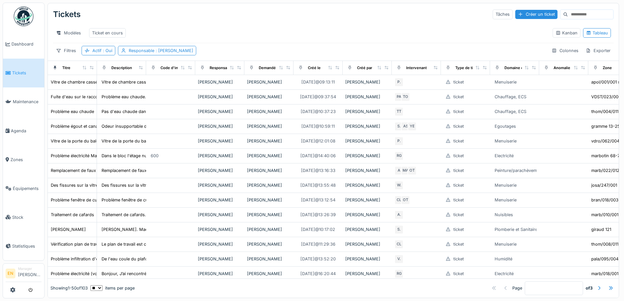
click at [278, 34] on div "Modèles Ticket en cours" at bounding box center [300, 33] width 494 height 15
click at [387, 16] on div "Tickets Tâches Créer un ticket" at bounding box center [333, 14] width 560 height 17
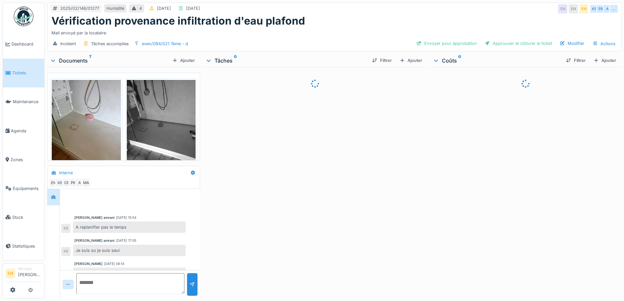
scroll to position [43, 0]
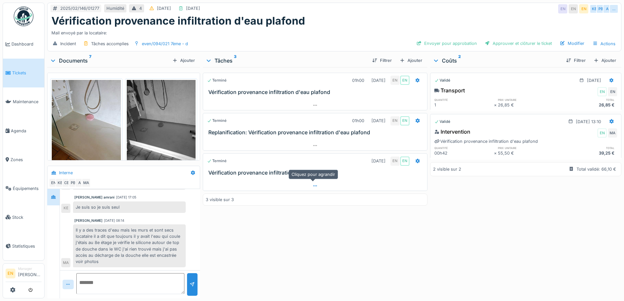
click at [315, 184] on icon at bounding box center [314, 186] width 5 height 4
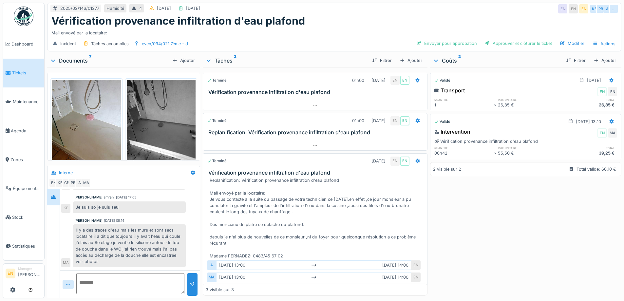
scroll to position [16, 0]
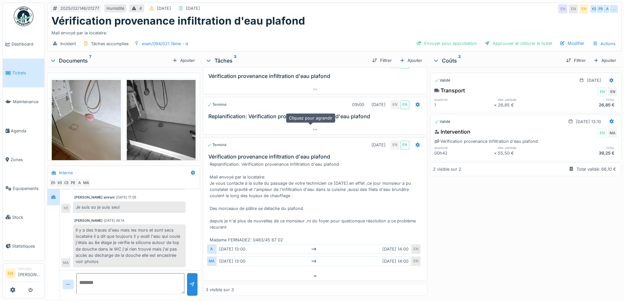
click at [305, 127] on div at bounding box center [315, 129] width 224 height 9
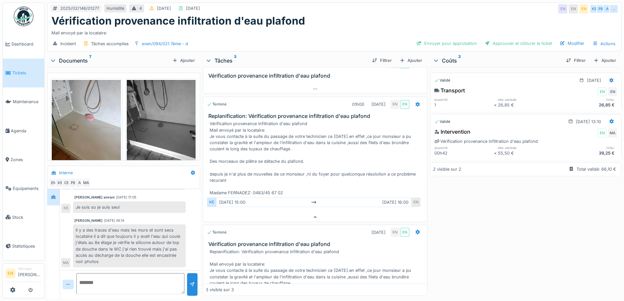
click at [470, 207] on div "Validé [DATE] Transport EN EN quantité prix unitaire total 1 × 26,85 € 26,85 € …" at bounding box center [525, 181] width 191 height 228
drag, startPoint x: 478, startPoint y: 234, endPoint x: 482, endPoint y: 227, distance: 8.4
click at [479, 232] on div "Validé [DATE] Transport EN EN quantité prix unitaire total 1 × 26,85 € 26,85 € …" at bounding box center [525, 181] width 191 height 228
click at [468, 221] on div "Validé 04/06/2025 Transport EN EN quantité prix unitaire total 1 × 26,85 € 26,8…" at bounding box center [525, 181] width 191 height 228
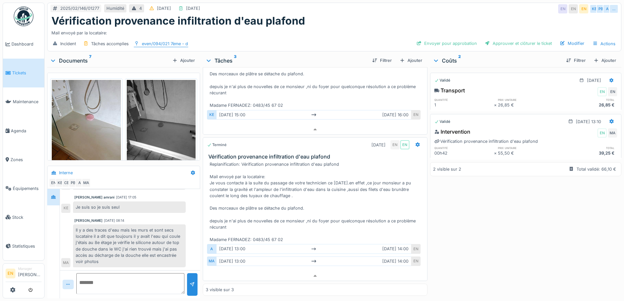
click at [158, 41] on div "even/094/021 7ème - d" at bounding box center [165, 44] width 46 height 6
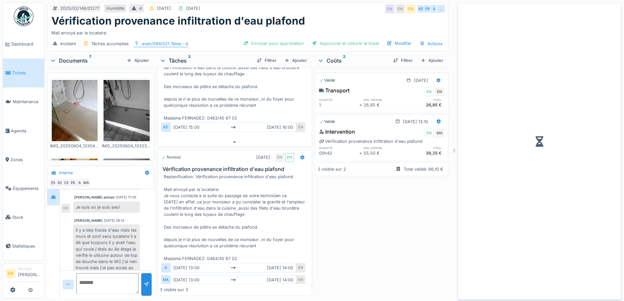
scroll to position [110, 0]
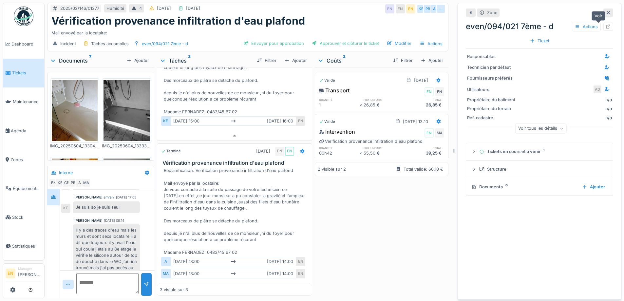
click at [605, 25] on icon at bounding box center [607, 27] width 5 height 4
click at [606, 25] on icon at bounding box center [608, 27] width 4 height 4
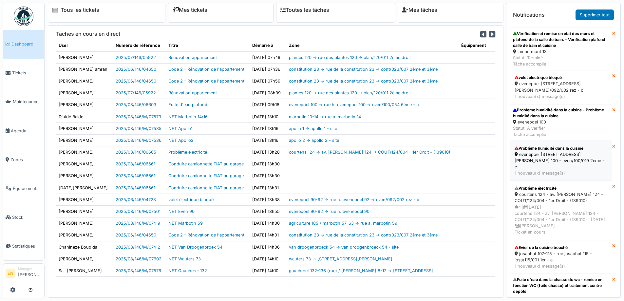
scroll to position [164, 0]
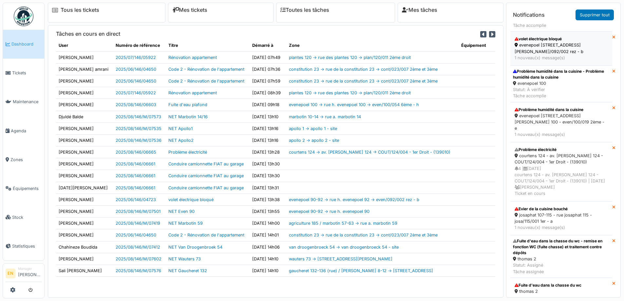
click at [545, 43] on div "evenepoel [STREET_ADDRESS][PERSON_NAME]/092/002 rez - b" at bounding box center [560, 48] width 93 height 12
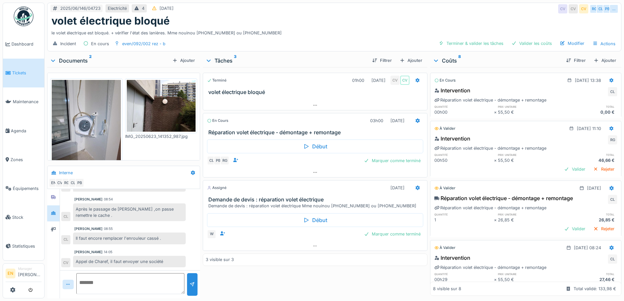
scroll to position [5, 0]
click at [27, 21] on img at bounding box center [24, 17] width 20 height 20
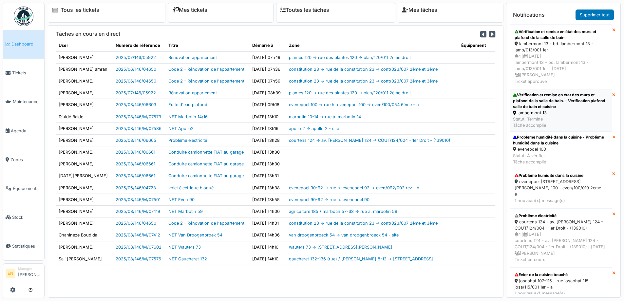
scroll to position [65, 0]
click at [536, 145] on div "evenepoel 100" at bounding box center [561, 147] width 97 height 6
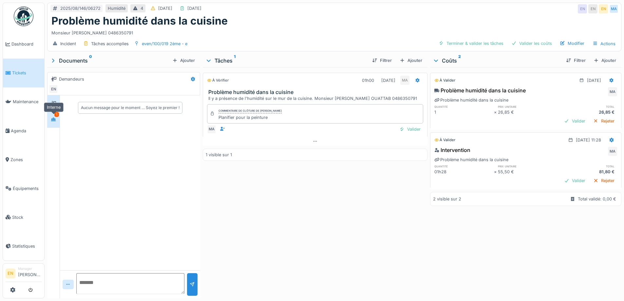
click at [55, 123] on div at bounding box center [53, 119] width 10 height 8
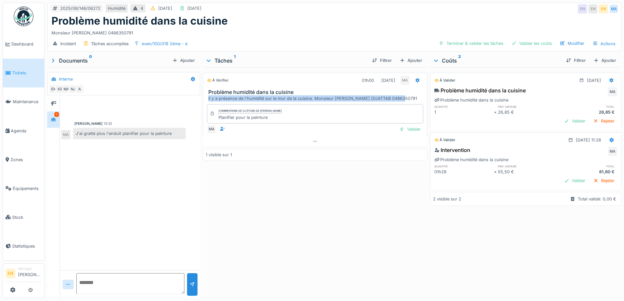
drag, startPoint x: 314, startPoint y: 95, endPoint x: 396, endPoint y: 100, distance: 82.7
click at [396, 100] on div "Problème humidité dans la cuisine Il y a présence de l'humidité sur le mur de l…" at bounding box center [315, 95] width 224 height 12
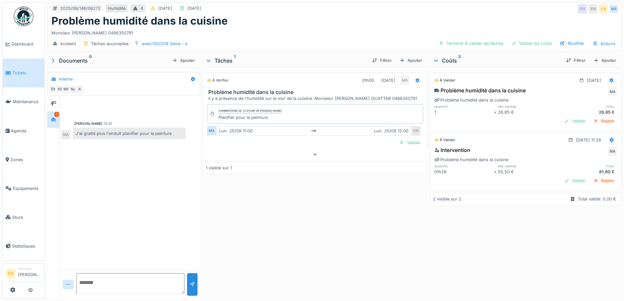
click at [324, 42] on div "Incident Tâches accomplies even/100/019 2ème - e Terminer & valider les tâches …" at bounding box center [333, 43] width 573 height 15
drag, startPoint x: 313, startPoint y: 91, endPoint x: 403, endPoint y: 95, distance: 90.4
click at [403, 95] on div "Il y a présence de l'humidité sur le mur de la cuisine. Monsieur Abderrahim OUA…" at bounding box center [316, 98] width 216 height 6
copy div "Monsieur Abderrahim OUATTAB 0486350791"
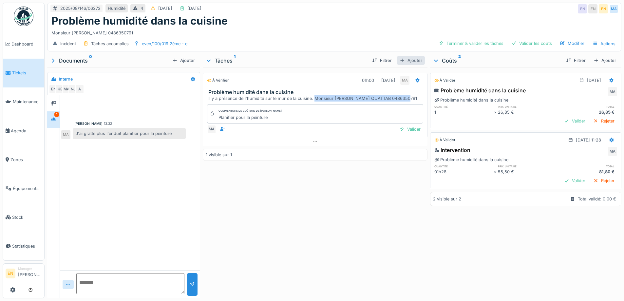
click at [415, 56] on div "Ajouter" at bounding box center [411, 60] width 28 height 9
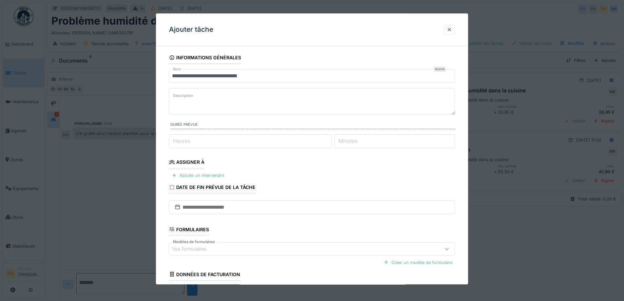
click at [229, 93] on textarea "Description" at bounding box center [312, 101] width 286 height 27
paste textarea "**********"
type textarea "**********"
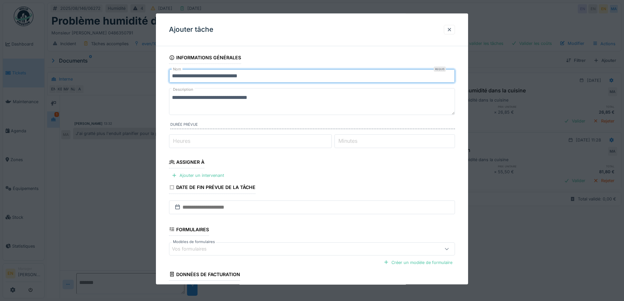
drag, startPoint x: 261, startPoint y: 75, endPoint x: 165, endPoint y: 81, distance: 96.1
click at [165, 81] on div "**********" at bounding box center [312, 194] width 312 height 286
drag, startPoint x: 194, startPoint y: 80, endPoint x: 166, endPoint y: 79, distance: 28.2
click at [166, 79] on div "**********" at bounding box center [312, 194] width 312 height 286
type input "********"
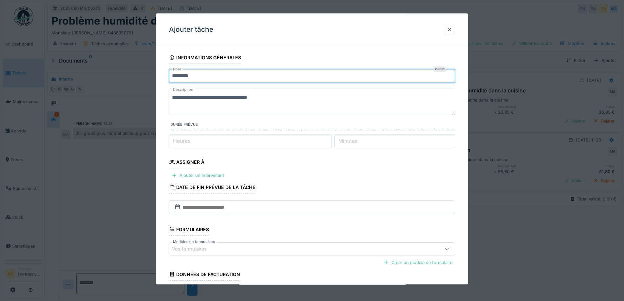
click at [172, 96] on textarea "**********" at bounding box center [312, 101] width 286 height 27
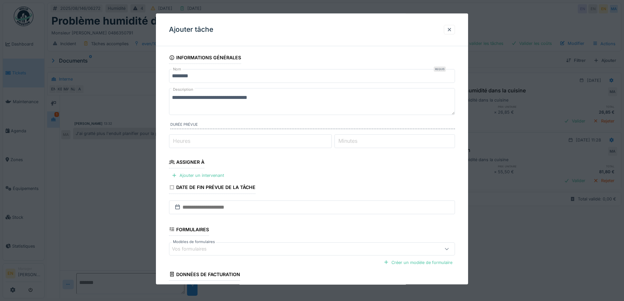
paste textarea "********"
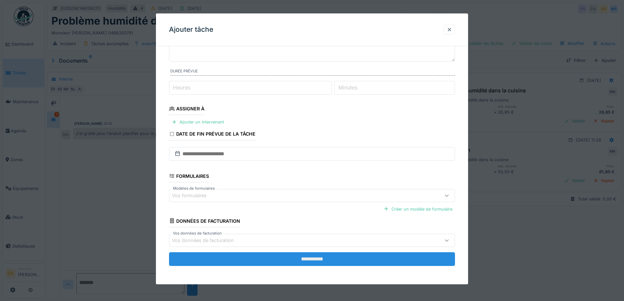
type textarea "**********"
click at [315, 261] on input "**********" at bounding box center [312, 259] width 286 height 14
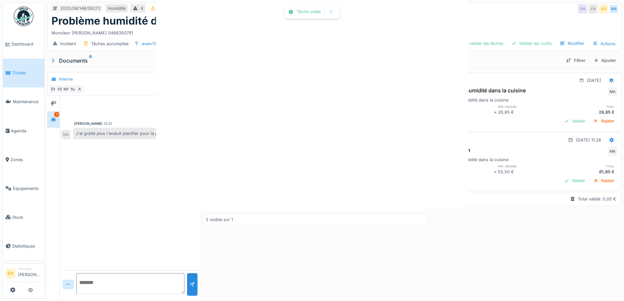
scroll to position [0, 0]
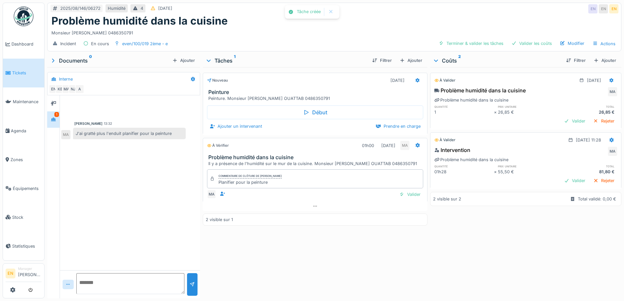
click at [320, 256] on div "Nouveau 11/08/2025 Peinture Peinture. Monsieur Abderrahim OUATTAB 0486350791 Dé…" at bounding box center [315, 181] width 224 height 228
click at [340, 27] on div "Monsieur Abderrahim OUATTAB 0486350791" at bounding box center [333, 31] width 565 height 9
click at [121, 199] on div "Mahfoud Assajeri 13:32 J'ai gratté plus l'enduit planifier pour la peinture MA" at bounding box center [130, 182] width 140 height 175
click at [125, 199] on div "Mahfoud Assajeri 13:32 J'ai gratté plus l'enduit planifier pour la peinture MA" at bounding box center [130, 182] width 140 height 175
click at [112, 215] on div "Mahfoud Assajeri 13:32 J'ai gratté plus l'enduit planifier pour la peinture MA" at bounding box center [130, 182] width 140 height 175
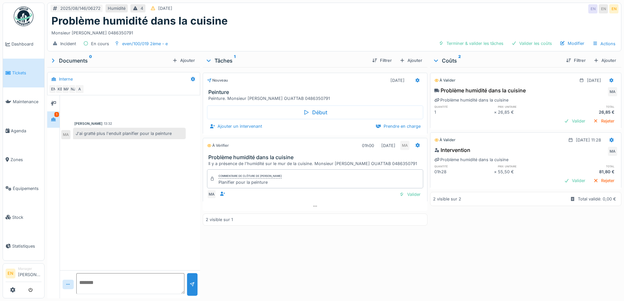
click at [125, 199] on div "Mahfoud Assajeri 13:32 J'ai gratté plus l'enduit planifier pour la peinture MA" at bounding box center [130, 182] width 140 height 175
click at [317, 243] on div "Nouveau 11/08/2025 Peinture Peinture. Monsieur Abderrahim OUATTAB 0486350791 Dé…" at bounding box center [315, 181] width 224 height 228
click at [320, 247] on div "Nouveau 11/08/2025 Peinture Peinture. Monsieur Abderrahim OUATTAB 0486350791 Dé…" at bounding box center [315, 181] width 224 height 228
click at [360, 3] on div "2025/08/146/06272 Humidité 4 11/08/2025 EN EN EN" at bounding box center [333, 9] width 573 height 12
click at [412, 190] on div "Valider" at bounding box center [409, 194] width 27 height 9
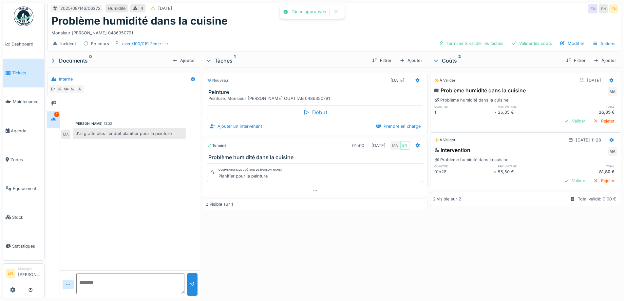
click at [293, 238] on div "Nouveau 11/08/2025 Peinture Peinture. Monsieur Abderrahim OUATTAB 0486350791 Dé…" at bounding box center [315, 181] width 224 height 228
click at [415, 78] on icon at bounding box center [417, 80] width 5 height 4
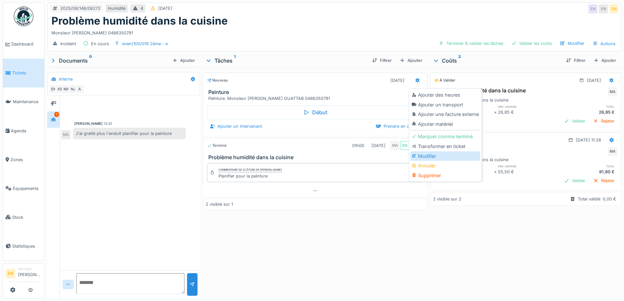
click at [426, 152] on div "Modifier" at bounding box center [445, 156] width 70 height 10
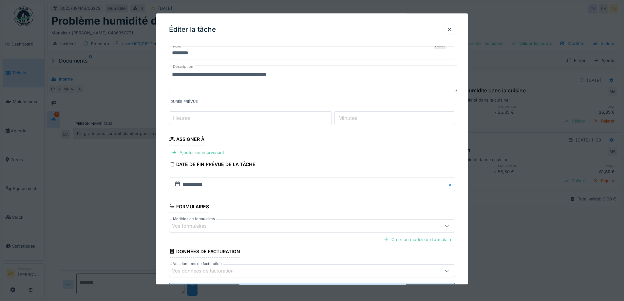
scroll to position [33, 0]
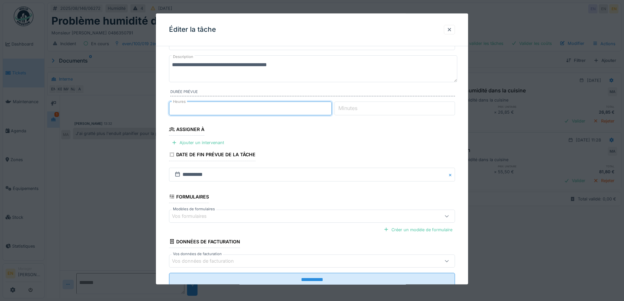
click at [329, 106] on input "*" at bounding box center [250, 108] width 163 height 14
type input "*"
click at [329, 106] on input "*" at bounding box center [250, 108] width 163 height 14
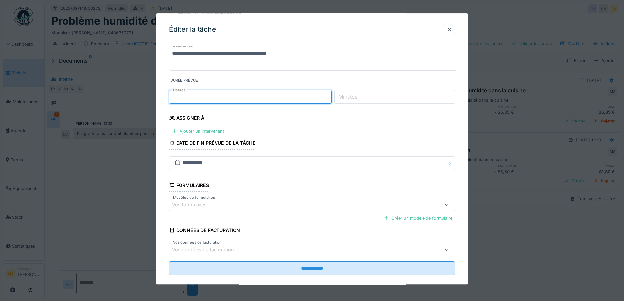
scroll to position [53, 0]
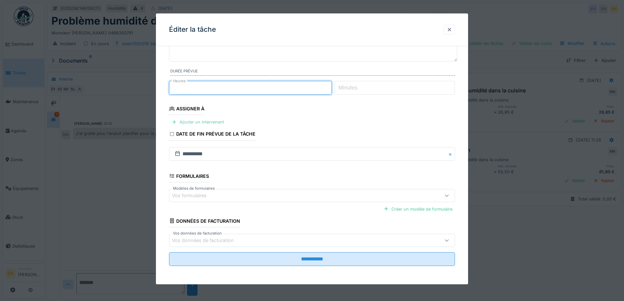
click at [197, 121] on div "Ajouter un intervenant" at bounding box center [198, 122] width 58 height 9
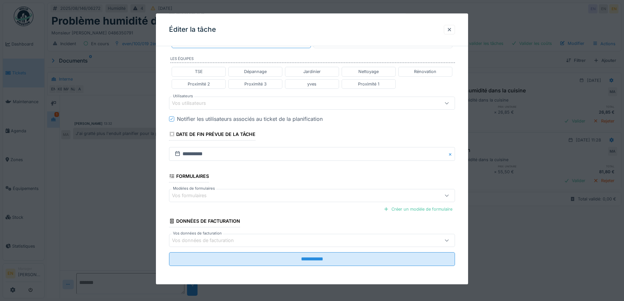
click at [235, 102] on div "Vos utilisateurs" at bounding box center [295, 103] width 246 height 7
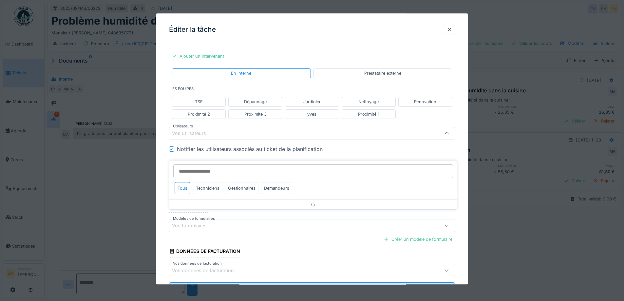
scroll to position [103, 0]
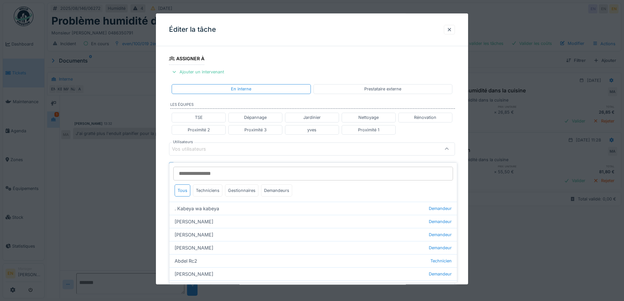
click at [216, 150] on div "Vos utilisateurs" at bounding box center [295, 148] width 246 height 7
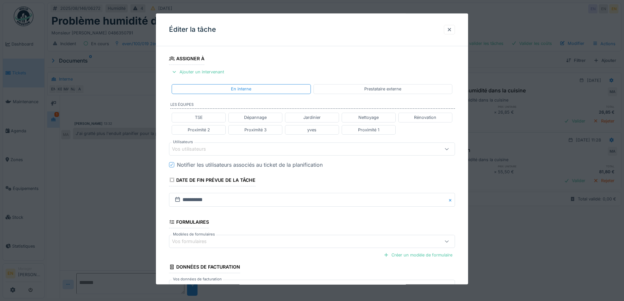
click at [216, 150] on div "Vos utilisateurs" at bounding box center [295, 148] width 246 height 7
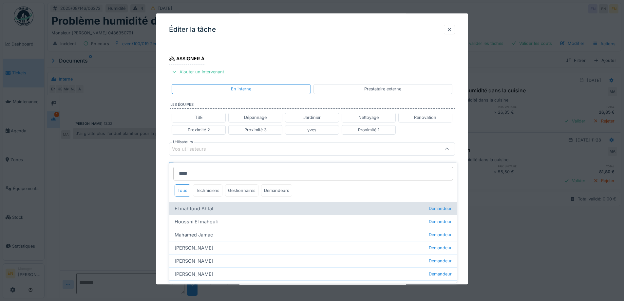
type input "****"
click at [208, 207] on div "El mahfoud Ahtat Demandeur" at bounding box center [312, 208] width 287 height 13
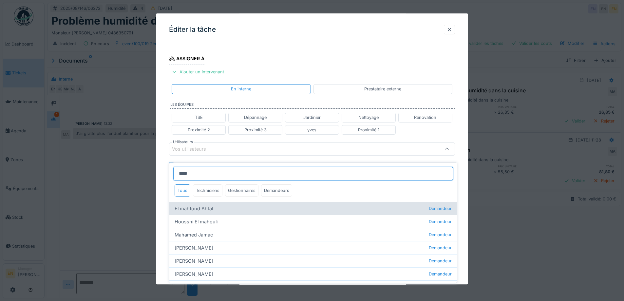
type input "****"
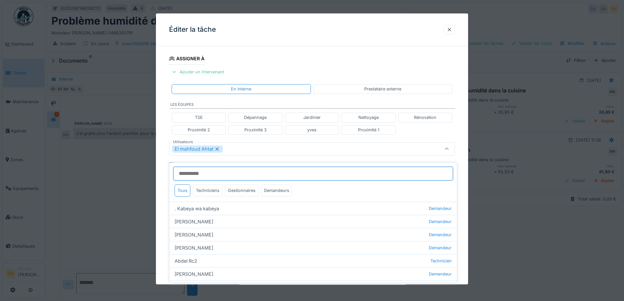
click at [229, 167] on input "Utilisateurs" at bounding box center [313, 174] width 280 height 14
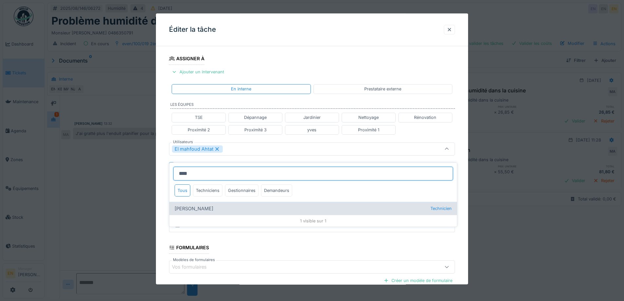
type input "****"
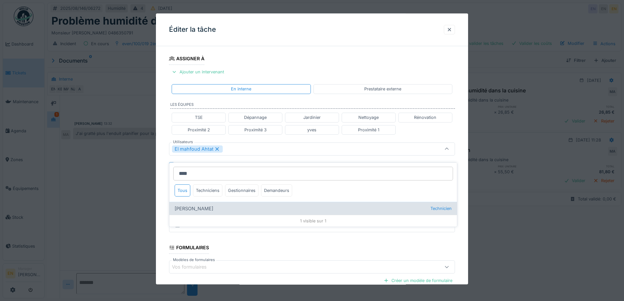
click at [207, 205] on div "abdelkarim Agouzoul Technicien" at bounding box center [312, 208] width 287 height 13
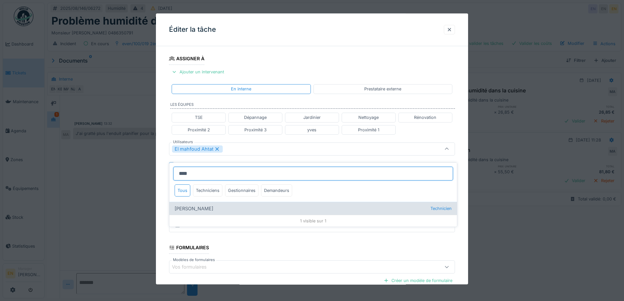
type input "*********"
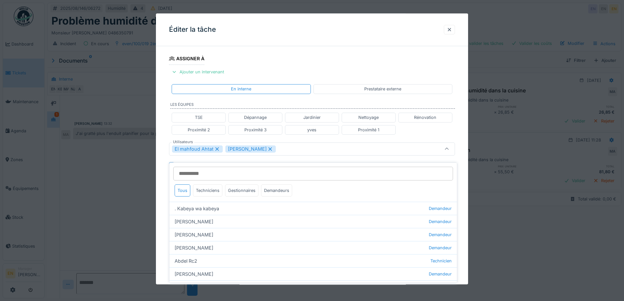
click at [463, 175] on div "**********" at bounding box center [312, 152] width 312 height 408
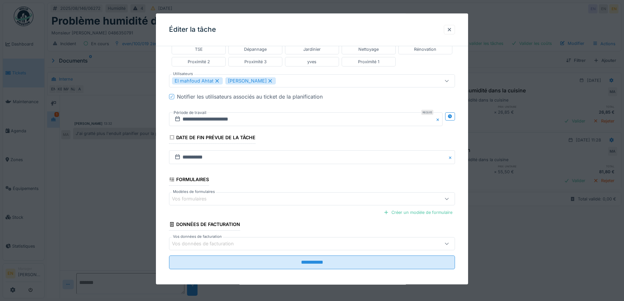
scroll to position [175, 0]
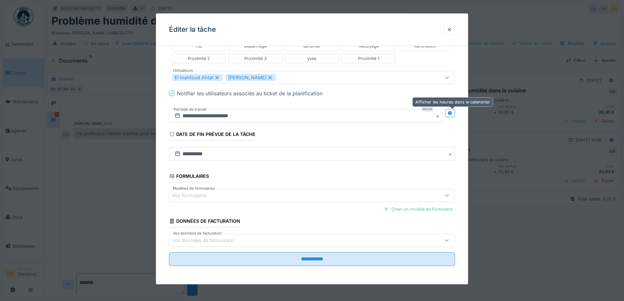
click at [451, 114] on icon at bounding box center [449, 113] width 4 height 4
click at [219, 115] on input "**********" at bounding box center [235, 116] width 132 height 14
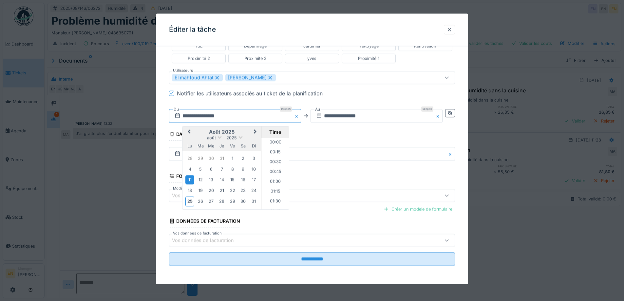
scroll to position [244, 0]
click at [255, 133] on span "Next Month" at bounding box center [255, 132] width 0 height 8
click at [190, 159] on div "1" at bounding box center [189, 158] width 9 height 9
click at [277, 154] on li "09:00" at bounding box center [275, 154] width 28 height 10
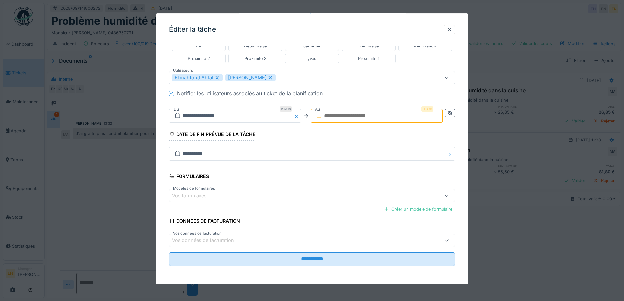
click at [337, 115] on input "text" at bounding box center [376, 116] width 132 height 14
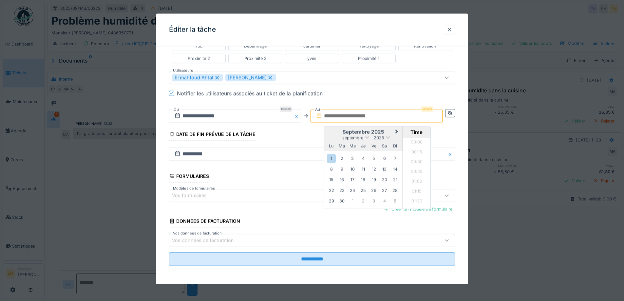
scroll to position [539, 0]
click at [330, 158] on div "1" at bounding box center [331, 158] width 9 height 9
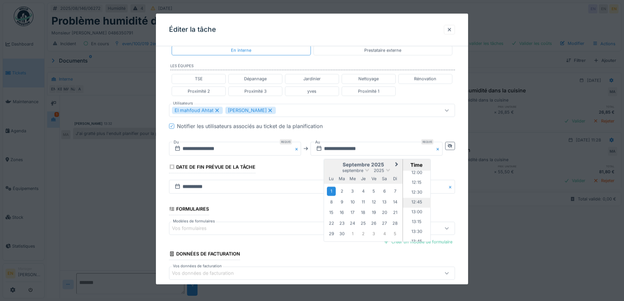
scroll to position [441, 0]
click at [416, 207] on li "12:00" at bounding box center [417, 206] width 28 height 10
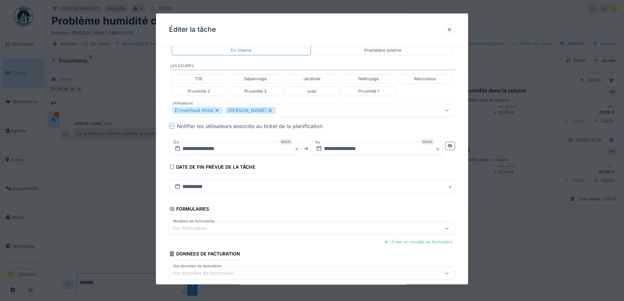
drag, startPoint x: 461, startPoint y: 208, endPoint x: 412, endPoint y: 207, distance: 48.5
click at [460, 208] on div "**********" at bounding box center [312, 113] width 312 height 408
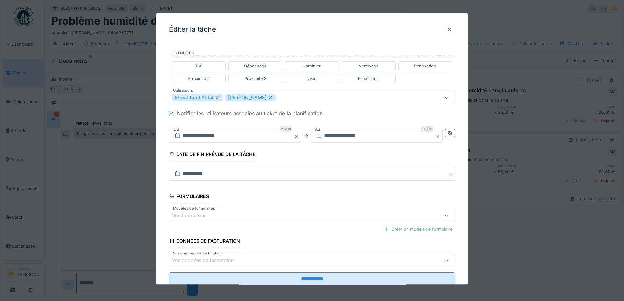
scroll to position [175, 0]
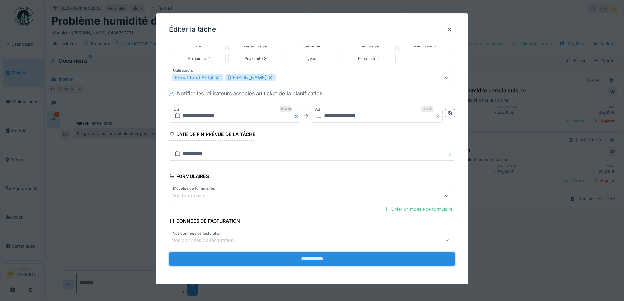
click at [324, 257] on input "**********" at bounding box center [312, 259] width 286 height 14
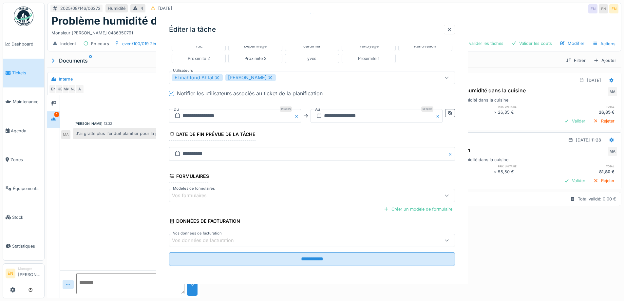
scroll to position [0, 0]
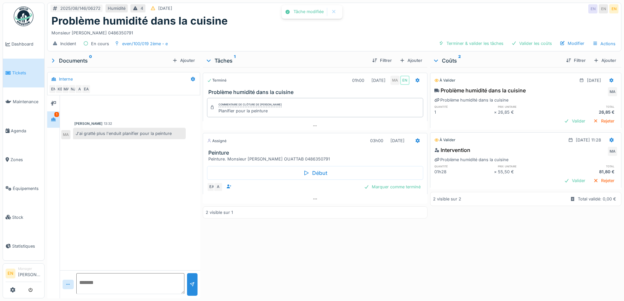
click at [336, 252] on div "Terminé 01h00 25/08/2025 MA EN Problème humidité dans la cuisine Commentaire de…" at bounding box center [315, 181] width 224 height 228
click at [270, 244] on div "Terminé 01h00 25/08/2025 MA EN Problème humidité dans la cuisine Commentaire de…" at bounding box center [315, 181] width 224 height 228
click at [54, 117] on icon at bounding box center [53, 119] width 5 height 4
click at [298, 248] on div "Terminé 01h00 25/08/2025 MA EN Problème humidité dans la cuisine Commentaire de…" at bounding box center [315, 181] width 224 height 228
drag, startPoint x: 508, startPoint y: 245, endPoint x: 516, endPoint y: 191, distance: 54.5
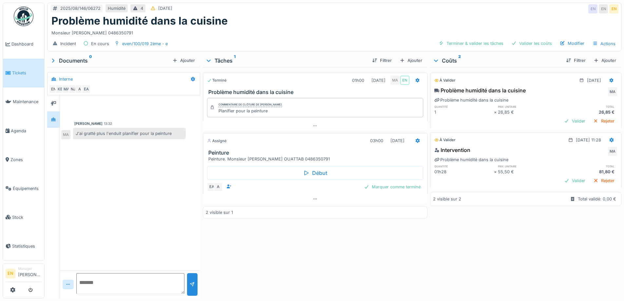
click at [508, 245] on div "À valider 25/08/2025 Problème humidité dans la cuisine MA Problème humidité dan…" at bounding box center [525, 181] width 191 height 228
click at [528, 39] on div "Valider les coûts" at bounding box center [531, 43] width 46 height 9
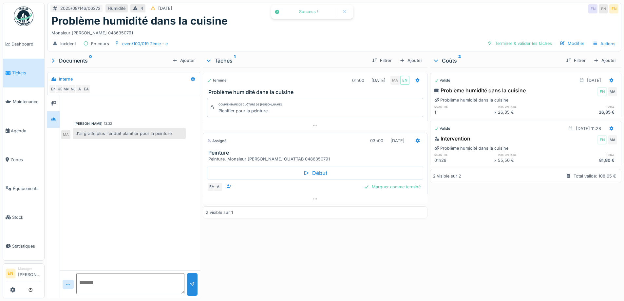
click at [435, 245] on div "Validé 25/08/2025 Problème humidité dans la cuisine EN MA Problème humidité dan…" at bounding box center [525, 181] width 191 height 228
click at [454, 225] on div "Validé 25/08/2025 Problème humidité dans la cuisine EN MA Problème humidité dan…" at bounding box center [525, 181] width 191 height 228
click at [324, 29] on div "Monsieur Abderrahim OUATTAB 0486350791" at bounding box center [333, 31] width 565 height 9
click at [339, 36] on div "Incident En cours even/100/019 2ème - e Terminer & valider les tâches Modifier …" at bounding box center [333, 43] width 573 height 15
click at [328, 44] on div "Incident En cours even/100/019 2ème - e Terminer & valider les tâches Modifier …" at bounding box center [333, 43] width 573 height 15
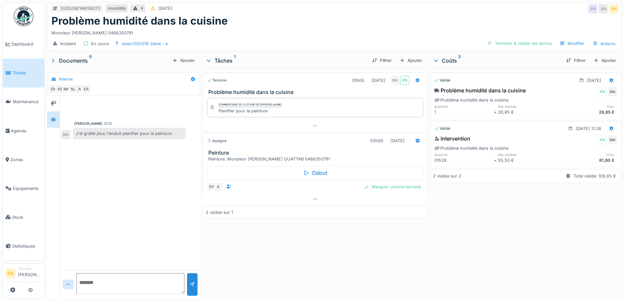
click at [330, 38] on div "Incident En cours even/100/019 2ème - e Terminer & valider les tâches Modifier …" at bounding box center [333, 43] width 573 height 15
click at [360, 22] on div "Problème humidité dans la cuisine" at bounding box center [333, 21] width 565 height 12
click at [375, 270] on div "Terminé 01h00 25/08/2025 MA EN Problème humidité dans la cuisine Commentaire de…" at bounding box center [315, 181] width 224 height 228
click at [383, 269] on div "Terminé 01h00 25/08/2025 MA EN Problème humidité dans la cuisine Commentaire de…" at bounding box center [315, 181] width 224 height 228
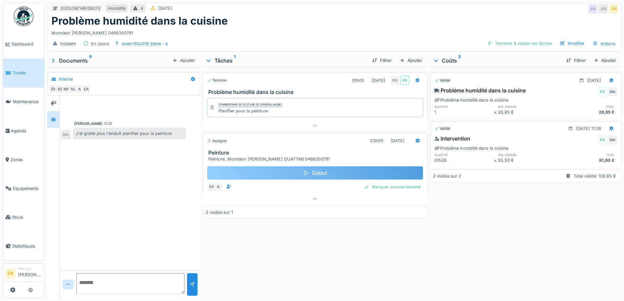
drag, startPoint x: 281, startPoint y: 267, endPoint x: 357, endPoint y: 165, distance: 127.3
click at [281, 267] on div "Terminé 01h00 25/08/2025 MA EN Problème humidité dans la cuisine Commentaire de…" at bounding box center [315, 181] width 224 height 228
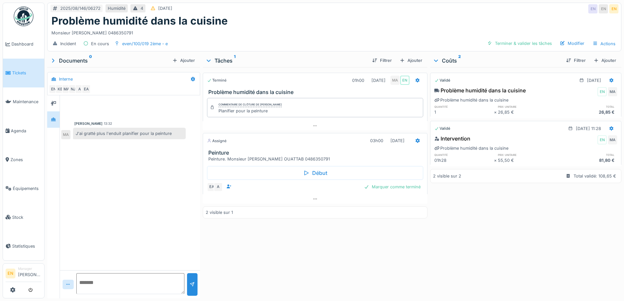
click at [314, 27] on div "Monsieur Abderrahim OUATTAB 0486350791" at bounding box center [333, 31] width 565 height 9
click at [307, 27] on div "Monsieur Abderrahim OUATTAB 0486350791" at bounding box center [333, 31] width 565 height 9
click at [415, 138] on icon at bounding box center [417, 140] width 4 height 5
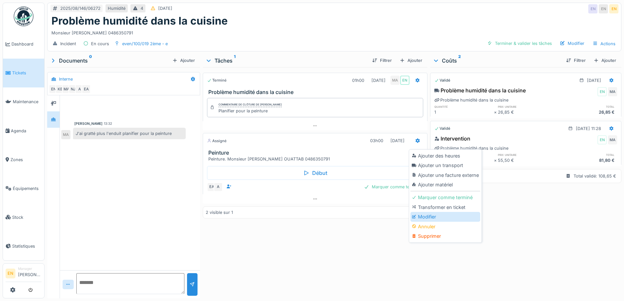
click at [432, 212] on div "Modifier" at bounding box center [445, 217] width 70 height 10
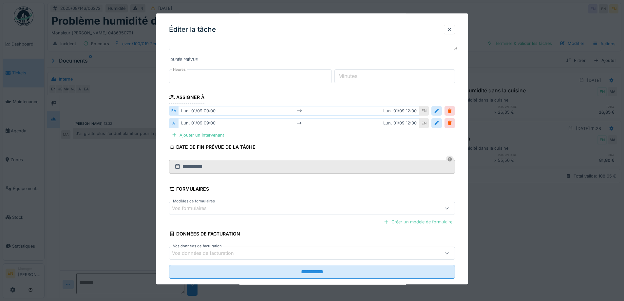
scroll to position [65, 0]
click at [438, 111] on div at bounding box center [436, 110] width 5 height 6
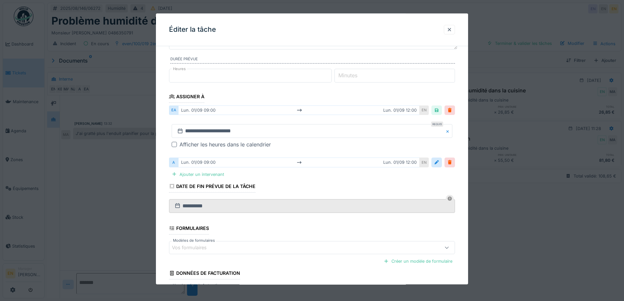
click at [176, 147] on div at bounding box center [174, 144] width 5 height 5
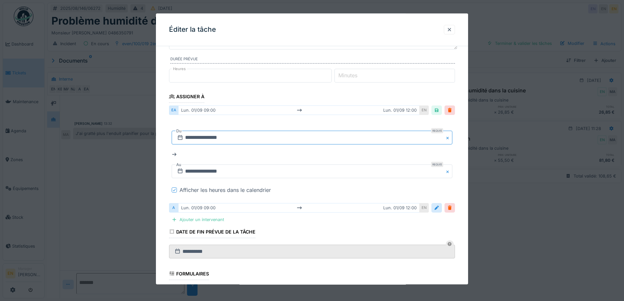
click at [218, 136] on input "**********" at bounding box center [312, 138] width 281 height 14
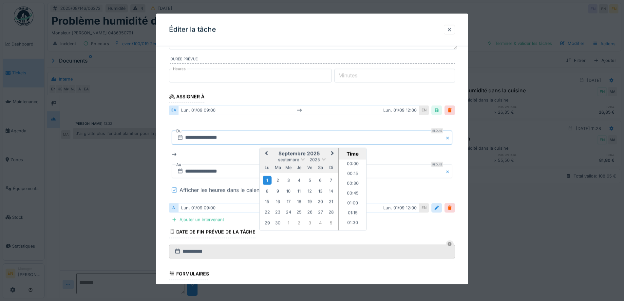
scroll to position [323, 0]
click at [332, 154] on span "Next Month" at bounding box center [332, 154] width 0 height 8
click at [299, 176] on div "2" at bounding box center [299, 180] width 9 height 9
click at [352, 186] on li "08:00" at bounding box center [352, 189] width 28 height 10
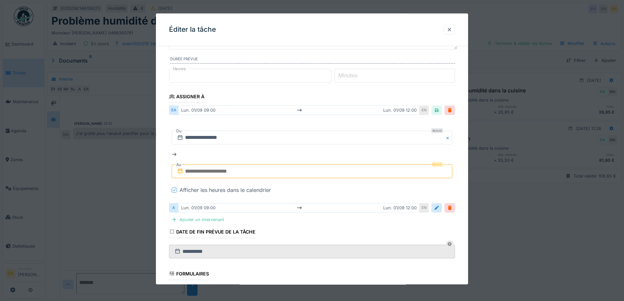
click at [204, 173] on input "text" at bounding box center [312, 172] width 281 height 14
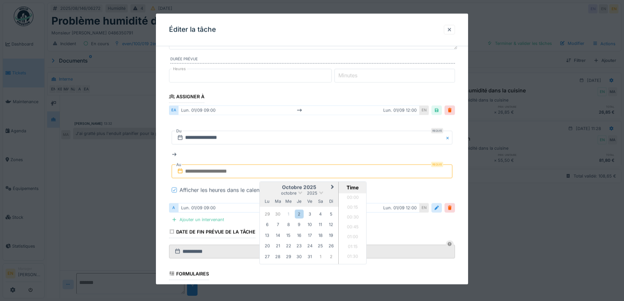
scroll to position [549, 0]
click at [297, 214] on div "2" at bounding box center [299, 213] width 9 height 9
click at [351, 199] on li "09:00" at bounding box center [352, 199] width 28 height 10
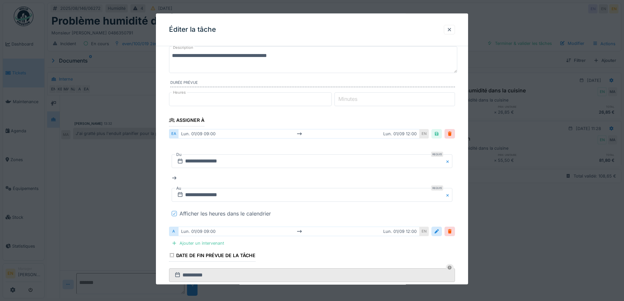
scroll to position [33, 0]
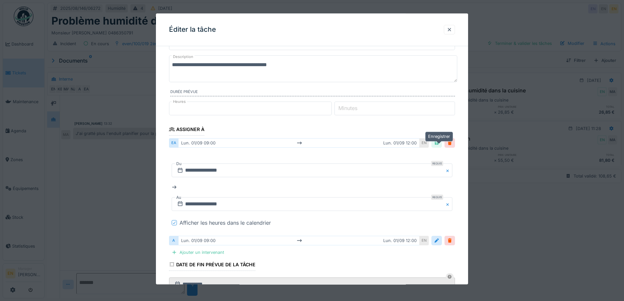
click at [438, 142] on div at bounding box center [436, 143] width 5 height 6
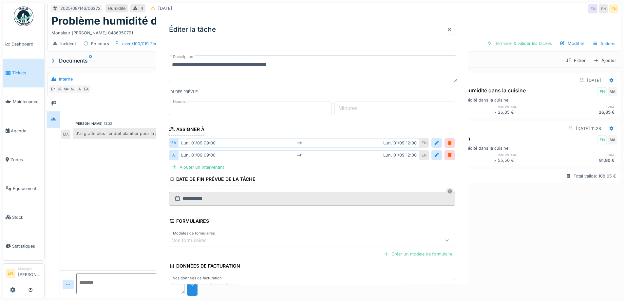
scroll to position [0, 0]
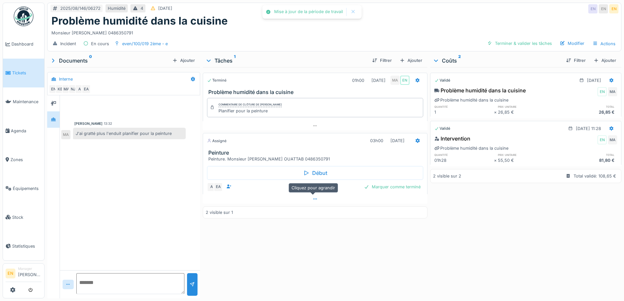
click at [308, 194] on div at bounding box center [315, 198] width 224 height 9
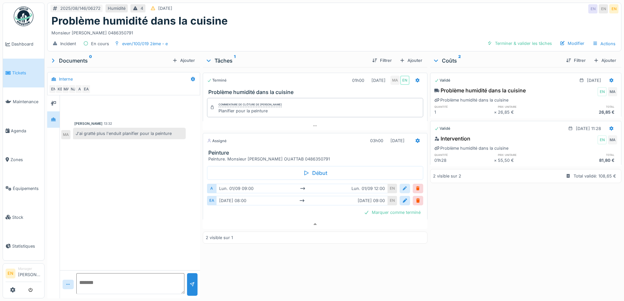
click at [402, 185] on div at bounding box center [404, 188] width 5 height 6
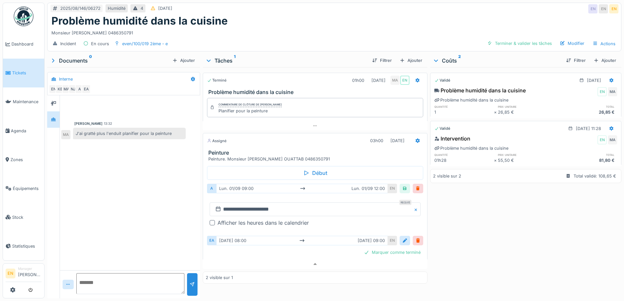
click at [209, 220] on div at bounding box center [211, 222] width 5 height 5
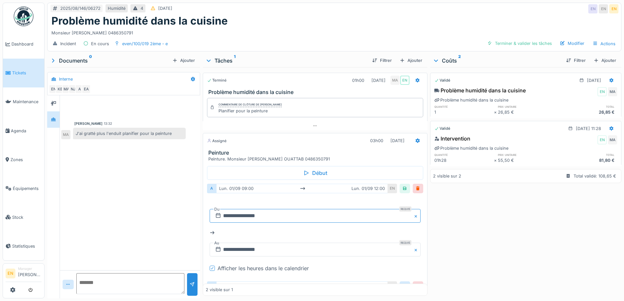
click at [242, 209] on input "**********" at bounding box center [314, 216] width 210 height 14
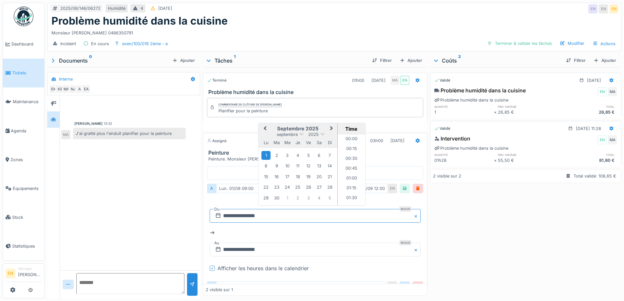
scroll to position [323, 0]
click at [331, 125] on span "Next Month" at bounding box center [331, 129] width 0 height 8
click at [298, 151] on div "2" at bounding box center [297, 155] width 9 height 9
click at [347, 158] on li "08:00" at bounding box center [351, 163] width 28 height 10
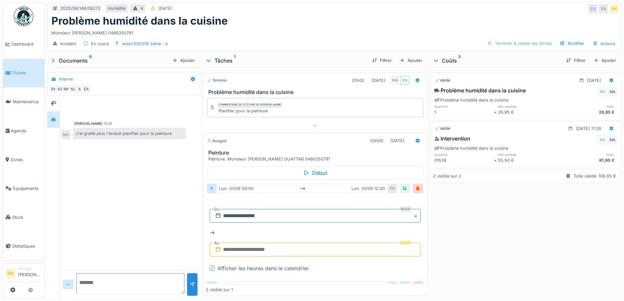
click at [247, 211] on input "**********" at bounding box center [314, 216] width 210 height 14
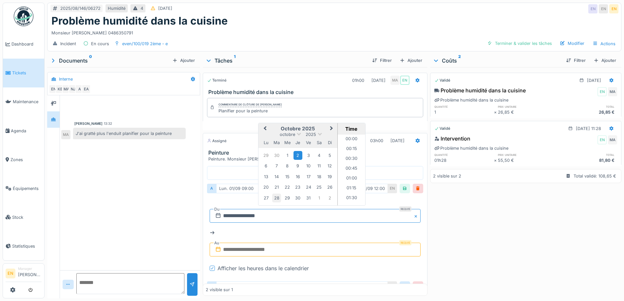
scroll to position [284, 0]
click at [297, 153] on div "2" at bounding box center [297, 155] width 9 height 9
click at [348, 173] on li "09:00" at bounding box center [351, 177] width 28 height 10
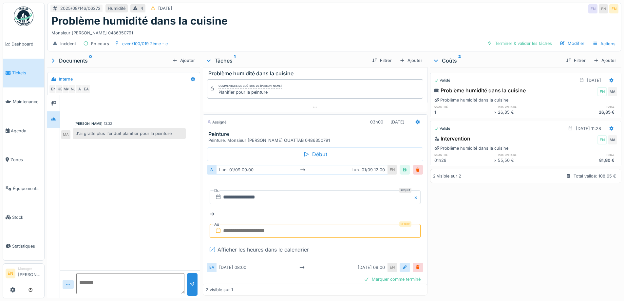
scroll to position [34, 0]
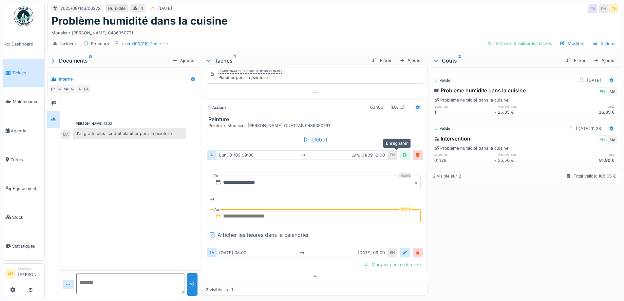
click at [402, 152] on div at bounding box center [404, 155] width 5 height 6
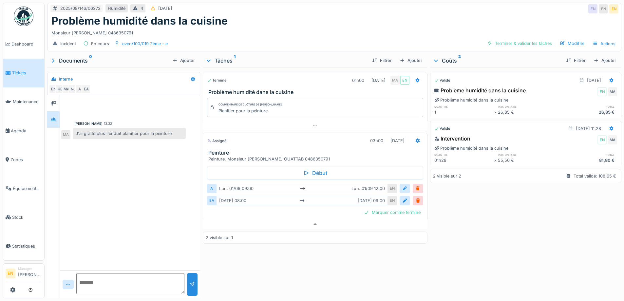
scroll to position [0, 0]
click at [308, 264] on div "Terminé 01h00 25/08/2025 MA EN Problème humidité dans la cuisine Commentaire de…" at bounding box center [315, 181] width 224 height 228
click at [321, 252] on div "Terminé 01h00 25/08/2025 MA EN Problème humidité dans la cuisine Commentaire de…" at bounding box center [315, 181] width 224 height 228
click at [402, 185] on div at bounding box center [404, 188] width 5 height 6
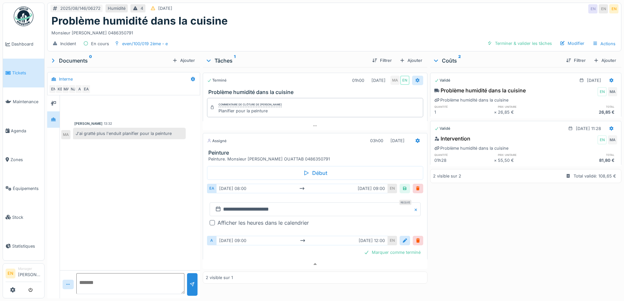
click at [415, 78] on icon at bounding box center [417, 80] width 4 height 5
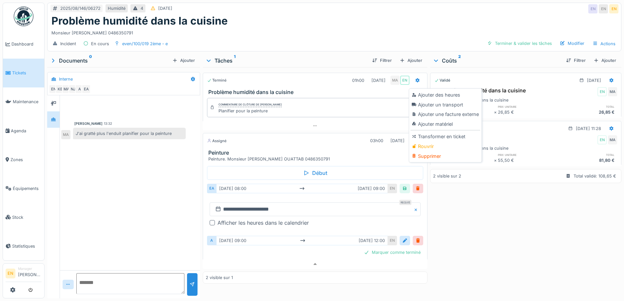
click at [502, 225] on div "Validé 25/08/2025 Problème humidité dans la cuisine EN MA Problème humidité dan…" at bounding box center [525, 181] width 191 height 228
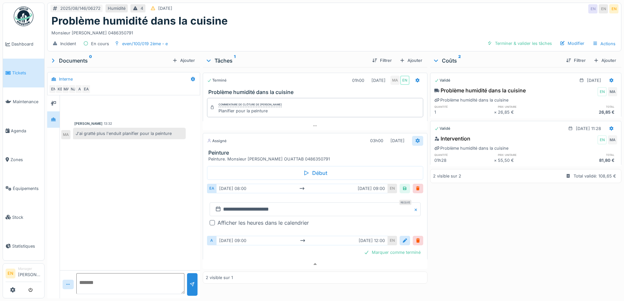
click at [415, 138] on icon at bounding box center [417, 140] width 4 height 5
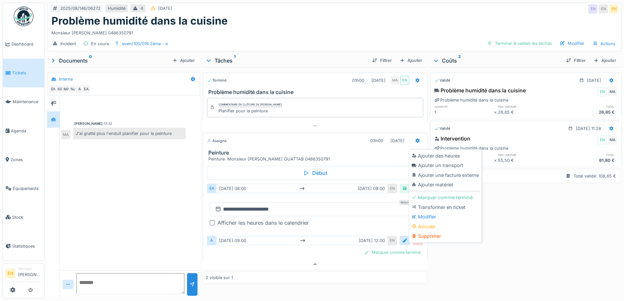
click at [435, 212] on div "Modifier" at bounding box center [445, 217] width 70 height 10
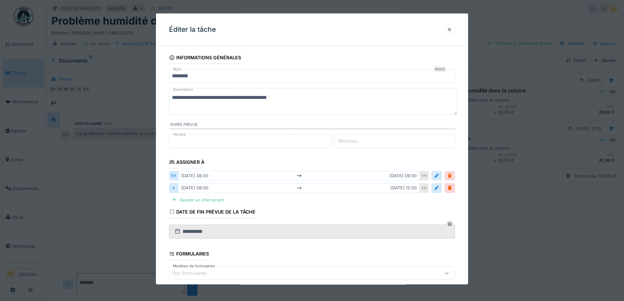
click at [451, 175] on div at bounding box center [449, 176] width 5 height 6
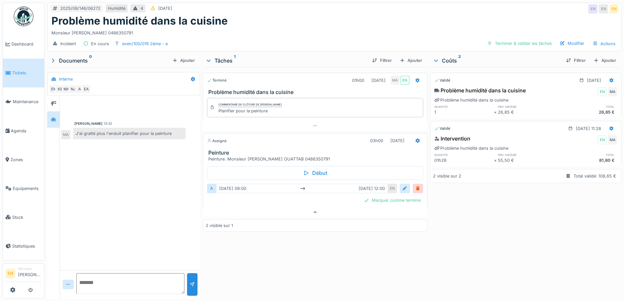
click at [402, 185] on div at bounding box center [404, 188] width 5 height 6
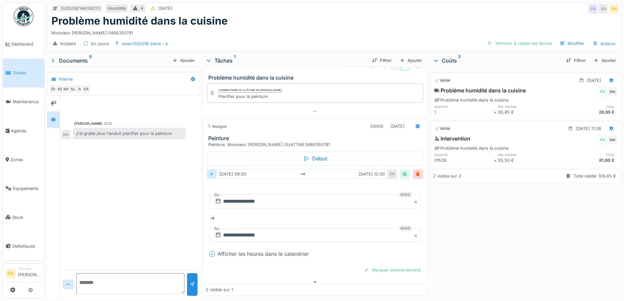
scroll to position [21, 0]
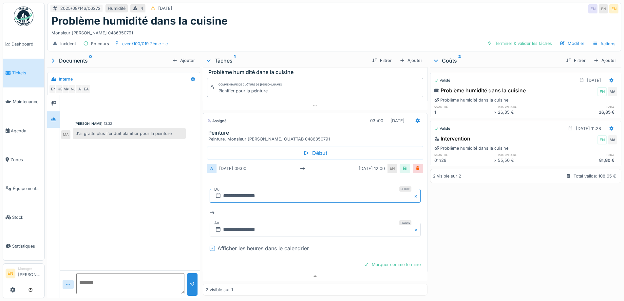
click at [254, 191] on input "**********" at bounding box center [314, 196] width 210 height 14
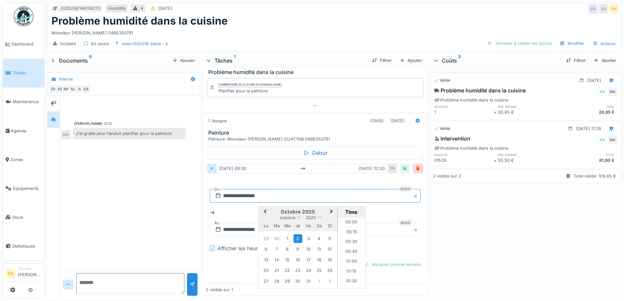
scroll to position [323, 0]
click at [485, 218] on div "Validé 25/08/2025 Problème humidité dans la cuisine EN MA Problème humidité dan…" at bounding box center [525, 181] width 191 height 228
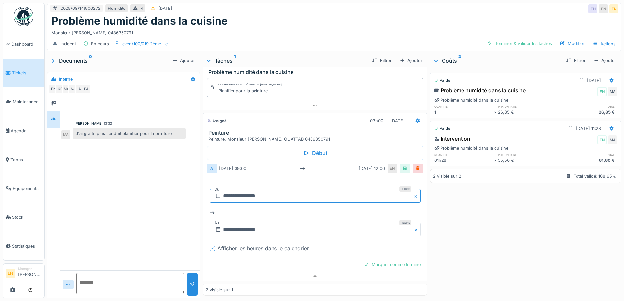
click at [257, 191] on input "**********" at bounding box center [314, 196] width 210 height 14
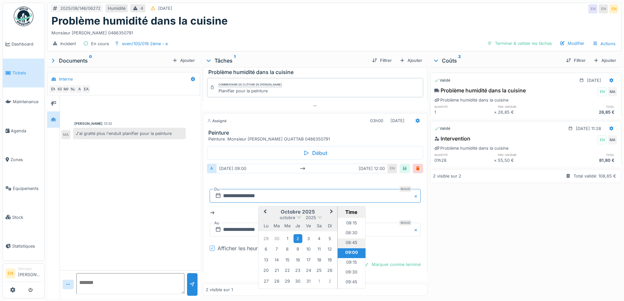
scroll to position [290, 0]
click at [354, 242] on li "08:00" at bounding box center [351, 247] width 28 height 10
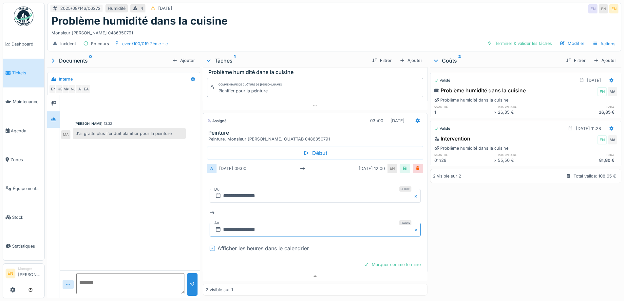
click at [239, 225] on input "**********" at bounding box center [314, 230] width 210 height 14
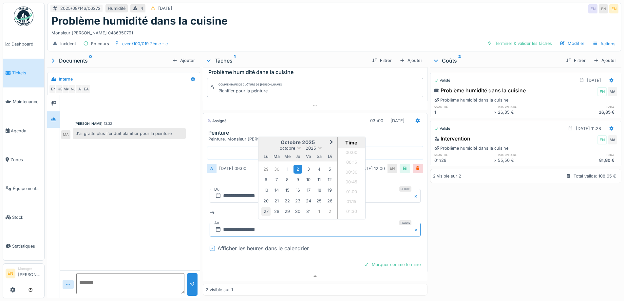
scroll to position [441, 0]
click at [299, 165] on div "2" at bounding box center [297, 169] width 9 height 9
click at [348, 159] on li "09:00" at bounding box center [351, 164] width 28 height 10
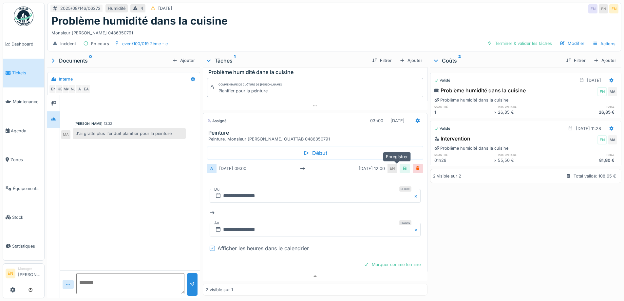
click at [402, 165] on div at bounding box center [404, 168] width 5 height 6
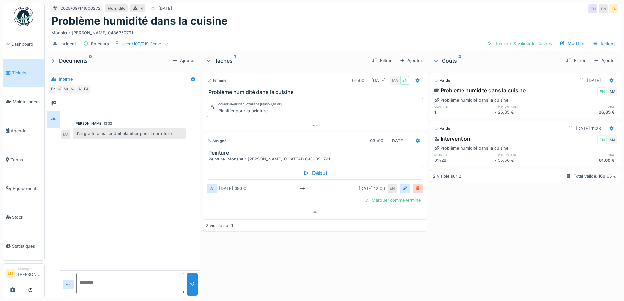
scroll to position [0, 0]
click at [322, 249] on div "Terminé 01h00 25/08/2025 MA EN Problème humidité dans la cuisine Commentaire de…" at bounding box center [315, 181] width 224 height 228
click at [390, 18] on div "Problème humidité dans la cuisine" at bounding box center [333, 21] width 565 height 12
click at [358, 12] on div "2025/08/146/06272 Humidité 4 11/08/2025 EN EN EN" at bounding box center [333, 9] width 573 height 12
drag, startPoint x: 308, startPoint y: 260, endPoint x: 469, endPoint y: 104, distance: 224.1
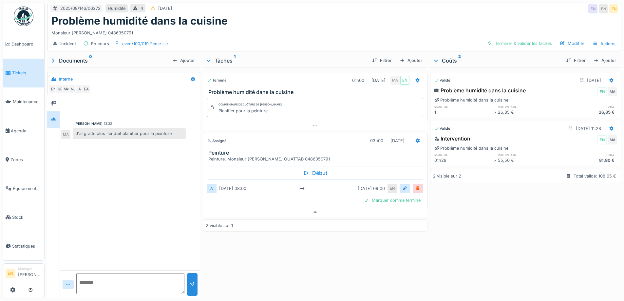
click at [309, 259] on div "Terminé 01h00 25/08/2025 MA EN Problème humidité dans la cuisine Commentaire de…" at bounding box center [315, 181] width 224 height 228
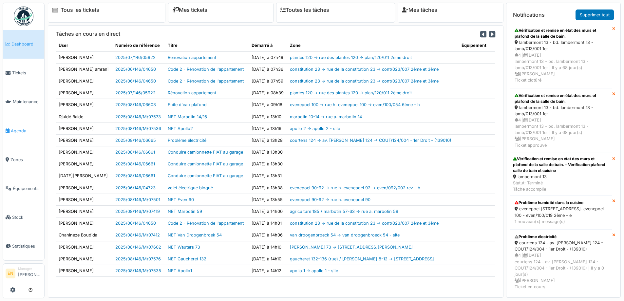
click at [23, 131] on span "Agenda" at bounding box center [26, 131] width 31 height 6
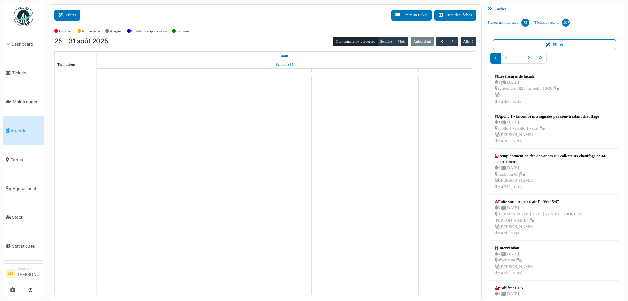
click at [70, 18] on button "Filtrer" at bounding box center [67, 15] width 26 height 11
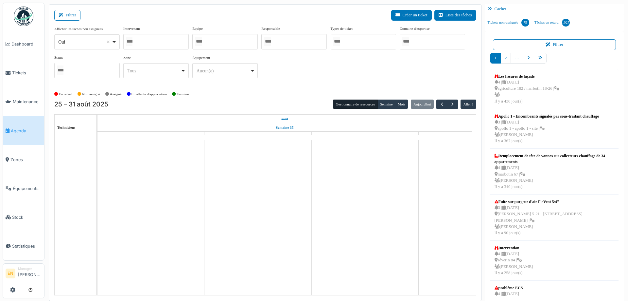
click at [117, 43] on div "Oui Remove item" at bounding box center [87, 41] width 60 height 9
select select "**"
click at [182, 42] on div at bounding box center [155, 41] width 65 height 15
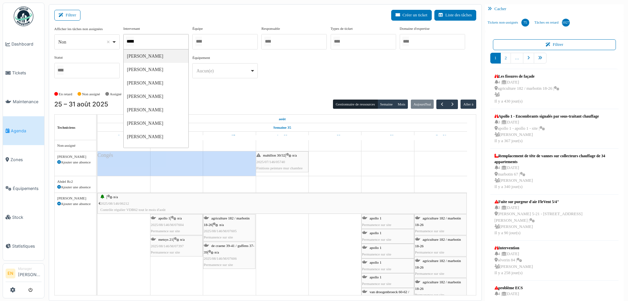
click at [157, 40] on div "*****" at bounding box center [155, 41] width 65 height 15
type input "*"
type input "****"
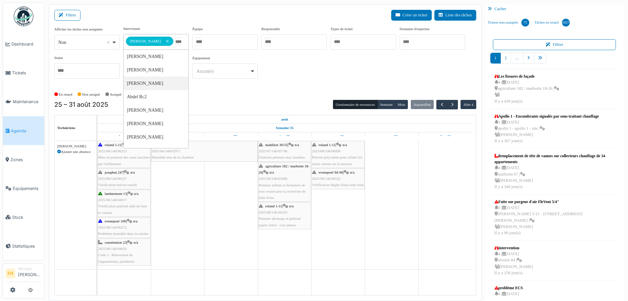
click at [280, 90] on div "En retard Non assigné Assigné En attente d'approbation Terminé" at bounding box center [265, 94] width 422 height 11
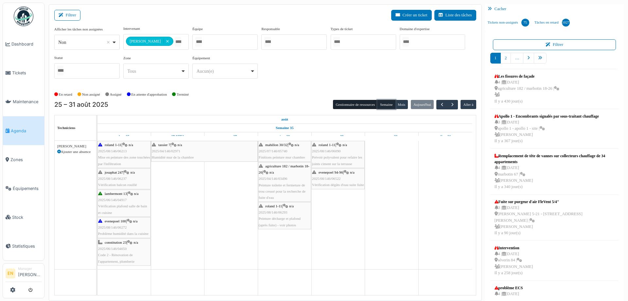
click at [385, 103] on button "Semaine" at bounding box center [387, 104] width 18 height 9
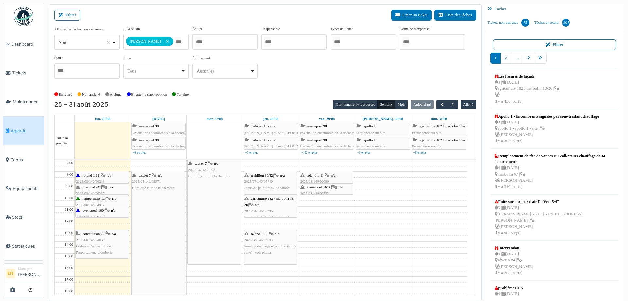
click at [298, 87] on div "**********" at bounding box center [265, 57] width 422 height 63
click at [296, 83] on div "**********" at bounding box center [265, 55] width 422 height 58
click at [225, 39] on div at bounding box center [224, 41] width 65 height 15
click at [290, 70] on div "**********" at bounding box center [265, 55] width 422 height 58
drag, startPoint x: 313, startPoint y: 74, endPoint x: 305, endPoint y: 75, distance: 7.9
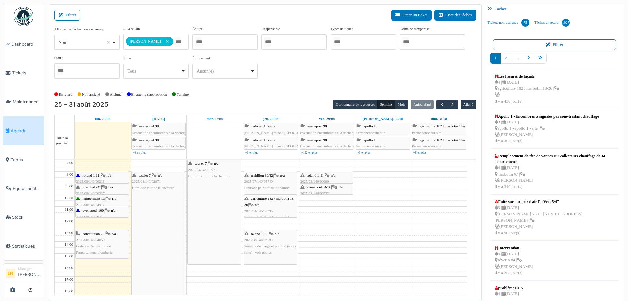
click at [308, 76] on div "**********" at bounding box center [265, 55] width 422 height 58
click at [286, 61] on div "**********" at bounding box center [265, 55] width 422 height 58
click at [453, 104] on button "button" at bounding box center [452, 104] width 11 height 9
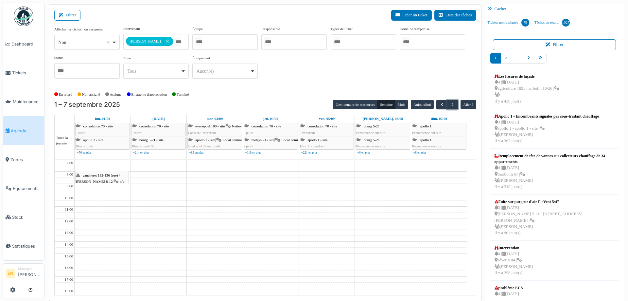
click at [95, 180] on div "gaucheret 132-136 (rue) / thomas 8-12 | n/a 2025/08/146/06365 Carrelage du mur …" at bounding box center [102, 184] width 52 height 25
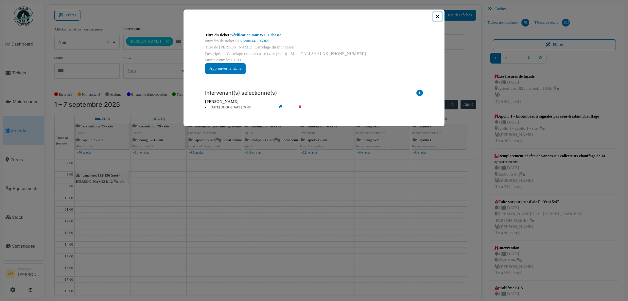
click at [439, 19] on button "Close" at bounding box center [437, 16] width 9 height 9
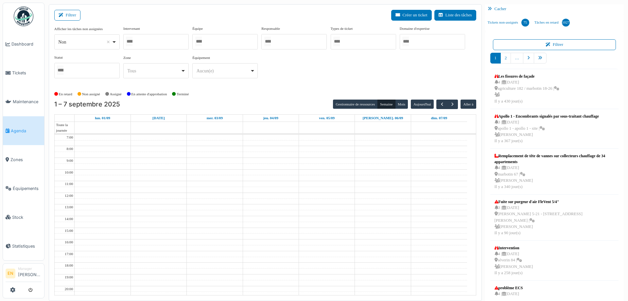
click at [159, 43] on div at bounding box center [155, 41] width 65 height 15
type input "**"
click at [380, 106] on button "Semaine" at bounding box center [387, 104] width 18 height 9
click at [267, 80] on div "**********" at bounding box center [265, 55] width 422 height 58
click at [285, 85] on div "**********" at bounding box center [265, 57] width 422 height 63
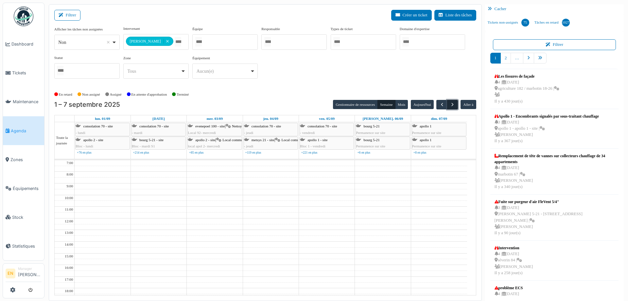
click at [450, 102] on span "button" at bounding box center [453, 105] width 6 height 6
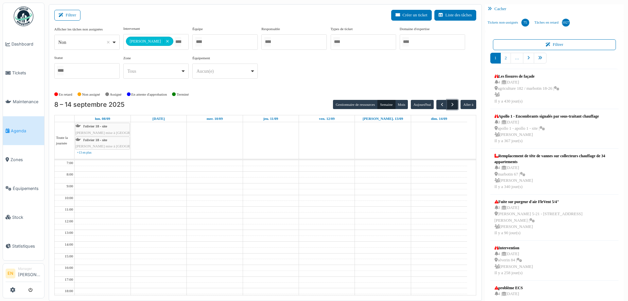
click at [450, 105] on span "button" at bounding box center [453, 105] width 6 height 6
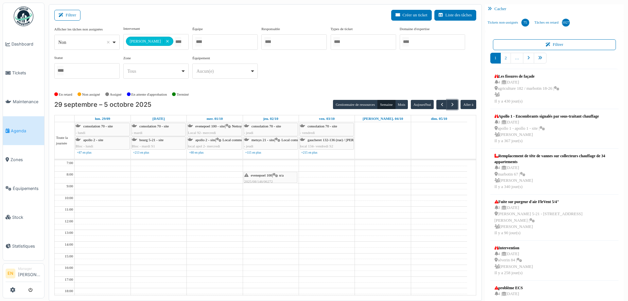
click at [272, 178] on div "evenepoel 100 | n/a 2025/08/146/06272 Peinture" at bounding box center [271, 181] width 52 height 19
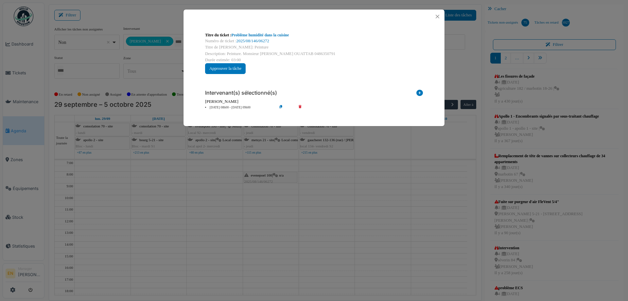
click at [280, 106] on icon at bounding box center [286, 107] width 19 height 5
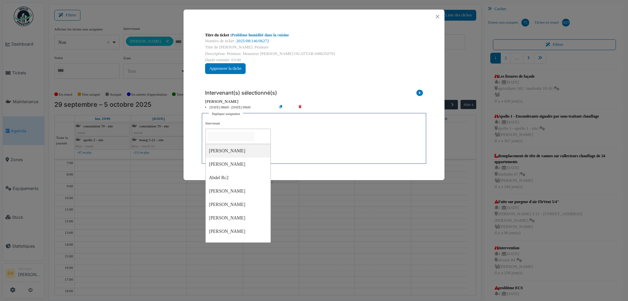
click at [250, 137] on input "null" at bounding box center [231, 136] width 46 height 9
type input "***"
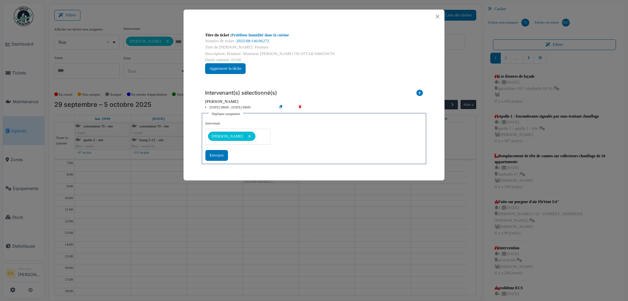
click at [360, 148] on div "**********" at bounding box center [314, 140] width 217 height 39
click at [217, 155] on div "Envoyer" at bounding box center [217, 155] width 23 height 11
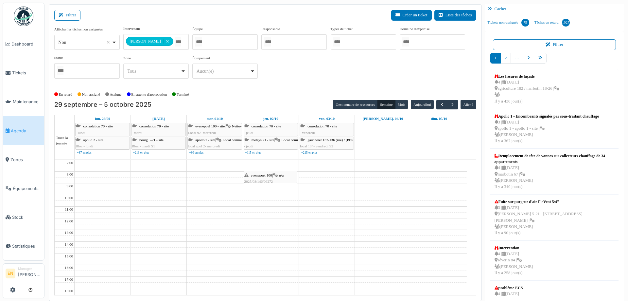
drag, startPoint x: 380, startPoint y: 69, endPoint x: 365, endPoint y: 75, distance: 16.6
click at [380, 69] on div "**********" at bounding box center [265, 55] width 422 height 58
click at [269, 176] on span "evenepoel 100" at bounding box center [261, 175] width 21 height 4
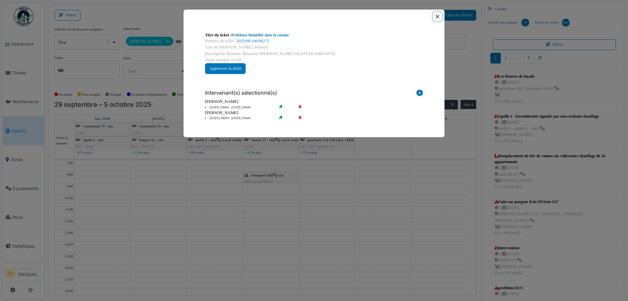
click at [438, 18] on button "Close" at bounding box center [437, 16] width 9 height 9
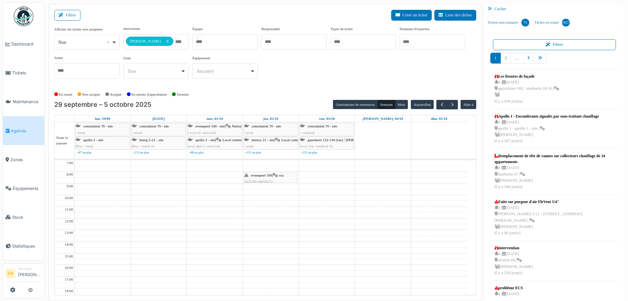
click at [299, 86] on div "**********" at bounding box center [265, 57] width 422 height 63
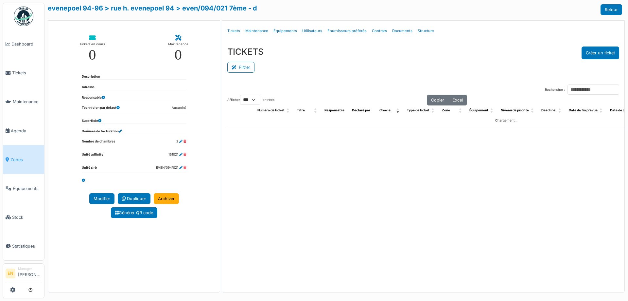
select select "***"
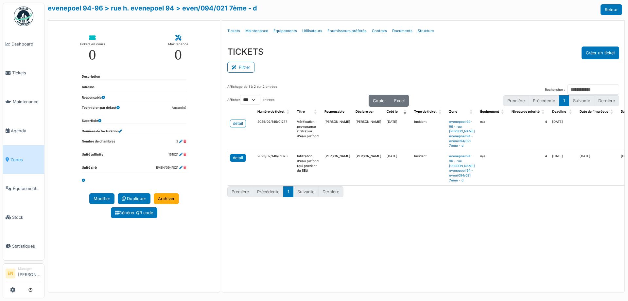
click at [240, 159] on div "detail" at bounding box center [238, 158] width 10 height 6
click at [241, 125] on div "detail" at bounding box center [238, 123] width 10 height 6
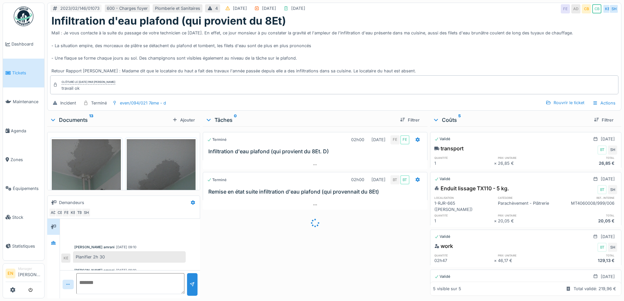
scroll to position [103, 0]
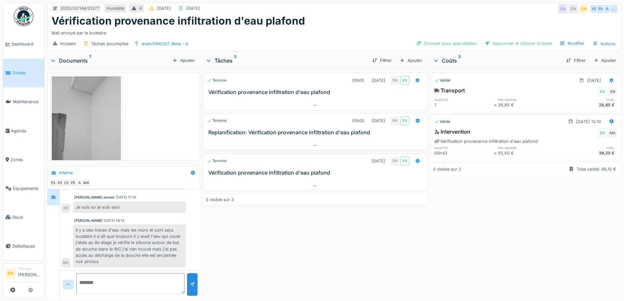
scroll to position [336, 0]
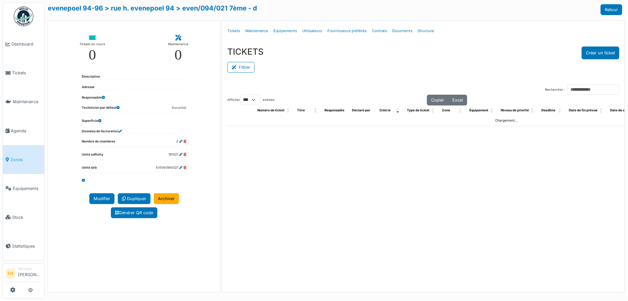
select select "***"
click at [96, 8] on link "evenepoel 94-96" at bounding box center [75, 8] width 55 height 8
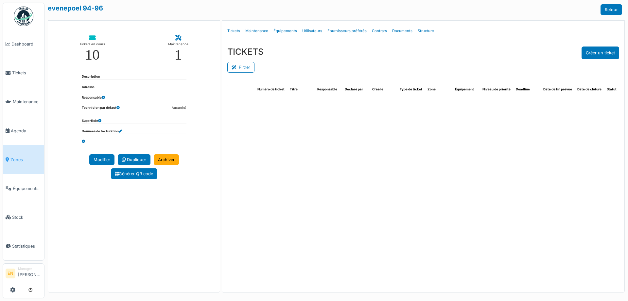
select select "***"
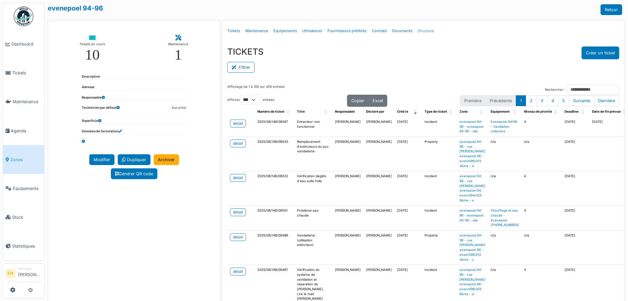
click at [426, 29] on link "Structure" at bounding box center [426, 30] width 22 height 15
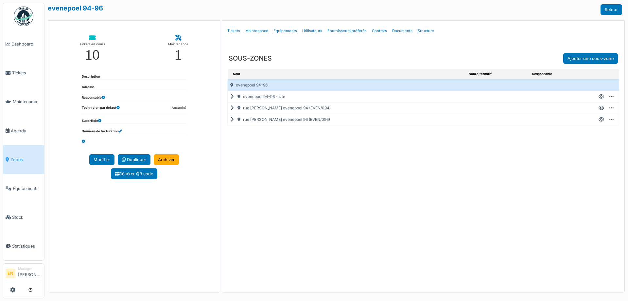
click at [602, 97] on icon at bounding box center [602, 97] width 6 height 0
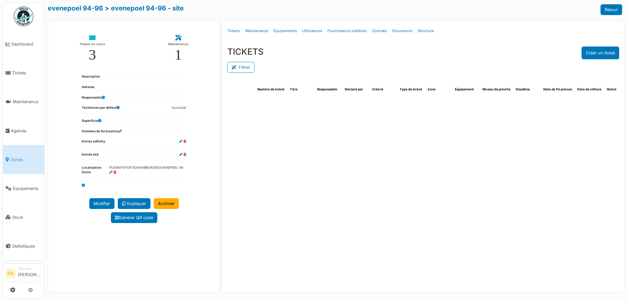
select select "***"
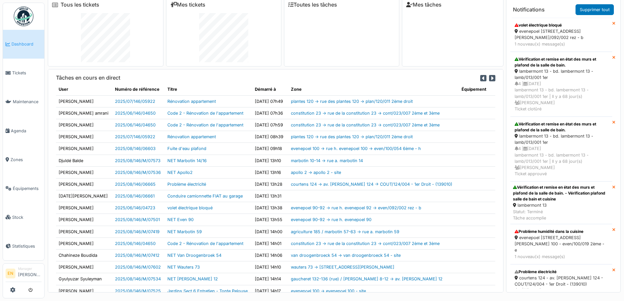
scroll to position [7, 0]
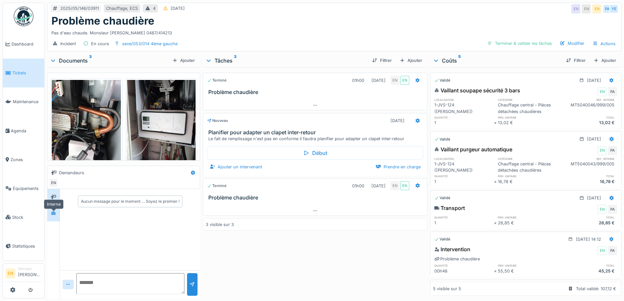
click at [53, 215] on icon at bounding box center [53, 213] width 5 height 4
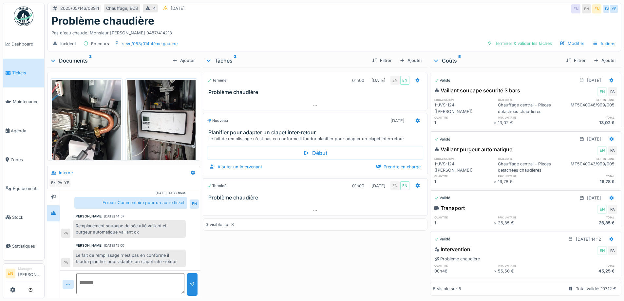
scroll to position [86, 0]
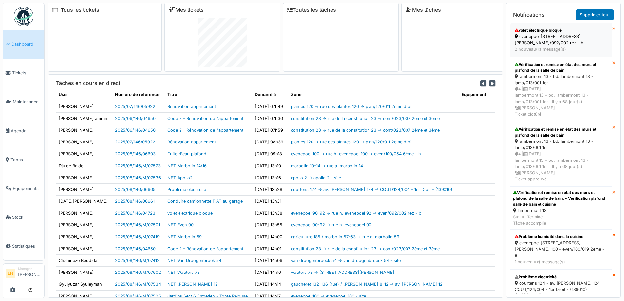
click at [554, 37] on div "evenepoel [STREET_ADDRESS][PERSON_NAME]/092/002 rez - b" at bounding box center [560, 39] width 93 height 12
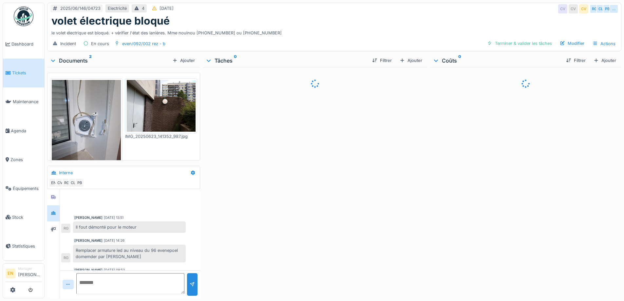
scroll to position [224, 0]
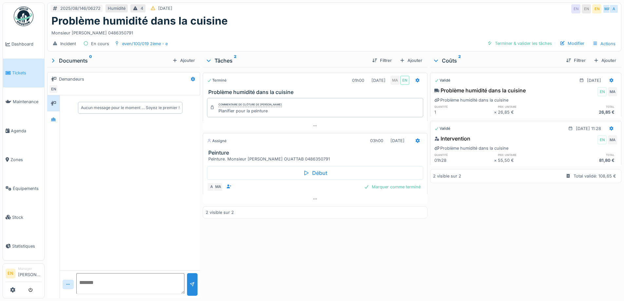
drag, startPoint x: 360, startPoint y: 238, endPoint x: 511, endPoint y: 90, distance: 210.9
click at [365, 234] on div "Terminé 01h00 25/08/2025 MA EN Problème humidité dans la cuisine Commentaire de…" at bounding box center [315, 181] width 224 height 228
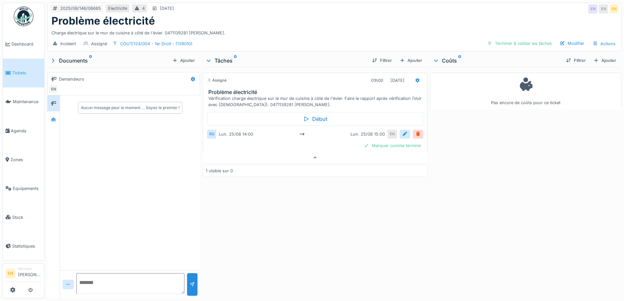
scroll to position [5, 0]
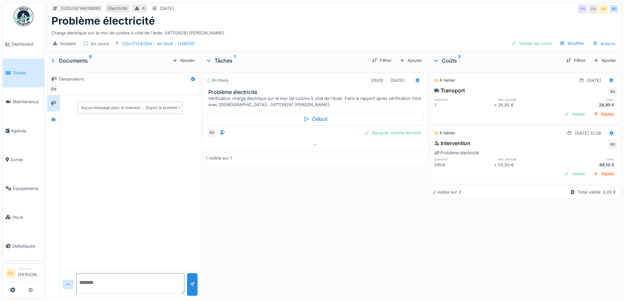
click at [378, 220] on div "En cours 01h00 25/08/2025 Problème électricité Vérification charge électrique s…" at bounding box center [315, 181] width 224 height 228
click at [53, 120] on icon at bounding box center [53, 119] width 5 height 4
click at [383, 30] on div "Charge électrique sur le mur de cuisine à côté de l'évier. 0471139281 Arruda Su…" at bounding box center [333, 31] width 565 height 9
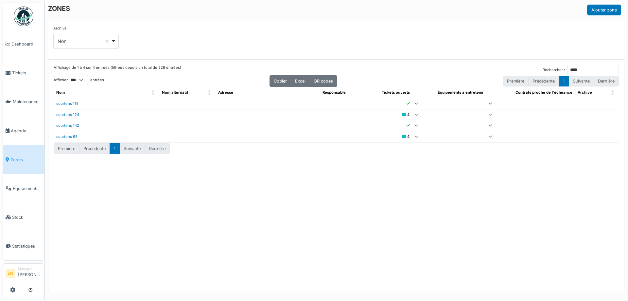
select select "***"
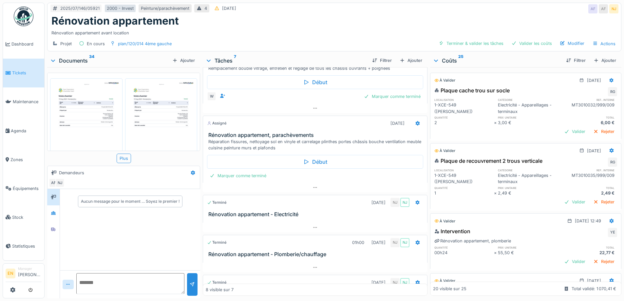
scroll to position [27, 0]
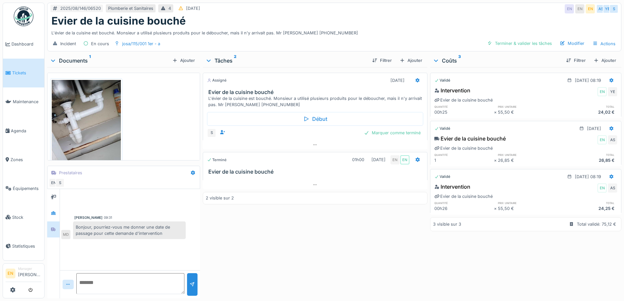
click at [292, 247] on div "Assigné [DATE] Evier de la cuisine bouché L'évier de la cuisine est bouché. Mon…" at bounding box center [315, 181] width 224 height 228
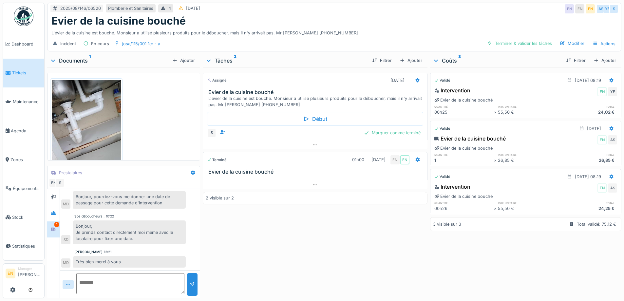
scroll to position [5, 0]
click at [230, 232] on div "Assigné 20/08/2025 Evier de la cuisine bouché L'évier de la cuisine est bouché.…" at bounding box center [315, 181] width 224 height 228
click at [315, 143] on icon at bounding box center [314, 145] width 5 height 4
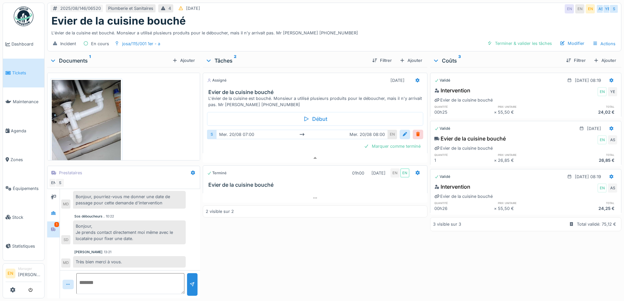
click at [280, 256] on div "Assigné 20/08/2025 Evier de la cuisine bouché L'évier de la cuisine est bouché.…" at bounding box center [315, 181] width 224 height 228
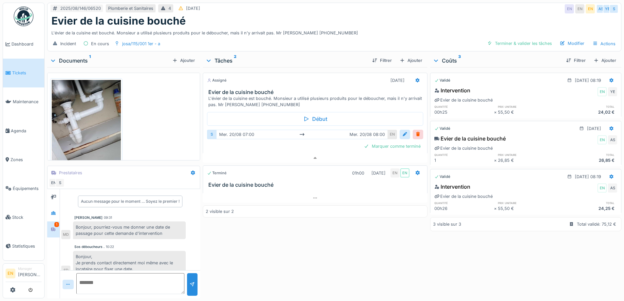
scroll to position [20, 0]
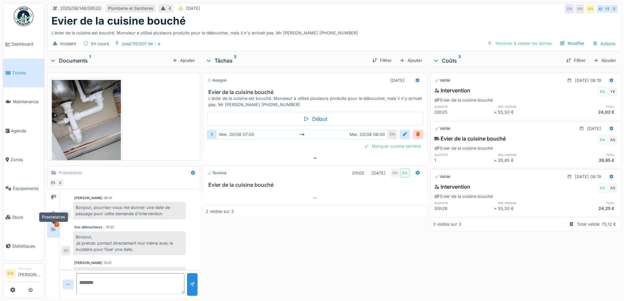
click at [51, 230] on div at bounding box center [53, 229] width 10 height 8
click at [51, 216] on div at bounding box center [53, 213] width 10 height 8
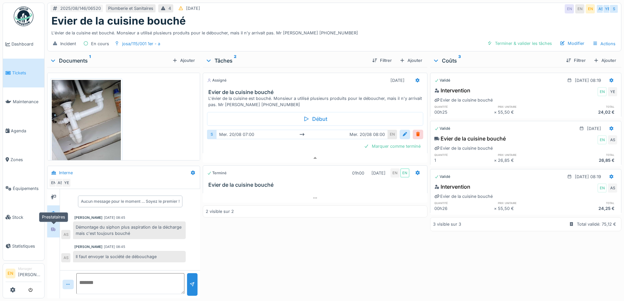
click at [55, 229] on icon at bounding box center [53, 229] width 5 height 4
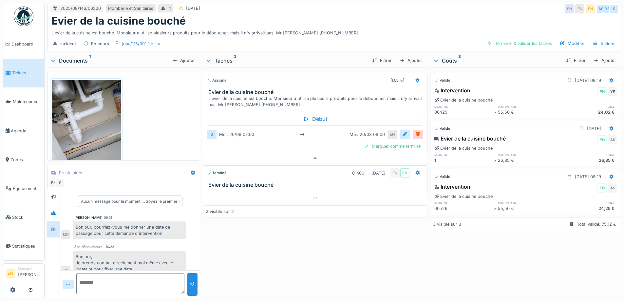
scroll to position [30, 0]
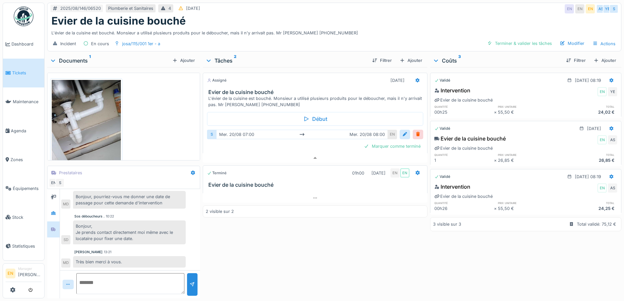
click at [281, 256] on div "Assigné 20/08/2025 Evier de la cuisine bouché L'évier de la cuisine est bouché.…" at bounding box center [315, 181] width 224 height 228
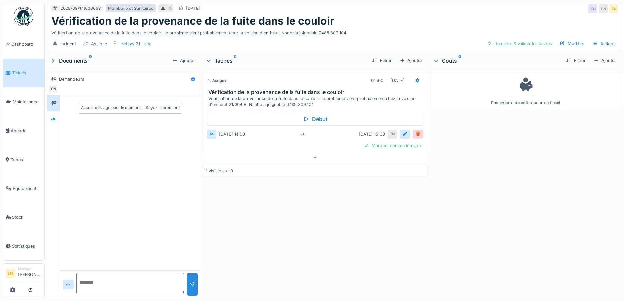
scroll to position [5, 0]
click at [318, 225] on div "Assigné 01h00 [DATE] Vérification de la provenance de la fuite dans le couloir …" at bounding box center [315, 181] width 224 height 228
click at [360, 226] on div "Assigné 01h00 [DATE] Vérification de la provenance de la fuite dans le couloir …" at bounding box center [315, 181] width 224 height 228
click at [370, 236] on div "Assigné 01h00 [DATE] Vérification de la provenance de la fuite dans le couloir …" at bounding box center [315, 181] width 224 height 228
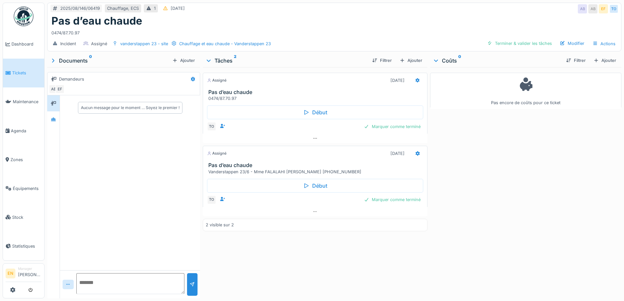
scroll to position [5, 0]
click at [291, 30] on div "0474/87.70.97" at bounding box center [333, 31] width 565 height 9
click at [480, 229] on div "Pas encore de coûts pour ce ticket" at bounding box center [525, 181] width 191 height 228
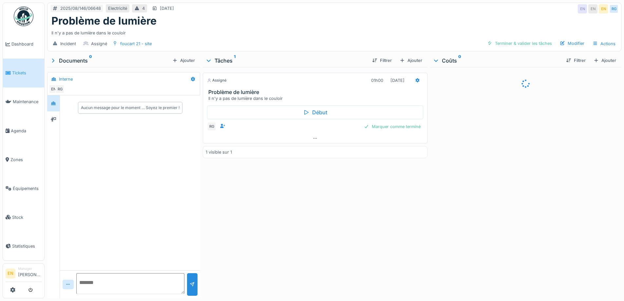
click at [380, 212] on div "Assigné 01h00 27/08/2025 Problème de lumière Il n'y a pas de lumière dans le co…" at bounding box center [315, 181] width 224 height 228
click at [368, 212] on div "Assigné 01h00 27/08/2025 Problème de lumière Il n'y a pas de lumière dans le co…" at bounding box center [315, 181] width 224 height 228
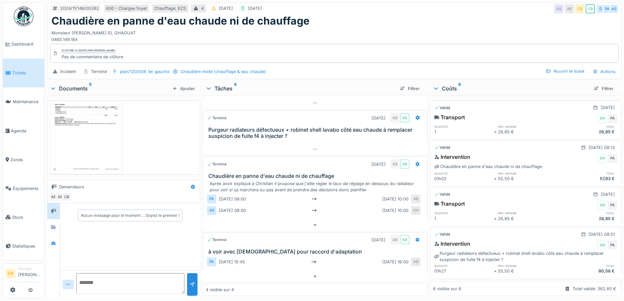
click at [507, 19] on div "Chaudière en panne d'eau chaude ni de chauffage" at bounding box center [333, 21] width 565 height 12
click at [444, 8] on div "2024/11/146/05392 600 - Charges foyer Chauffage, ECS 4 [DATE] [DATE] AB AE CB C…" at bounding box center [333, 9] width 573 height 12
click at [404, 30] on div "Monsieur [PERSON_NAME] EL GHAOUAT 0465.149.184" at bounding box center [333, 34] width 565 height 15
click at [387, 31] on div "Monsieur Abderrahmane EL GHAOUAT 0465.149.184" at bounding box center [333, 34] width 565 height 15
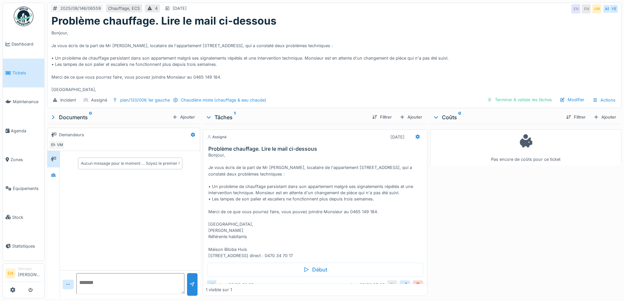
scroll to position [57, 0]
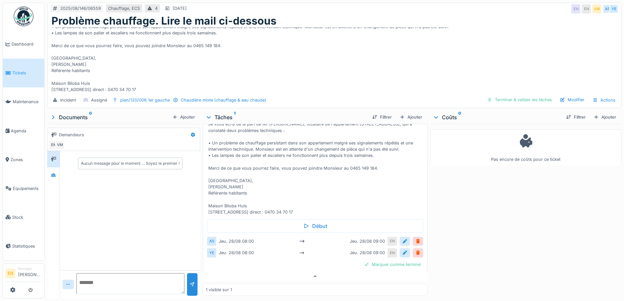
drag, startPoint x: 167, startPoint y: 314, endPoint x: 157, endPoint y: 314, distance: 10.5
drag, startPoint x: 157, startPoint y: 314, endPoint x: 341, endPoint y: 43, distance: 327.9
click at [341, 43] on div "Bonjour, Je vous écris de la part de Mr El Ghaouat, locataire de l'appartement …" at bounding box center [333, 59] width 565 height 65
click at [374, 65] on div "Bonjour, Je vous écris de la part de Mr El Ghaouat, locataire de l'appartement …" at bounding box center [333, 59] width 565 height 65
click at [392, 45] on div "Bonjour, Je vous écris de la part de Mr El Ghaouat, locataire de l'appartement …" at bounding box center [333, 59] width 565 height 65
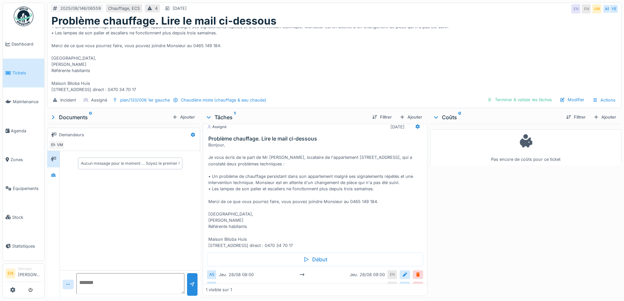
scroll to position [0, 0]
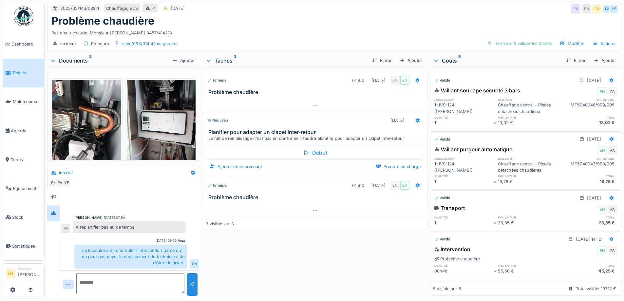
scroll to position [86, 0]
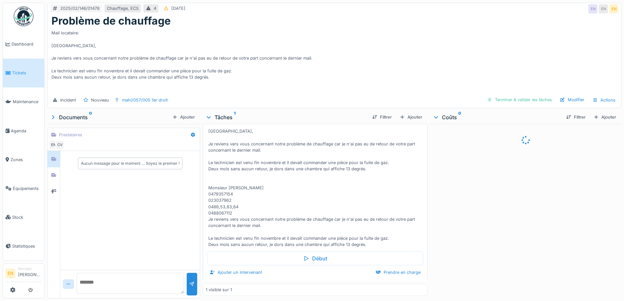
scroll to position [5, 0]
click at [253, 68] on div "Mail locataire: [GEOGRAPHIC_DATA], Je reviens vers vous concernant notre problè…" at bounding box center [333, 59] width 565 height 65
click at [381, 194] on div "Mail locataire: [GEOGRAPHIC_DATA], Je reviens vers vous concernant notre problè…" at bounding box center [316, 182] width 216 height 132
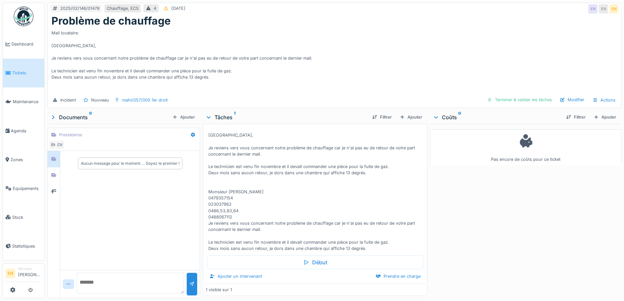
scroll to position [36, 0]
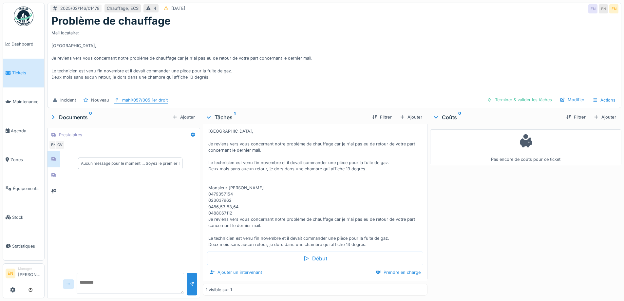
click at [145, 97] on div "mahi/057/005 1er droit" at bounding box center [144, 100] width 45 height 6
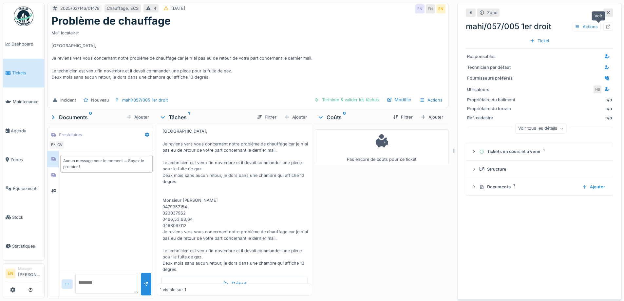
click at [605, 25] on icon at bounding box center [607, 27] width 5 height 4
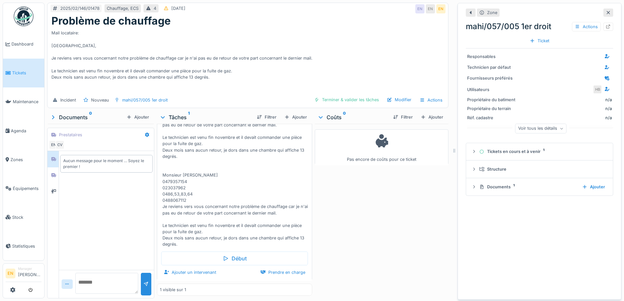
click at [100, 278] on textarea at bounding box center [106, 283] width 63 height 21
type textarea "**********"
click at [143, 285] on div at bounding box center [145, 284] width 5 height 6
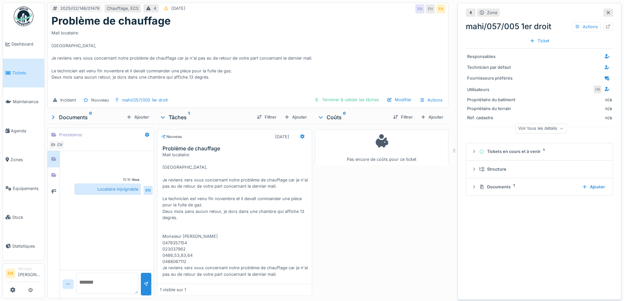
scroll to position [0, 0]
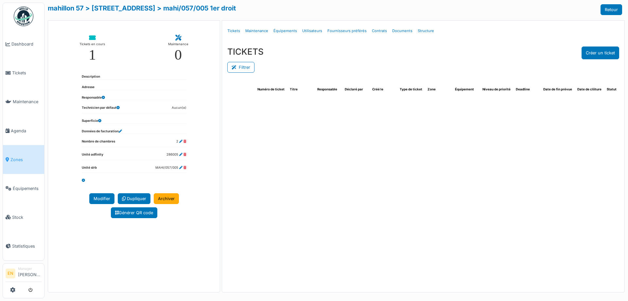
select select "***"
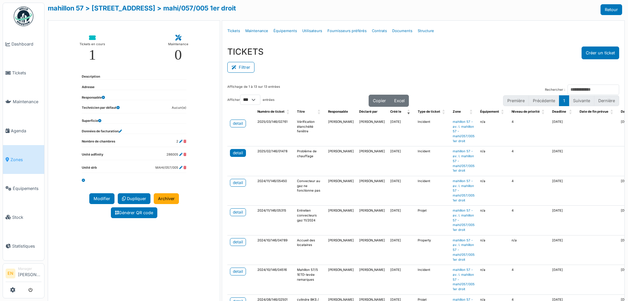
click at [233, 152] on div "detail" at bounding box center [238, 153] width 10 height 6
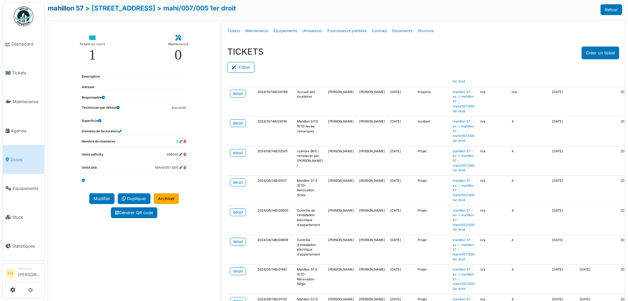
click at [72, 9] on link "mahillon 57" at bounding box center [66, 8] width 36 height 8
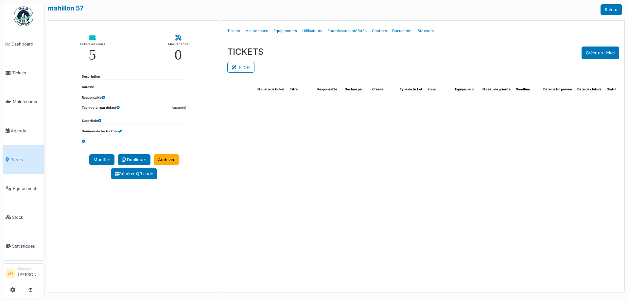
select select "***"
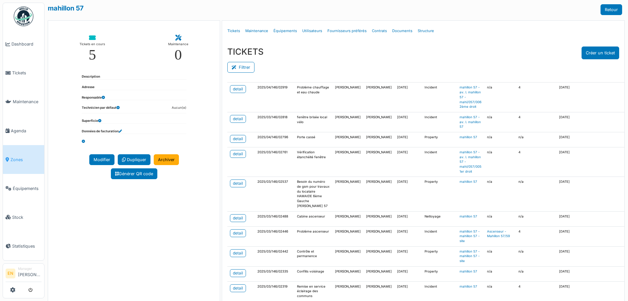
scroll to position [655, 0]
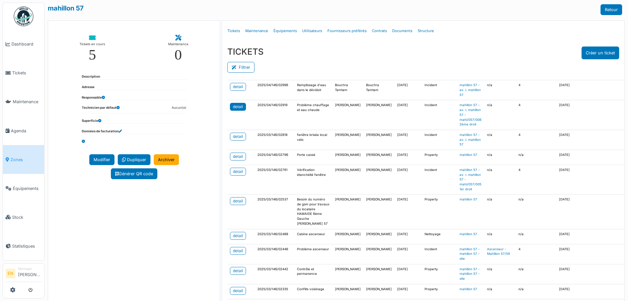
click at [238, 110] on div "detail" at bounding box center [238, 107] width 10 height 6
click at [25, 131] on span "Agenda" at bounding box center [26, 131] width 31 height 6
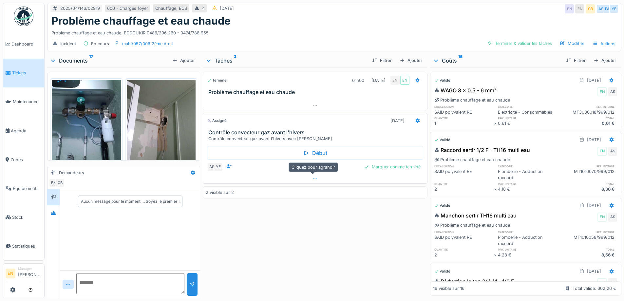
click at [312, 179] on icon at bounding box center [314, 179] width 5 height 4
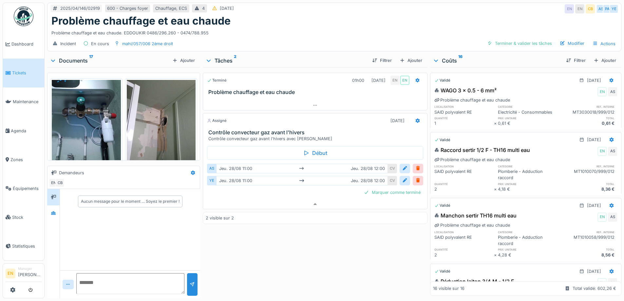
click at [279, 250] on div "Terminé 01h00 [DATE] EN EN Problème chauffage et eau chaude Assigné [DATE] Cont…" at bounding box center [315, 181] width 224 height 228
click at [275, 248] on div "Terminé 01h00 [DATE] EN EN Problème chauffage et eau chaude Assigné [DATE] Cont…" at bounding box center [315, 181] width 224 height 228
click at [283, 15] on div "Problème chauffage et eau chaude" at bounding box center [333, 21] width 565 height 12
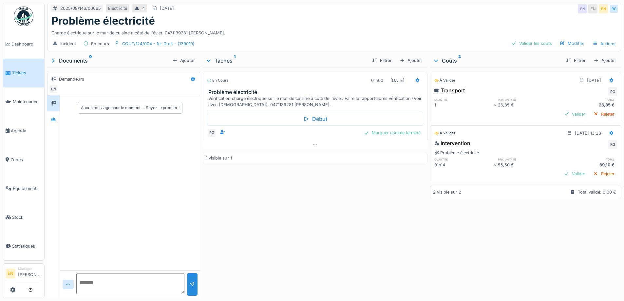
drag, startPoint x: 395, startPoint y: 211, endPoint x: 378, endPoint y: 209, distance: 17.2
click at [389, 209] on div "En cours 01h00 [DATE] Problème électricité Vérification charge électrique sur l…" at bounding box center [315, 181] width 224 height 228
click at [285, 201] on div "En cours 01h00 [DATE] Problème électricité Vérification charge électrique sur l…" at bounding box center [315, 181] width 224 height 228
click at [292, 196] on div "En cours 01h00 [DATE] Problème électricité Vérification charge électrique sur l…" at bounding box center [315, 181] width 224 height 228
click at [301, 204] on div "En cours 01h00 [DATE] Problème électricité Vérification charge électrique sur l…" at bounding box center [315, 181] width 224 height 228
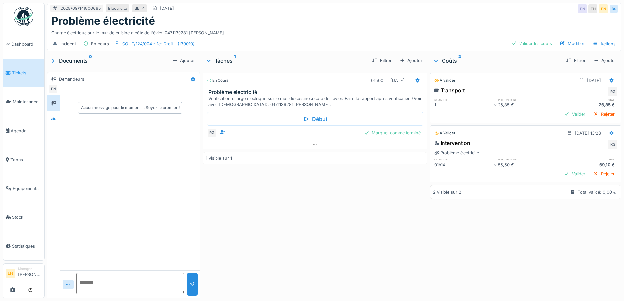
click at [287, 208] on div "En cours 01h00 [DATE] Problème électricité Vérification charge électrique sur l…" at bounding box center [315, 181] width 224 height 228
click at [391, 134] on div "Marquer comme terminé" at bounding box center [392, 132] width 62 height 9
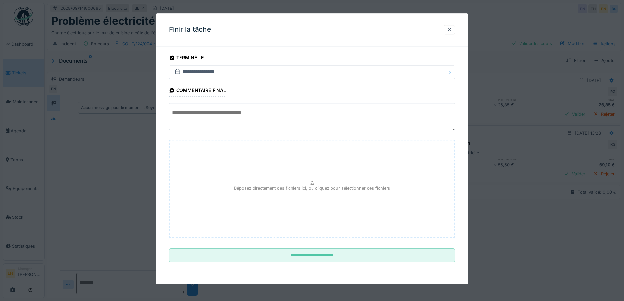
scroll to position [5, 0]
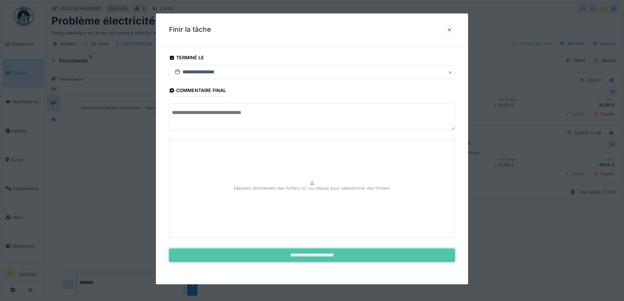
click at [313, 251] on input "**********" at bounding box center [312, 255] width 286 height 14
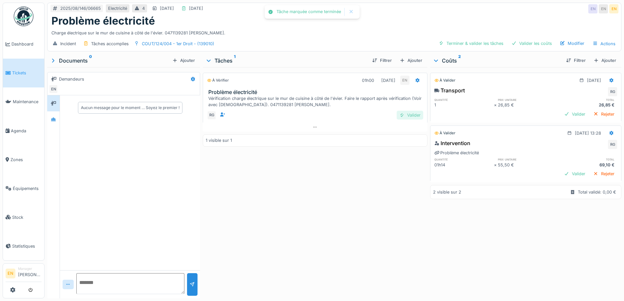
click at [404, 114] on div "Valider" at bounding box center [409, 115] width 27 height 9
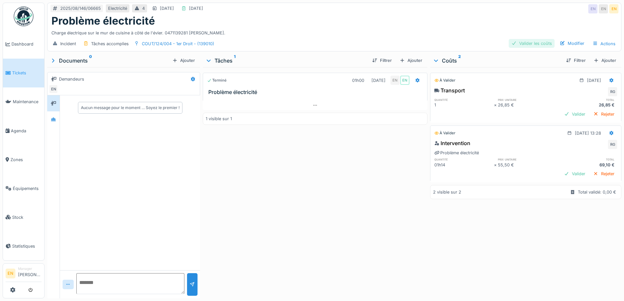
click at [519, 40] on div "Valider les coûts" at bounding box center [531, 43] width 46 height 9
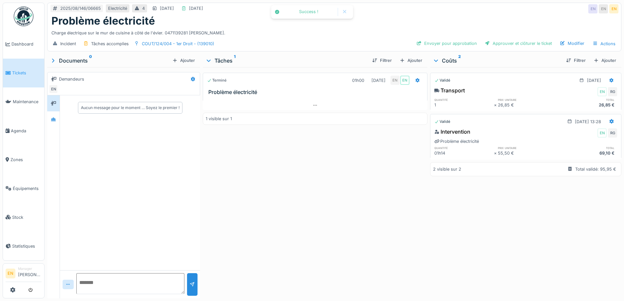
click at [351, 206] on div "Terminé 01h00 [DATE] EN EN Problème électricité 1 visible sur 1" at bounding box center [315, 181] width 224 height 228
click at [280, 207] on div "Terminé 01h00 [DATE] EN EN Problème électricité 1 visible sur 1" at bounding box center [315, 181] width 224 height 228
click at [281, 208] on div "Terminé 01h00 [DATE] EN EN Problème électricité 1 visible sur 1" at bounding box center [315, 181] width 224 height 228
click at [285, 207] on div "Terminé 01h00 [DATE] EN EN Problème électricité 1 visible sur 1" at bounding box center [315, 181] width 224 height 228
click at [303, 193] on div "Terminé 01h00 [DATE] EN EN Problème électricité 1 visible sur 1" at bounding box center [315, 181] width 224 height 228
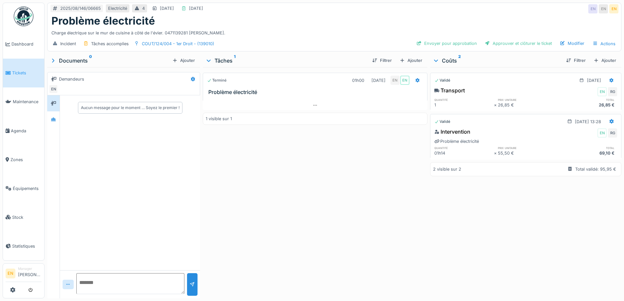
click at [257, 193] on div "Terminé 01h00 [DATE] EN EN Problème électricité 1 visible sur 1" at bounding box center [315, 181] width 224 height 228
click at [455, 15] on div "Problème électricité" at bounding box center [333, 21] width 565 height 12
click at [366, 254] on div "Terminé 01h00 [DATE] EN EN Problème électricité 1 visible sur 1" at bounding box center [315, 181] width 224 height 228
click at [372, 206] on div "Terminé 01h00 [DATE] EN EN Problème électricité 1 visible sur 1" at bounding box center [315, 181] width 224 height 228
click at [368, 226] on div "Terminé 01h00 [DATE] EN EN Problème électricité 1 visible sur 1" at bounding box center [315, 181] width 224 height 228
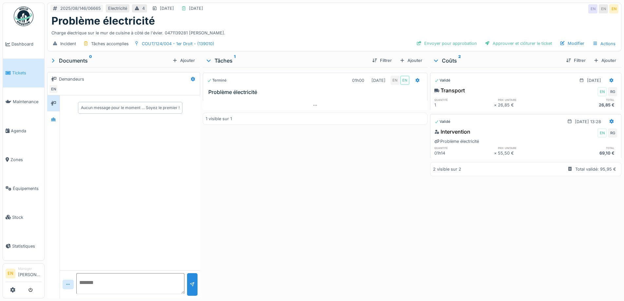
click at [354, 234] on div "Terminé 01h00 [DATE] EN EN Problème électricité 1 visible sur 1" at bounding box center [315, 181] width 224 height 228
click at [382, 248] on div "Terminé 01h00 [DATE] EN EN Problème électricité 1 visible sur 1" at bounding box center [315, 181] width 224 height 228
click at [397, 220] on div "Terminé 01h00 [DATE] EN EN Problème électricité 1 visible sur 1" at bounding box center [315, 181] width 224 height 228
click at [401, 234] on div "Terminé 01h00 [DATE] EN EN Problème électricité 1 visible sur 1" at bounding box center [315, 181] width 224 height 228
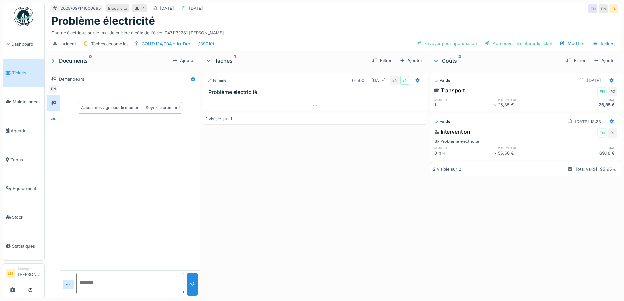
click at [317, 185] on div "Terminé 01h00 [DATE] EN EN Problème électricité 1 visible sur 1" at bounding box center [315, 181] width 224 height 228
click at [52, 117] on icon at bounding box center [53, 119] width 5 height 4
click at [317, 215] on div "Terminé 01h00 [DATE] EN EN Problème électricité 1 visible sur 1" at bounding box center [315, 181] width 224 height 228
click at [248, 233] on div "Terminé 01h00 [DATE] EN EN Problème électricité 1 visible sur 1" at bounding box center [315, 181] width 224 height 228
click at [415, 78] on icon at bounding box center [417, 80] width 4 height 5
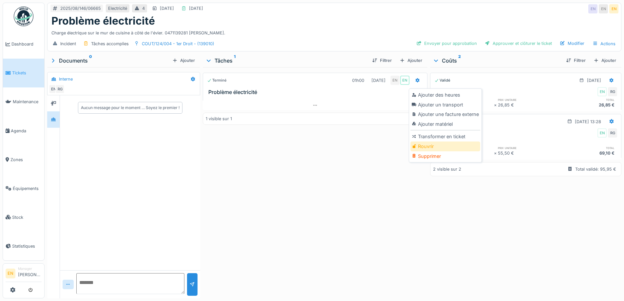
click at [427, 141] on div "Rouvrir" at bounding box center [445, 146] width 70 height 10
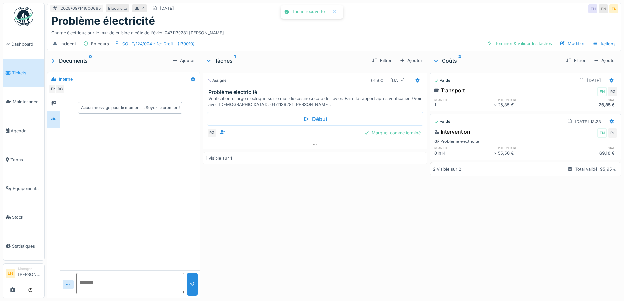
click at [303, 203] on div "Assigné 01h00 25/08/2025 Problème électricité Vérification charge électrique su…" at bounding box center [315, 181] width 224 height 228
click at [305, 212] on div "Assigné 01h00 25/08/2025 Problème électricité Vérification charge électrique su…" at bounding box center [315, 181] width 224 height 228
click at [280, 217] on div "Assigné 01h00 25/08/2025 Problème électricité Vérification charge électrique su…" at bounding box center [315, 181] width 224 height 228
click at [384, 30] on div "Charge électrique sur le mur de cuisine à côté de l'évier. 0471139281 Arruda Su…" at bounding box center [333, 31] width 565 height 9
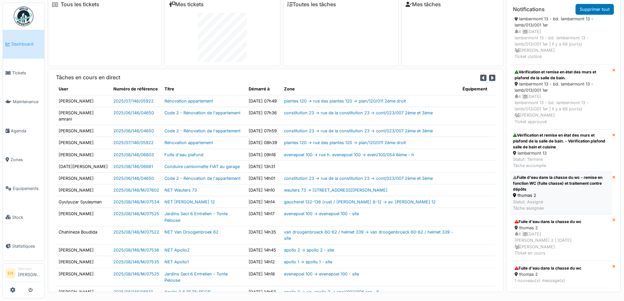
scroll to position [7, 0]
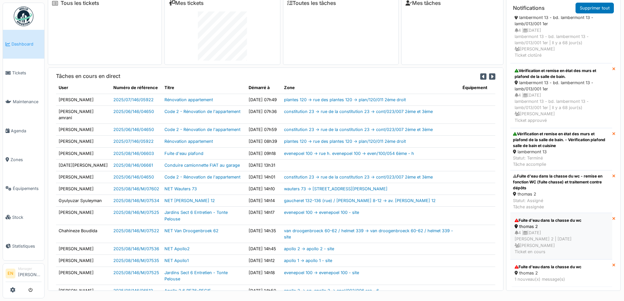
click at [545, 233] on div "4 | [DATE] [PERSON_NAME] 2 | [DATE] [PERSON_NAME] Ticket en cours" at bounding box center [560, 241] width 93 height 25
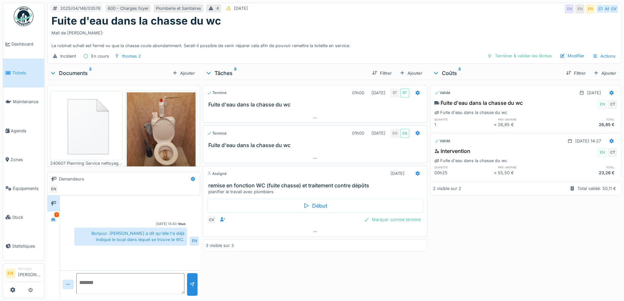
click at [405, 49] on div "Mail de Sylvie: Le robinet schell est fermé vu que la chasse coule abondamment.…" at bounding box center [333, 38] width 565 height 22
click at [52, 220] on div at bounding box center [53, 219] width 10 height 11
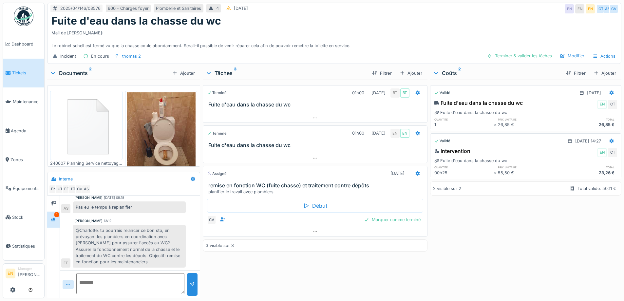
click at [292, 274] on div "Terminé 01h00 28/04/2025 BT BT Fuite d'eau dans la chasse du wc Terminé 01h00 2…" at bounding box center [315, 188] width 224 height 216
click at [313, 234] on icon at bounding box center [314, 231] width 5 height 4
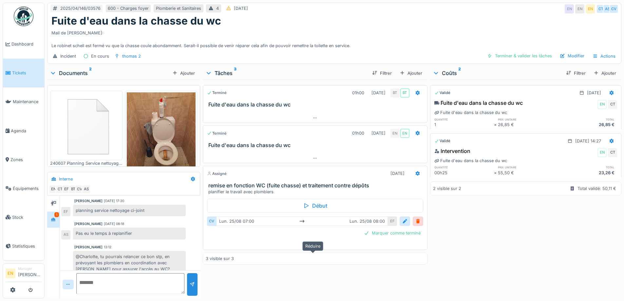
click at [313, 247] on icon at bounding box center [314, 245] width 5 height 4
click at [313, 250] on div "3 visible sur 3" at bounding box center [315, 245] width 224 height 12
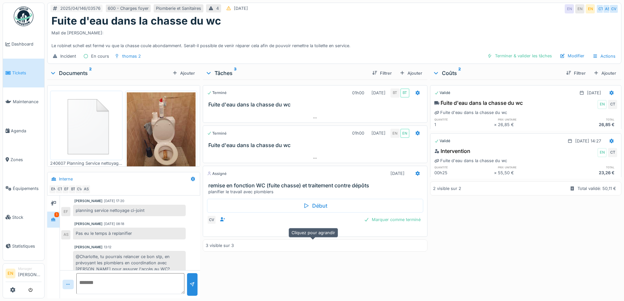
click at [312, 234] on icon at bounding box center [314, 231] width 5 height 4
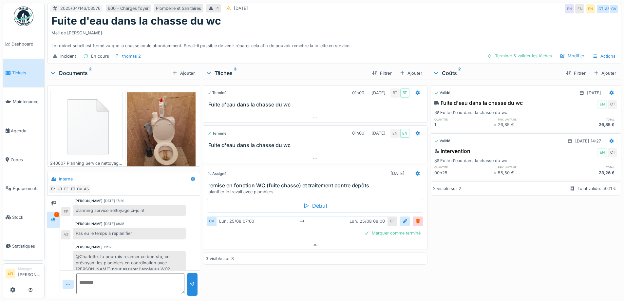
click at [401, 27] on div "Mail de Sylvie: Le robinet schell est fermé vu que la chasse coule abondamment.…" at bounding box center [333, 38] width 565 height 22
click at [312, 160] on icon at bounding box center [314, 158] width 5 height 4
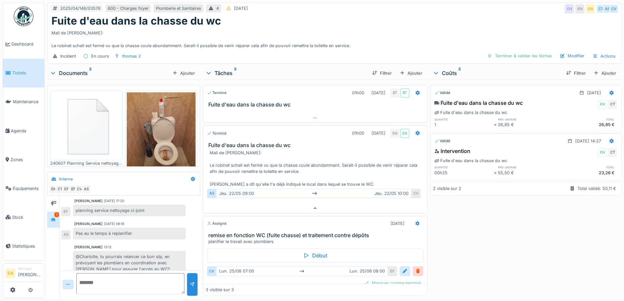
click at [466, 251] on div "Validé 28/04/2025 Fuite d'eau dans la chasse du wc EN CT Fuite d'eau dans la ch…" at bounding box center [525, 188] width 191 height 216
click at [427, 17] on div "Fuite d'eau dans la chasse du wc" at bounding box center [333, 21] width 565 height 12
click at [422, 26] on div "Fuite d'eau dans la chasse du wc" at bounding box center [333, 21] width 565 height 12
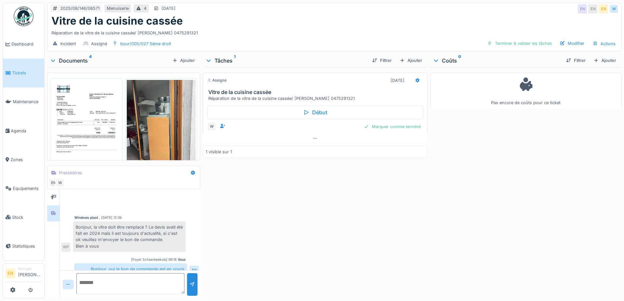
scroll to position [7, 0]
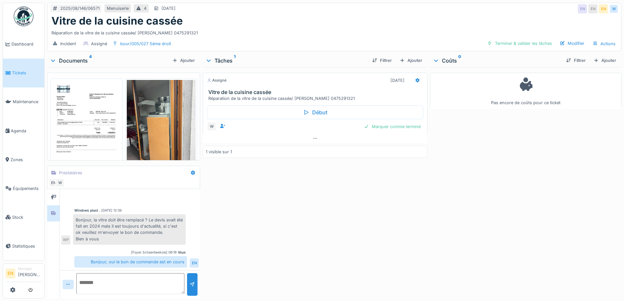
click at [364, 234] on div "Assigné [DATE] Vitre de la cuisine cassée Réparation de la vitre de la cuisine …" at bounding box center [315, 181] width 224 height 228
click at [337, 232] on div "Assigné [DATE] Vitre de la cuisine cassée Réparation de la vitre de la cuisine …" at bounding box center [315, 181] width 224 height 228
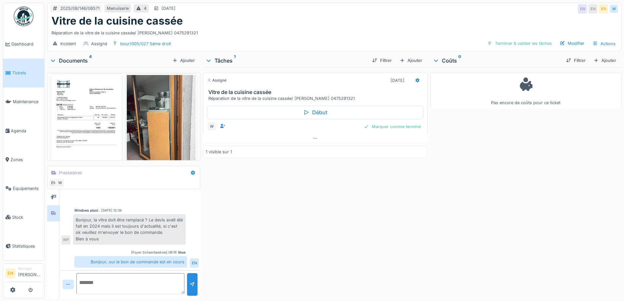
scroll to position [0, 0]
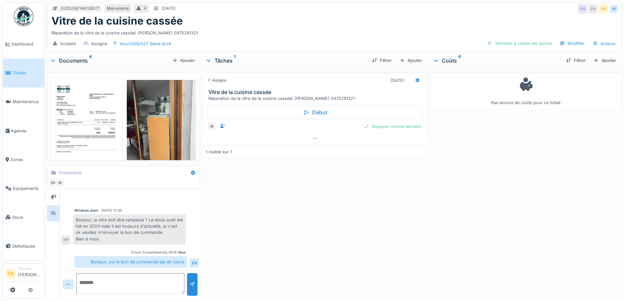
drag, startPoint x: 260, startPoint y: 249, endPoint x: 259, endPoint y: 253, distance: 4.0
click at [259, 253] on div "Assigné [DATE] Vitre de la cuisine cassée Réparation de la vitre de la cuisine …" at bounding box center [315, 181] width 224 height 228
click at [426, 234] on div "2025/08/146/06571 Menuiserie 4 [DATE] EN EN EN W Vitre de la cuisine cassée Rép…" at bounding box center [334, 150] width 579 height 301
click at [361, 236] on div "Assigné [DATE] Vitre de la cuisine cassée Réparation de la vitre de la cuisine …" at bounding box center [315, 181] width 224 height 228
click at [394, 226] on div "Assigné [DATE] Vitre de la cuisine cassée Réparation de la vitre de la cuisine …" at bounding box center [315, 181] width 224 height 228
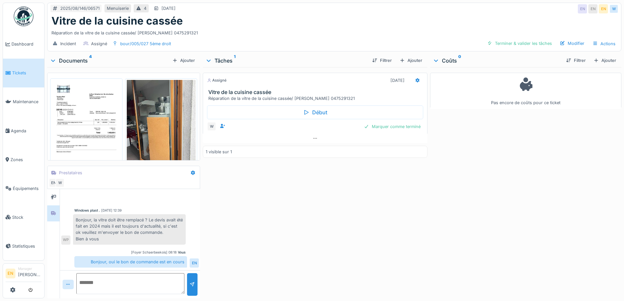
scroll to position [8, 0]
click at [215, 262] on div "Assigné [DATE] Vitre de la cuisine cassée Réparation de la vitre de la cuisine …" at bounding box center [315, 181] width 224 height 228
click at [248, 249] on div "Assigné 21/08/2025 Vitre de la cuisine cassée Réparation de la vitre de la cuis…" at bounding box center [315, 181] width 224 height 228
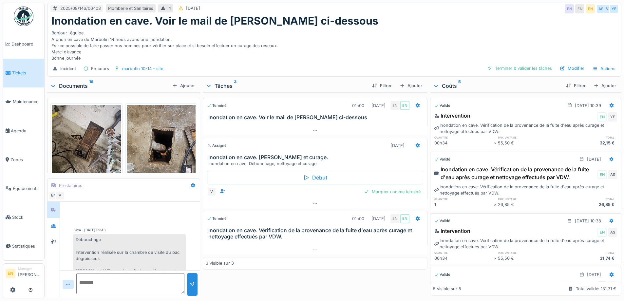
scroll to position [256, 0]
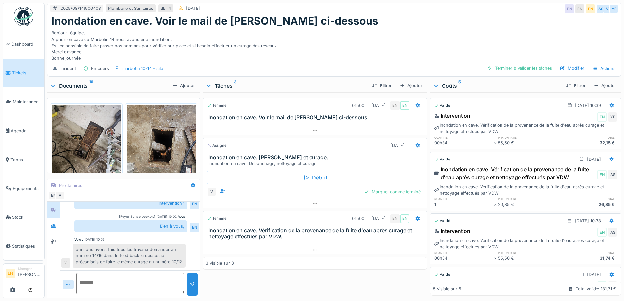
click at [304, 37] on div "Bonjour l’équipe, A priori en cave du Marbotin 14 nous avons une inondation. Es…" at bounding box center [333, 44] width 565 height 34
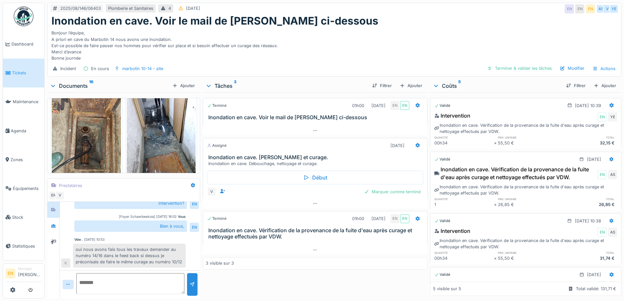
scroll to position [556, 0]
click at [117, 275] on textarea at bounding box center [130, 283] width 108 height 21
type textarea "*"
drag, startPoint x: 142, startPoint y: 283, endPoint x: 59, endPoint y: 279, distance: 83.2
click at [59, 279] on div "**********" at bounding box center [123, 250] width 153 height 97
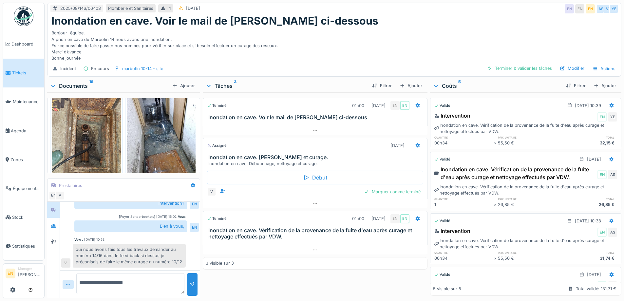
type textarea "**********"
drag, startPoint x: 350, startPoint y: 35, endPoint x: 448, endPoint y: 0, distance: 104.5
click at [352, 35] on div "Bonjour l’équipe, A priori en cave du Marbotin 14 nous avons une inondation. Es…" at bounding box center [333, 44] width 565 height 34
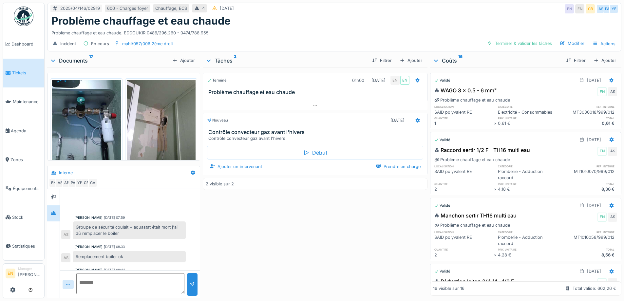
scroll to position [55, 0]
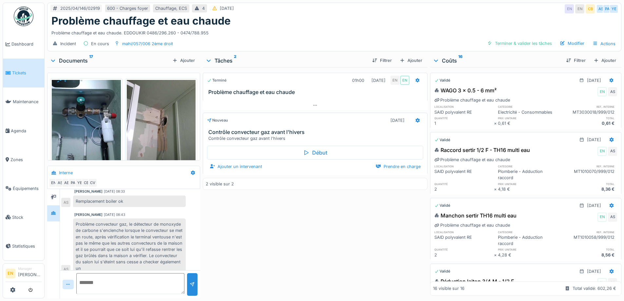
click at [259, 247] on div "Terminé 01h00 [DATE] EN EN Problème chauffage et eau chaude Nouveau [DATE] Cont…" at bounding box center [315, 181] width 224 height 228
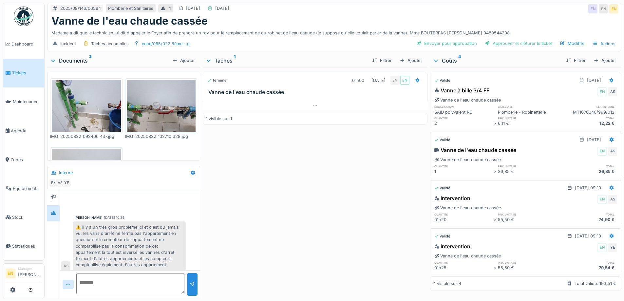
scroll to position [74, 0]
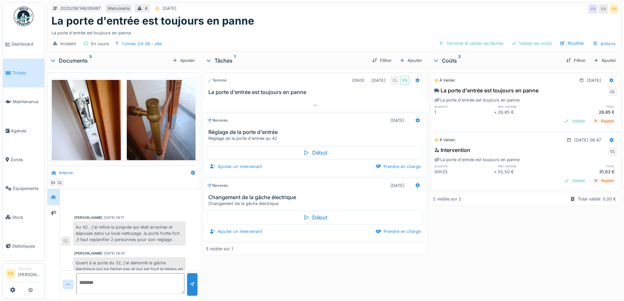
scroll to position [13, 0]
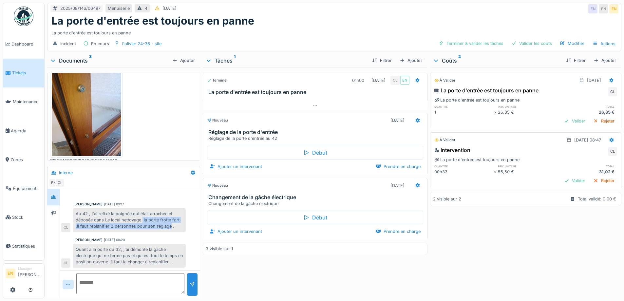
drag, startPoint x: 143, startPoint y: 215, endPoint x: 170, endPoint y: 222, distance: 28.0
click at [170, 222] on div "Au 42 , j'ai refixé la poignée qui était arrachée et déposée dans Le local nett…" at bounding box center [129, 220] width 113 height 24
copy div ".la porte frotte fort ,il faut replanifier 2 personnes pour son réglage"
click at [417, 116] on div at bounding box center [417, 120] width 11 height 9
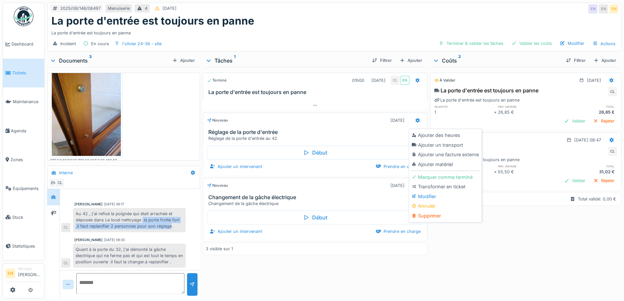
click at [427, 193] on div "Modifier" at bounding box center [445, 196] width 70 height 10
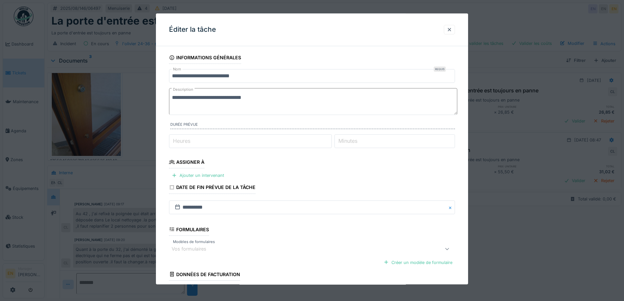
click at [261, 98] on textarea "**********" at bounding box center [313, 101] width 288 height 27
paste textarea "**********"
click at [266, 99] on textarea "**********" at bounding box center [313, 101] width 288 height 27
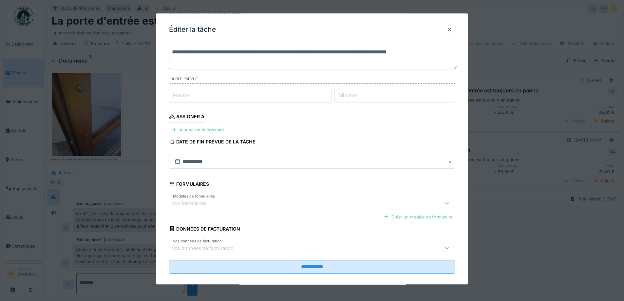
scroll to position [53, 0]
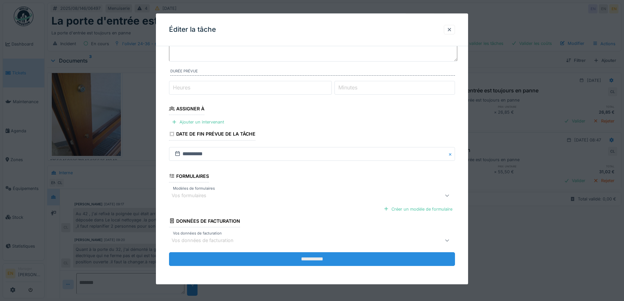
type textarea "**********"
click at [306, 257] on input "**********" at bounding box center [312, 259] width 286 height 14
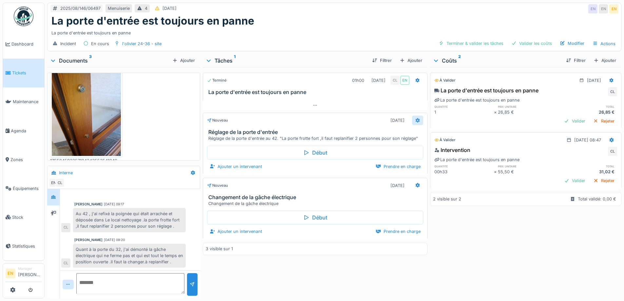
scroll to position [14, 0]
click at [416, 118] on icon at bounding box center [417, 120] width 4 height 5
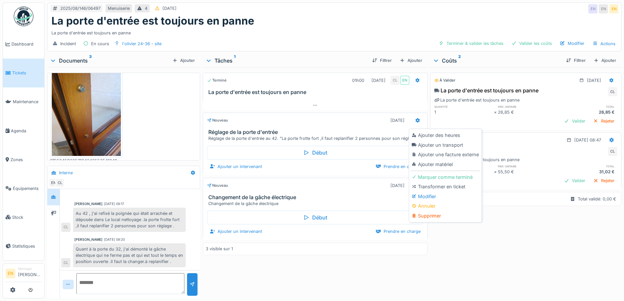
click at [430, 191] on div "Modifier" at bounding box center [445, 196] width 70 height 10
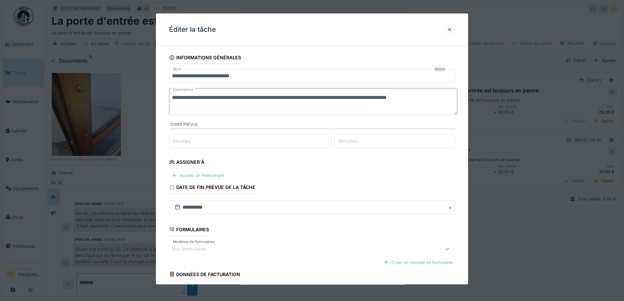
scroll to position [53, 0]
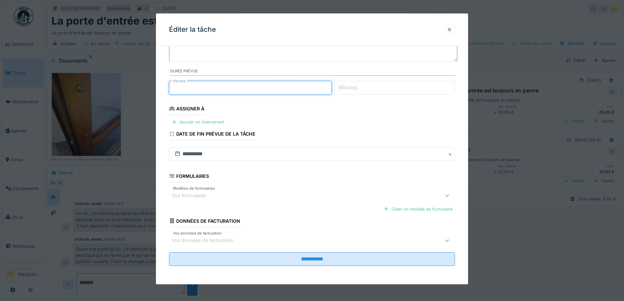
type input "*"
click at [332, 85] on input "*" at bounding box center [250, 88] width 163 height 14
click at [217, 121] on div "Ajouter un intervenant" at bounding box center [198, 122] width 58 height 9
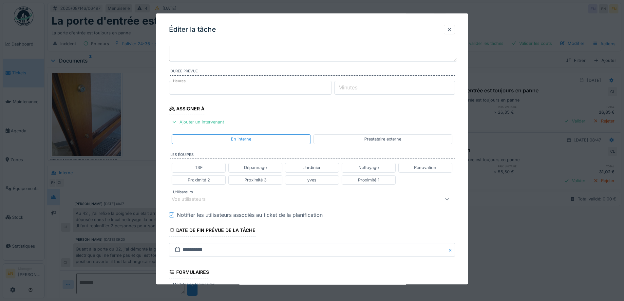
click at [209, 200] on div "Vos utilisateurs" at bounding box center [193, 198] width 43 height 7
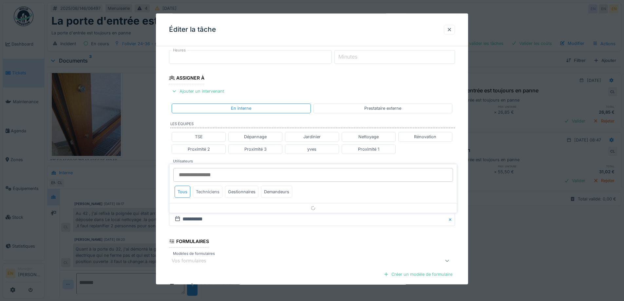
scroll to position [103, 0]
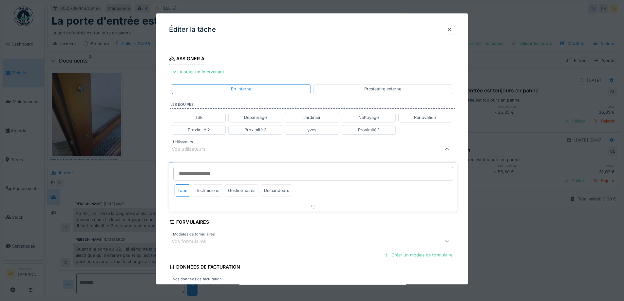
click at [214, 167] on input "Utilisateurs" at bounding box center [313, 174] width 280 height 14
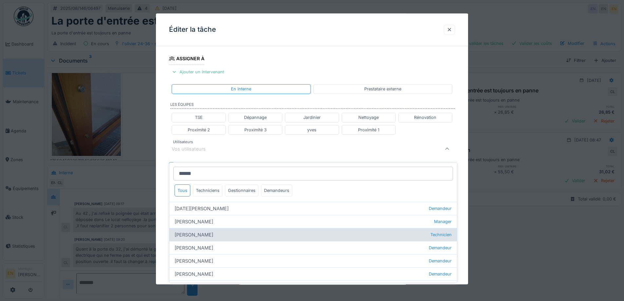
type input "******"
click at [198, 230] on div "Charef Lahmar Technicien" at bounding box center [312, 234] width 287 height 13
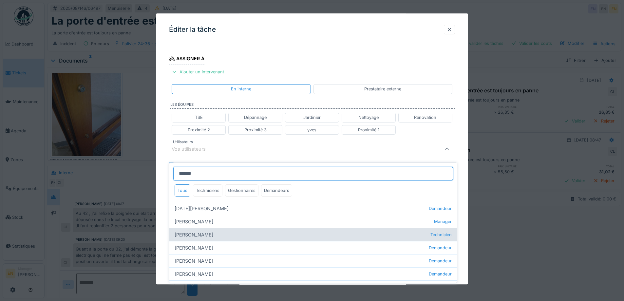
type input "****"
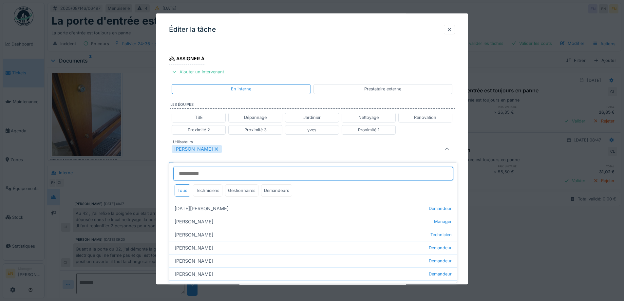
drag, startPoint x: 232, startPoint y: 170, endPoint x: 240, endPoint y: 150, distance: 22.1
click at [232, 167] on input "Utilisateurs" at bounding box center [313, 174] width 280 height 14
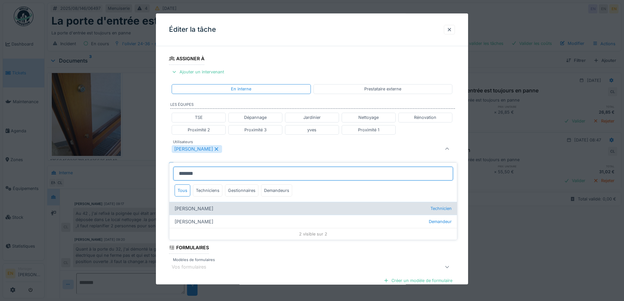
type input "*******"
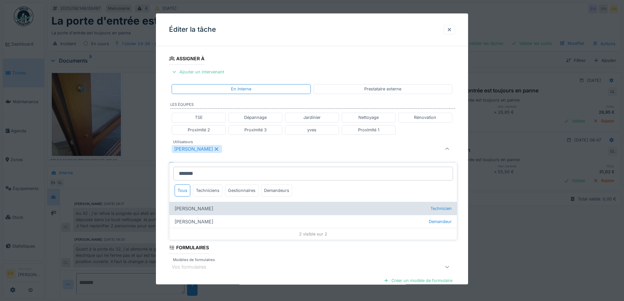
click at [196, 202] on div "Paul Baton Technicien" at bounding box center [312, 208] width 287 height 13
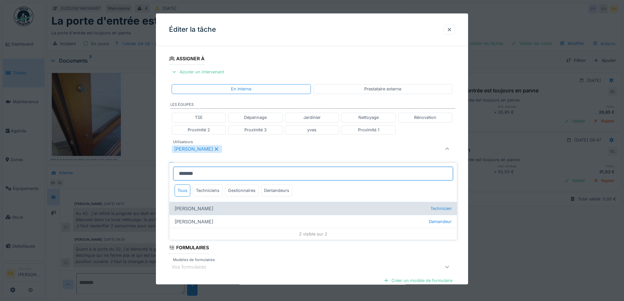
type input "*********"
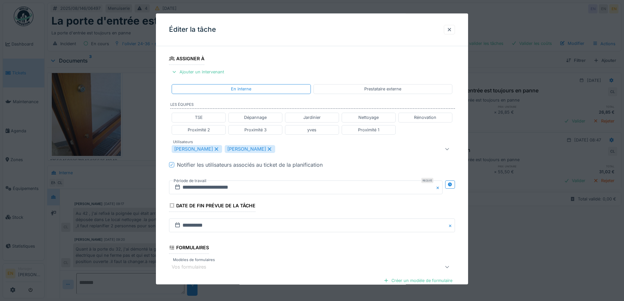
click at [467, 215] on div "**********" at bounding box center [312, 152] width 312 height 408
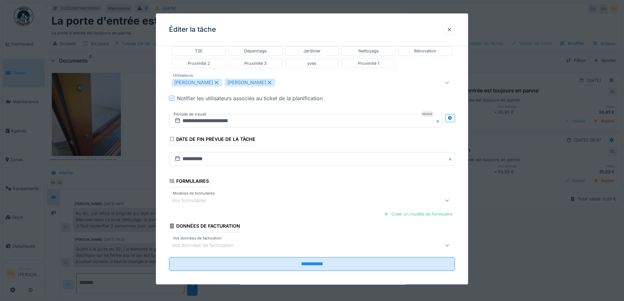
scroll to position [175, 0]
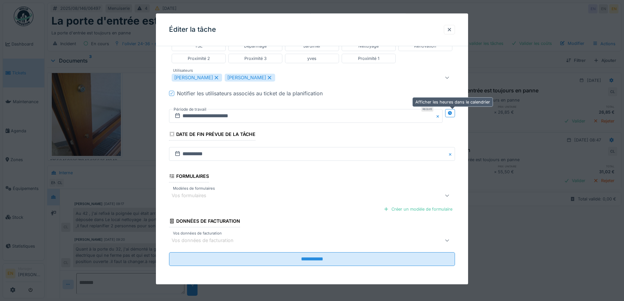
click at [452, 115] on icon at bounding box center [449, 113] width 4 height 4
click at [210, 117] on input "**********" at bounding box center [235, 116] width 132 height 14
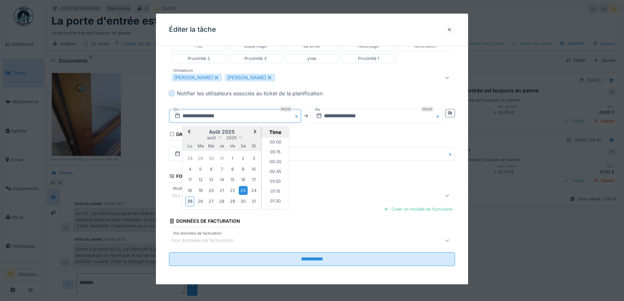
scroll to position [244, 0]
click at [256, 134] on button "Next Month" at bounding box center [255, 132] width 10 height 10
click at [191, 157] on div "1" at bounding box center [189, 158] width 9 height 9
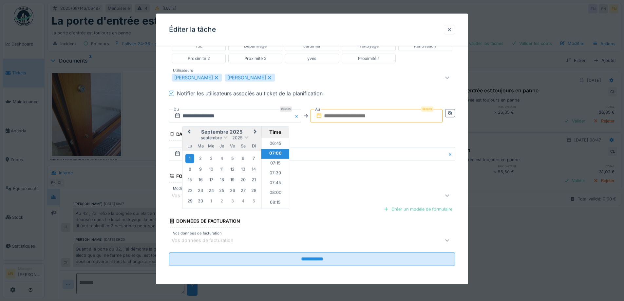
scroll to position [277, 0]
click at [274, 179] on li "08:00" at bounding box center [275, 180] width 28 height 10
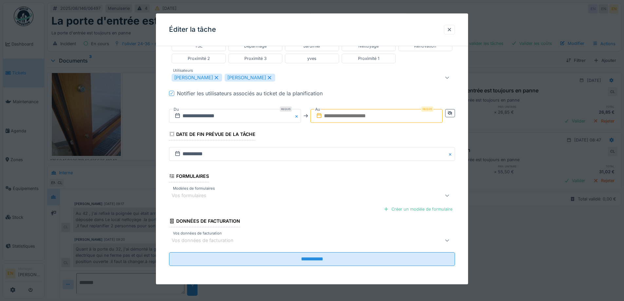
click at [368, 115] on input "text" at bounding box center [376, 116] width 132 height 14
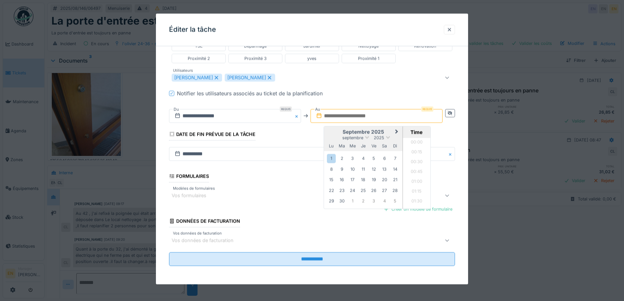
scroll to position [588, 0]
click at [333, 159] on div "1" at bounding box center [331, 158] width 9 height 9
click at [416, 166] on li "09:00" at bounding box center [417, 170] width 28 height 10
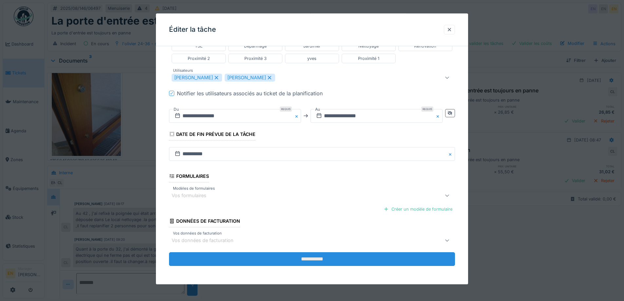
click at [310, 261] on input "**********" at bounding box center [312, 259] width 286 height 14
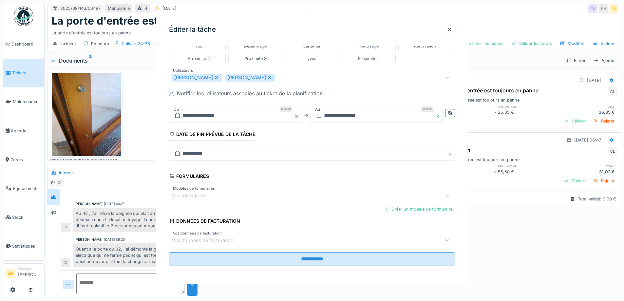
scroll to position [0, 0]
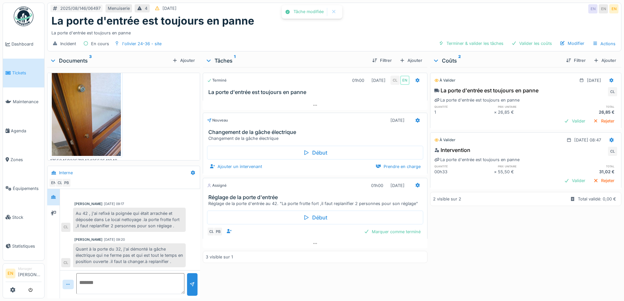
click at [324, 251] on div "3 visible sur 1" at bounding box center [315, 257] width 224 height 12
click at [497, 249] on div "À valider 22/08/2025 La porte d'entrée est toujours en panne CL La porte d'entr…" at bounding box center [525, 181] width 191 height 228
click at [415, 118] on icon at bounding box center [417, 120] width 5 height 4
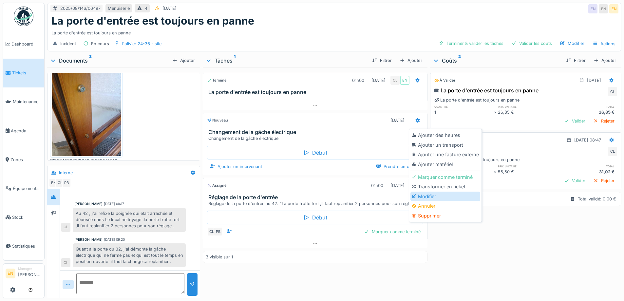
click at [430, 191] on div "Modifier" at bounding box center [445, 196] width 70 height 10
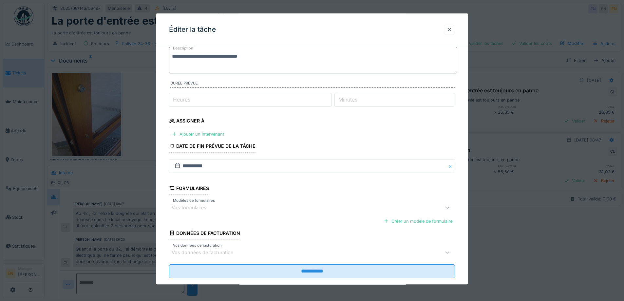
scroll to position [53, 0]
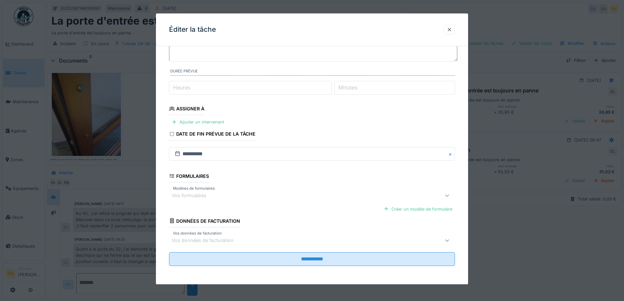
type input "*"
click at [330, 86] on input "*" at bounding box center [250, 88] width 163 height 14
click at [212, 119] on div "Ajouter un intervenant" at bounding box center [198, 122] width 58 height 9
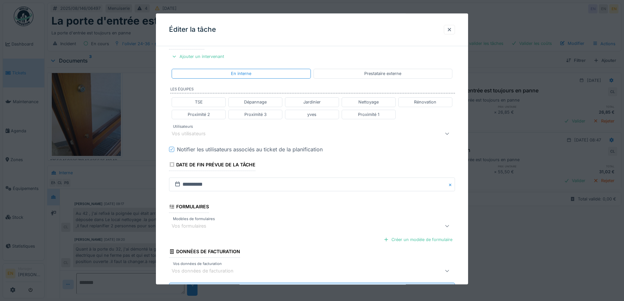
click at [223, 132] on div "Vos utilisateurs" at bounding box center [295, 134] width 247 height 8
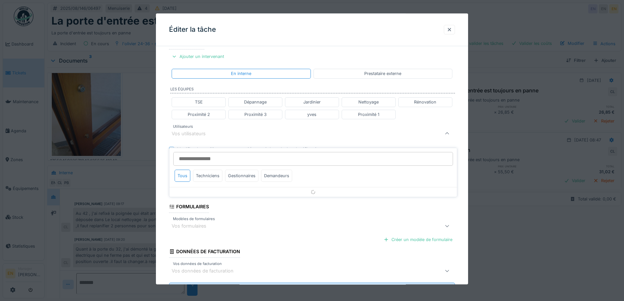
scroll to position [103, 0]
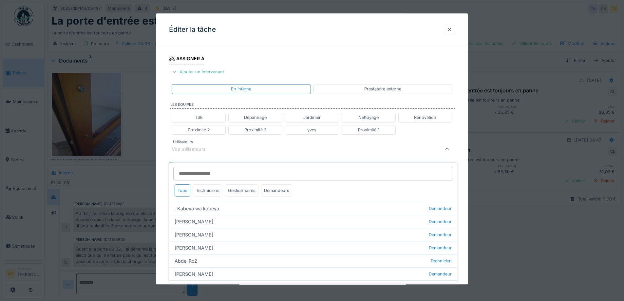
click at [219, 150] on div "Vos utilisateurs" at bounding box center [295, 149] width 247 height 8
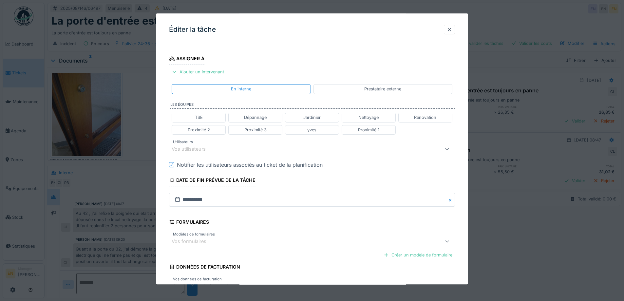
click at [218, 153] on div "Vos utilisateurs" at bounding box center [295, 149] width 247 height 8
click at [212, 172] on input "Utilisateurs" at bounding box center [313, 174] width 280 height 14
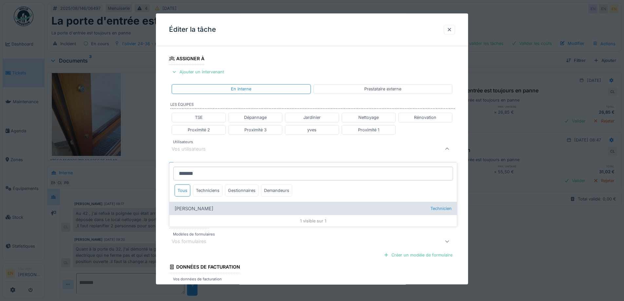
type input "******"
click at [193, 202] on div "Charef Lahmar Technicien" at bounding box center [312, 208] width 287 height 13
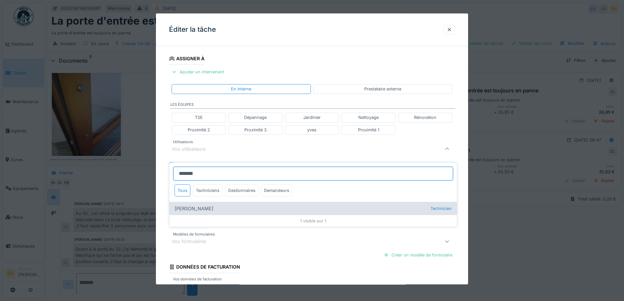
type input "****"
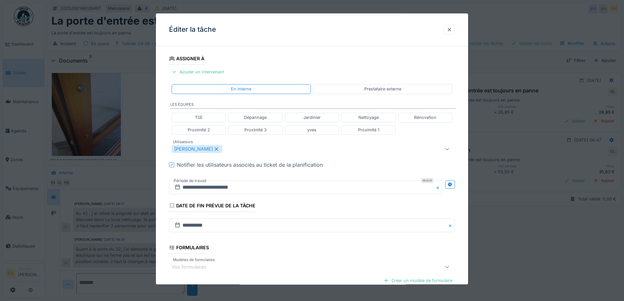
click at [465, 183] on div "**********" at bounding box center [312, 152] width 312 height 408
click at [455, 184] on div at bounding box center [450, 184] width 10 height 8
click at [230, 186] on input "**********" at bounding box center [235, 187] width 132 height 14
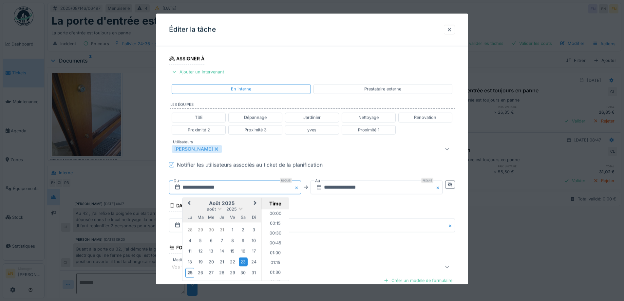
scroll to position [244, 0]
click at [254, 198] on div "août 2025 août 2025 lu ma me je ve sa di" at bounding box center [221, 210] width 79 height 25
click at [255, 203] on span "Next Month" at bounding box center [255, 203] width 0 height 8
click at [190, 228] on div "1" at bounding box center [189, 230] width 9 height 9
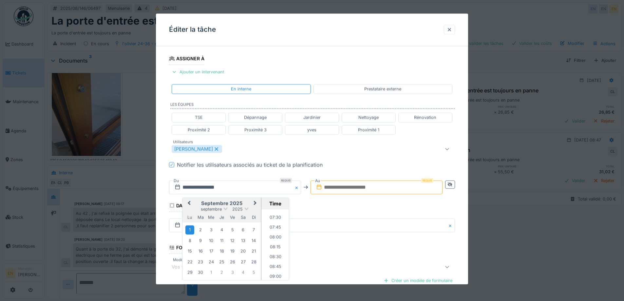
scroll to position [310, 0]
click at [276, 258] on li "09:00" at bounding box center [275, 258] width 28 height 10
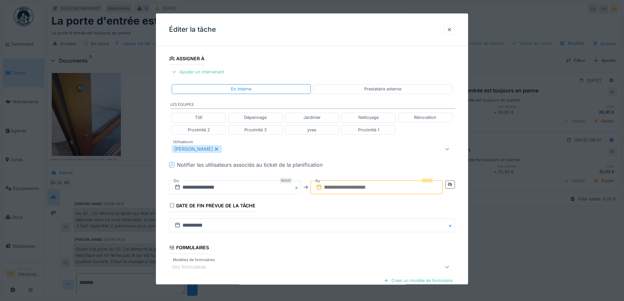
click at [371, 186] on input "text" at bounding box center [376, 187] width 132 height 14
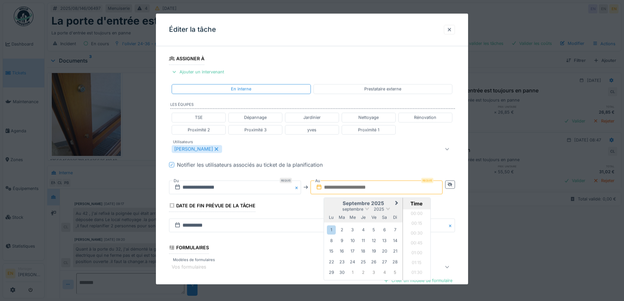
scroll to position [588, 0]
click at [335, 228] on div "1" at bounding box center [331, 230] width 9 height 9
drag, startPoint x: 416, startPoint y: 245, endPoint x: 421, endPoint y: 245, distance: 5.2
click at [416, 245] on li "10:00" at bounding box center [417, 248] width 28 height 10
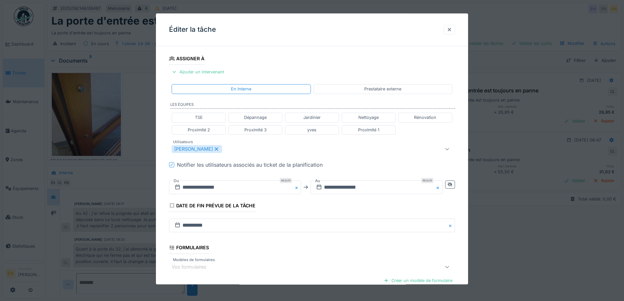
click at [461, 225] on div "**********" at bounding box center [312, 152] width 312 height 408
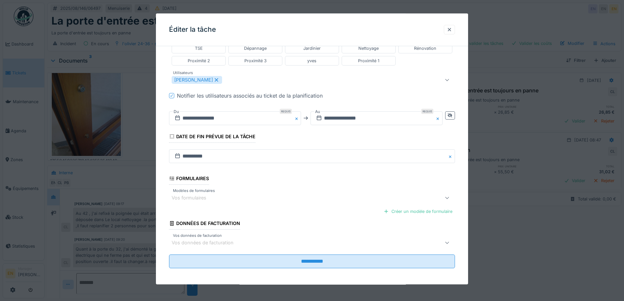
scroll to position [175, 0]
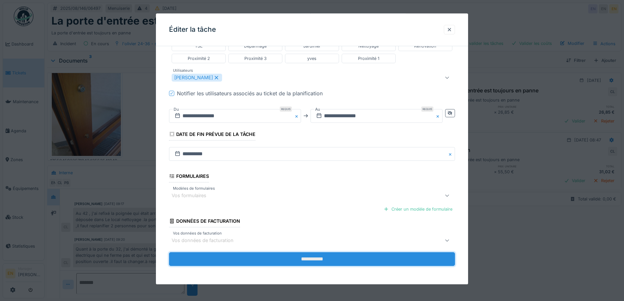
click at [312, 258] on input "**********" at bounding box center [312, 259] width 286 height 14
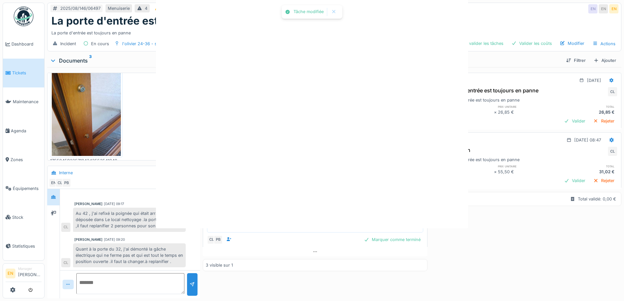
scroll to position [0, 0]
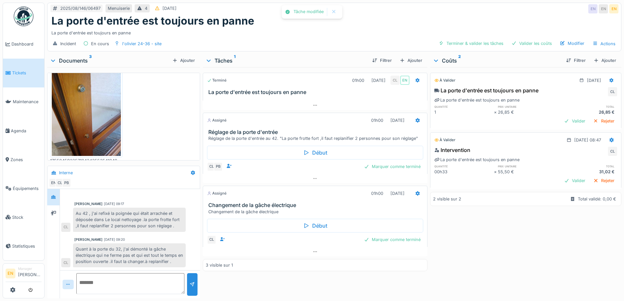
click at [472, 245] on div "À valider 22/08/2025 La porte d'entrée est toujours en panne CL La porte d'entr…" at bounding box center [525, 181] width 191 height 228
click at [471, 237] on div "À valider 22/08/2025 La porte d'entrée est toujours en panne CL La porte d'entr…" at bounding box center [525, 181] width 191 height 228
drag, startPoint x: 492, startPoint y: 230, endPoint x: 487, endPoint y: 228, distance: 5.0
click at [491, 230] on div "À valider 22/08/2025 La porte d'entrée est toujours en panne CL La porte d'entr…" at bounding box center [525, 181] width 191 height 228
click at [474, 244] on div "À valider 22/08/2025 La porte d'entrée est toujours en panne CL La porte d'entr…" at bounding box center [525, 181] width 191 height 228
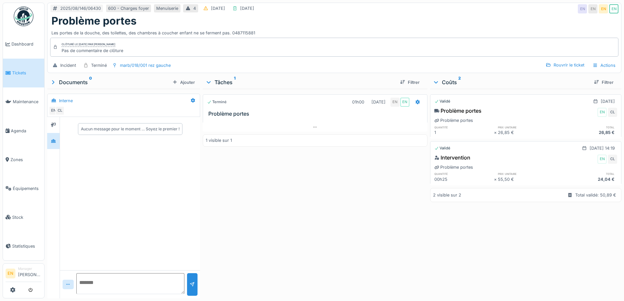
scroll to position [5, 0]
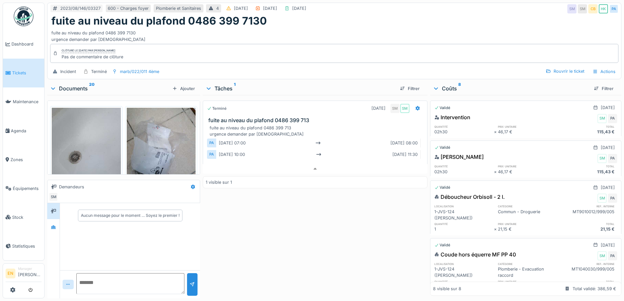
scroll to position [952, 0]
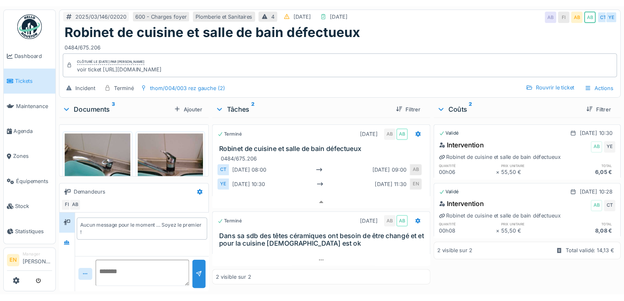
scroll to position [5, 0]
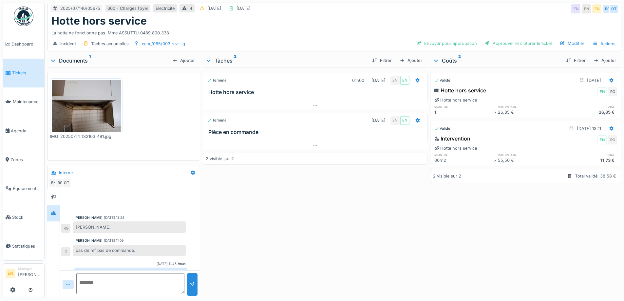
scroll to position [41, 0]
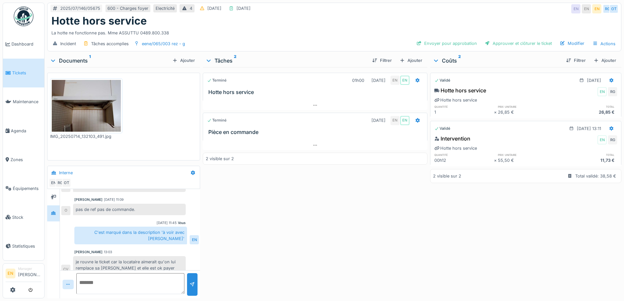
click at [311, 241] on div "Terminé 01h00 [DATE] EN EN Hotte hors service Terminé [DATE] EN EN Pièce en com…" at bounding box center [315, 181] width 224 height 228
click at [223, 228] on div "Terminé 01h00 14/07/2025 EN EN Hotte hors service Terminé 25/08/2025 EN EN Pièc…" at bounding box center [315, 181] width 224 height 228
click at [245, 228] on div "Terminé 01h00 14/07/2025 EN EN Hotte hors service Terminé 25/08/2025 EN EN Pièc…" at bounding box center [315, 181] width 224 height 228
click at [257, 222] on div "Terminé 01h00 14/07/2025 EN EN Hotte hors service Terminé 25/08/2025 EN EN Pièc…" at bounding box center [315, 181] width 224 height 228
click at [254, 223] on div "Terminé 01h00 14/07/2025 EN EN Hotte hors service Terminé 25/08/2025 EN EN Pièc…" at bounding box center [315, 181] width 224 height 228
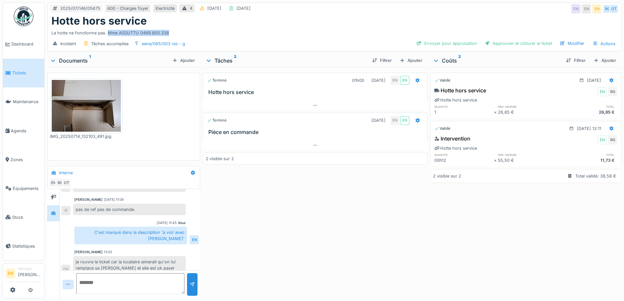
drag, startPoint x: 108, startPoint y: 28, endPoint x: 172, endPoint y: 27, distance: 63.8
click at [172, 27] on div "La hotte ne fonctionne pas. Mme ASSUTTU 0489.800.338" at bounding box center [333, 31] width 565 height 9
copy div "Mme ASSUTTU 0489.800.338"
click at [324, 236] on div "Terminé 01h00 14/07/2025 EN EN Hotte hors service Terminé 25/08/2025 EN EN Pièc…" at bounding box center [315, 181] width 224 height 228
click at [415, 56] on div "Ajouter" at bounding box center [411, 60] width 28 height 9
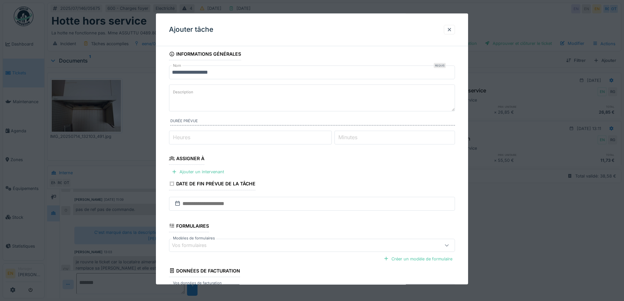
scroll to position [0, 0]
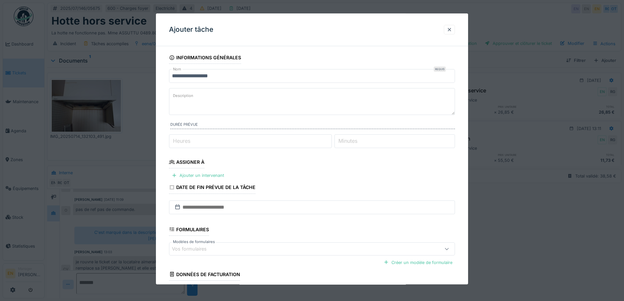
click at [239, 106] on textarea "Description" at bounding box center [312, 101] width 286 height 27
paste textarea "**********"
type textarea "**********"
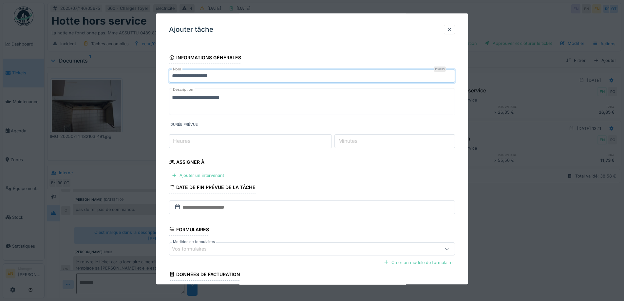
drag, startPoint x: 223, startPoint y: 78, endPoint x: 149, endPoint y: 76, distance: 74.3
click at [150, 76] on div "**********" at bounding box center [334, 150] width 579 height 301
drag, startPoint x: 288, startPoint y: 79, endPoint x: 167, endPoint y: 80, distance: 120.8
click at [167, 80] on div "**********" at bounding box center [312, 194] width 312 height 286
type input "**********"
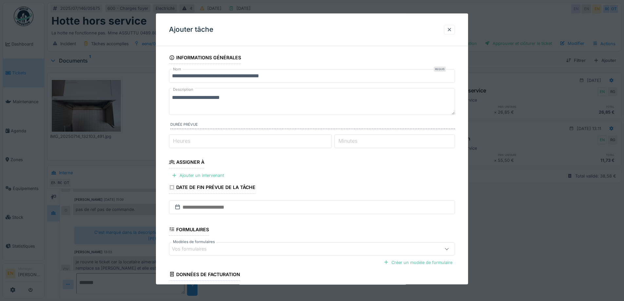
click at [173, 100] on textarea "**********" at bounding box center [312, 101] width 286 height 27
paste textarea "**********"
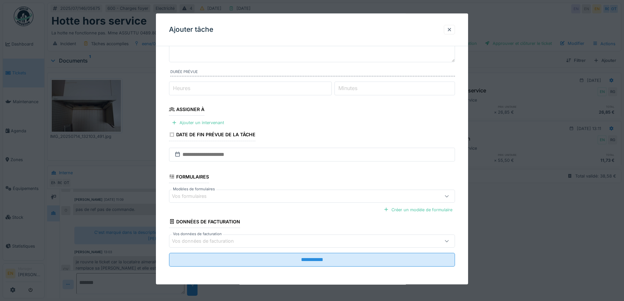
scroll to position [53, 0]
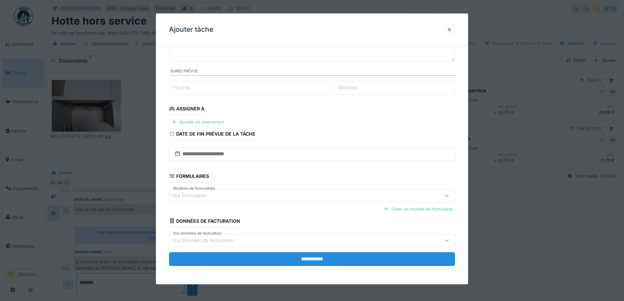
type textarea "**********"
click at [322, 257] on input "**********" at bounding box center [312, 259] width 286 height 14
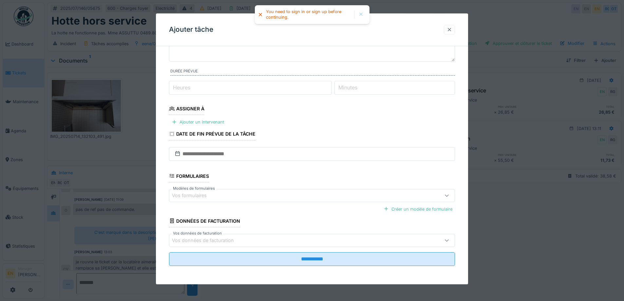
click at [451, 29] on div at bounding box center [448, 30] width 5 height 6
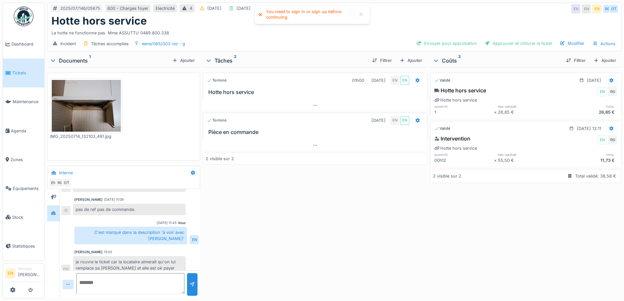
scroll to position [0, 0]
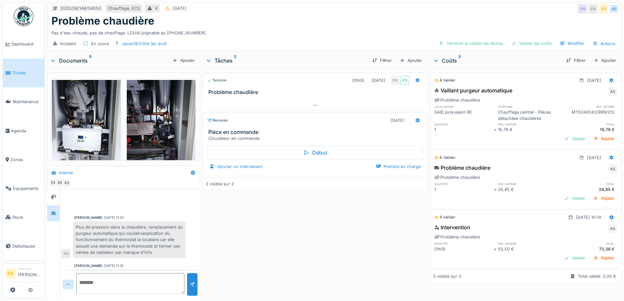
scroll to position [32, 0]
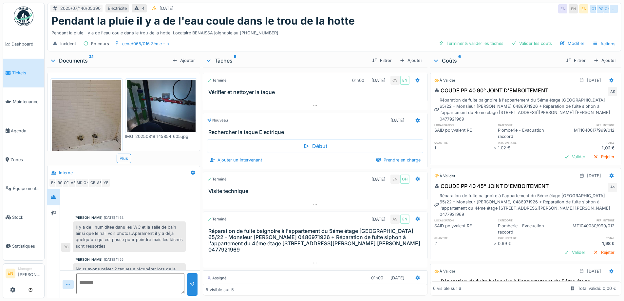
scroll to position [131, 0]
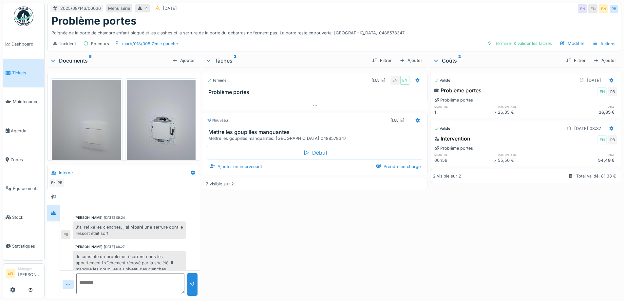
scroll to position [104, 0]
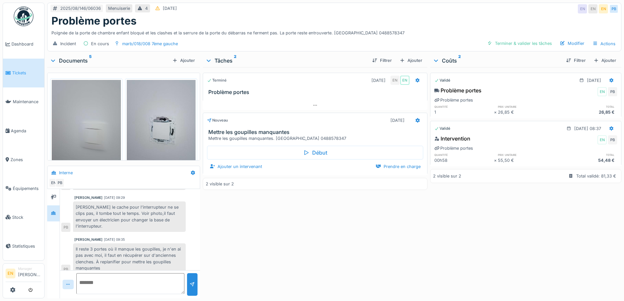
click at [272, 227] on div "Terminé [DATE] EN EN Problème portes Nouveau [DATE] Mettre les goupilles manqua…" at bounding box center [315, 181] width 224 height 228
click at [272, 225] on div "Terminé [DATE] EN EN Problème portes Nouveau [DATE] Mettre les goupilles manqua…" at bounding box center [315, 181] width 224 height 228
